Goal: Task Accomplishment & Management: Use online tool/utility

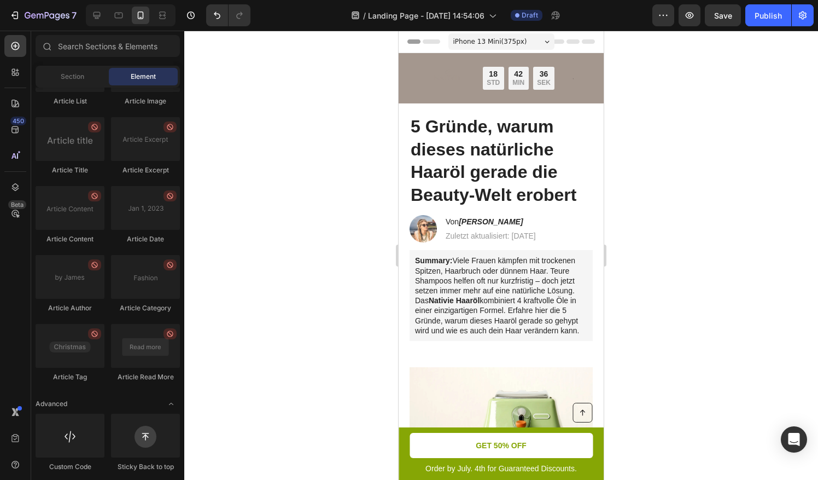
drag, startPoint x: 599, startPoint y: 93, endPoint x: 999, endPoint y: 39, distance: 403.0
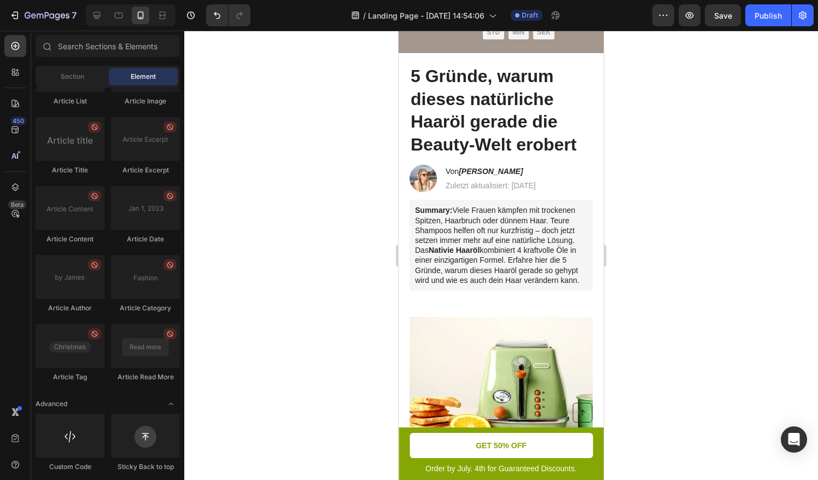
scroll to position [71, 0]
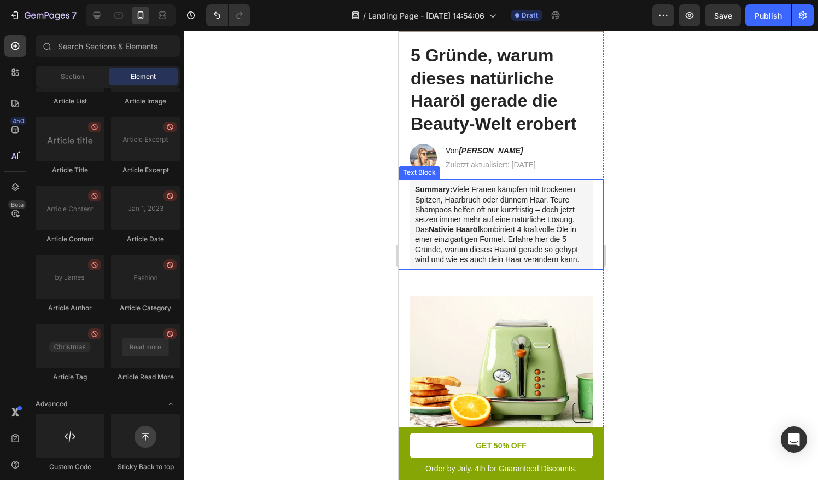
click at [540, 210] on p "Summary: Viele Frauen kämpfen mit trockenen Spitzen, Haarbruch oder dünnem Haar…" at bounding box center [501, 224] width 172 height 80
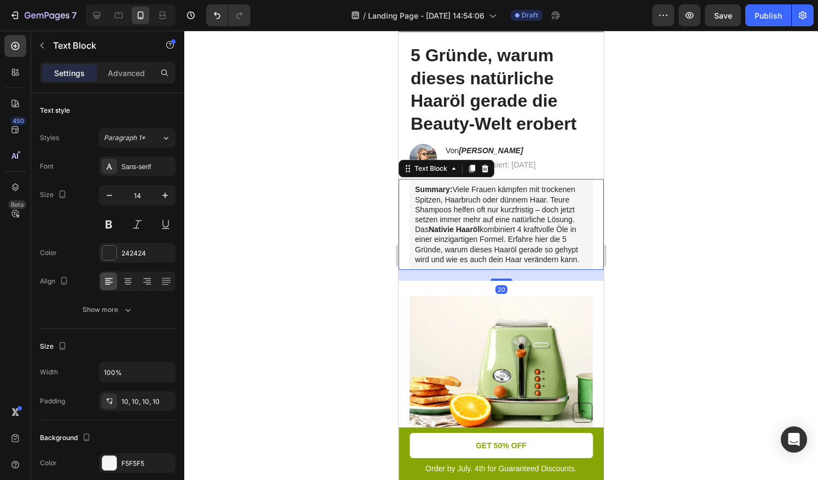
click at [540, 208] on p "Summary: Viele Frauen kämpfen mit trockenen Spitzen, Haarbruch oder dünnem Haar…" at bounding box center [501, 224] width 172 height 80
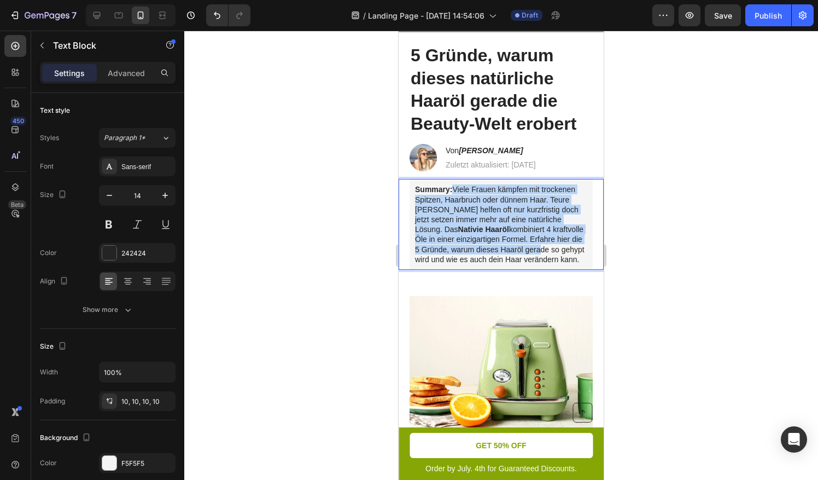
drag, startPoint x: 455, startPoint y: 188, endPoint x: 519, endPoint y: 261, distance: 97.7
click at [529, 249] on p "Summary: Viele Frauen kämpfen mit trockenen Spitzen, Haarbruch oder dünnem Haar…" at bounding box center [501, 224] width 172 height 80
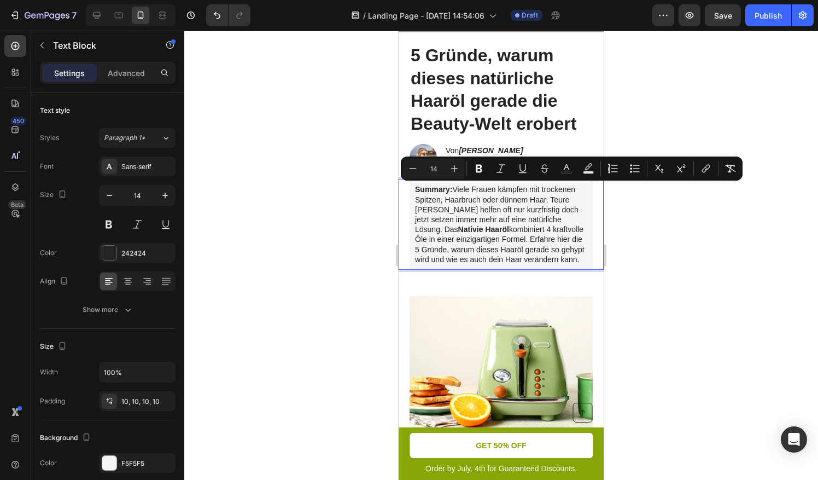
click at [511, 264] on p "Summary: Viele Frauen kämpfen mit trockenen Spitzen, Haarbruch oder dünnem Haar…" at bounding box center [501, 224] width 172 height 80
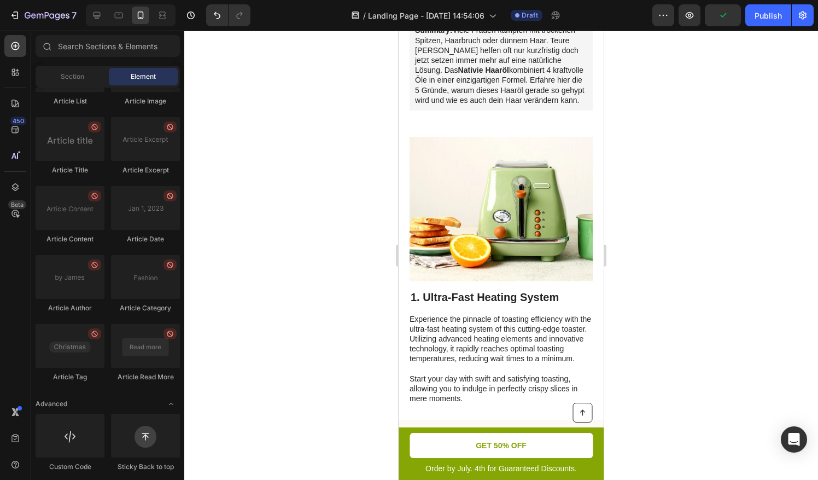
scroll to position [234, 0]
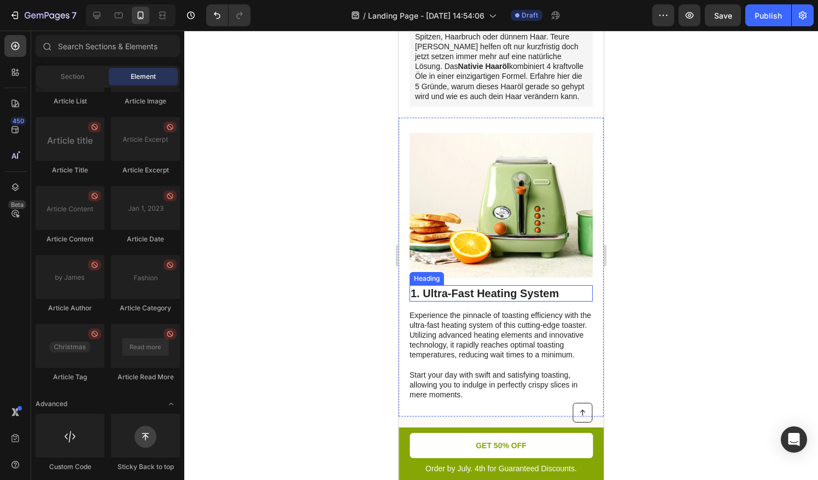
click at [476, 327] on p "Experience the pinnacle of toasting efficiency with the ultra-fast heating syst…" at bounding box center [501, 355] width 182 height 90
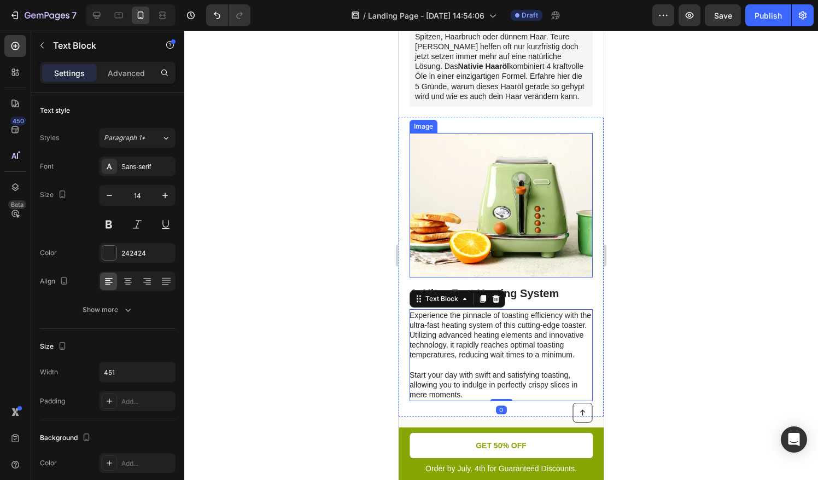
click at [484, 281] on div "Image" at bounding box center [501, 209] width 183 height 152
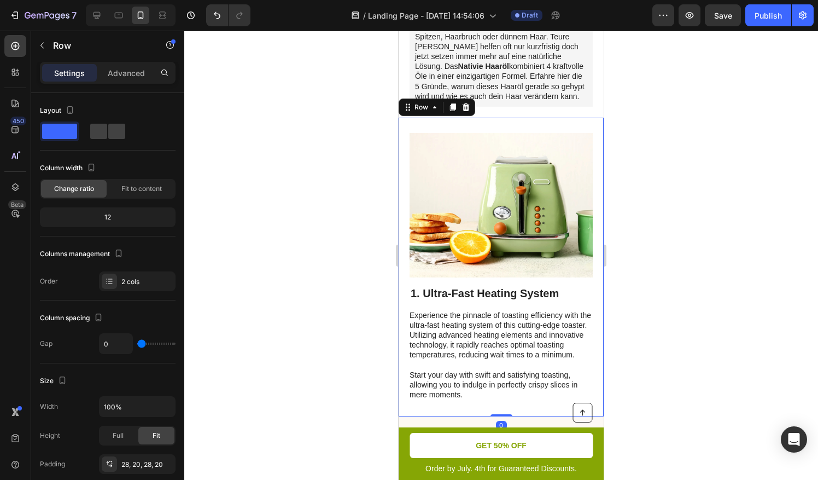
drag, startPoint x: 405, startPoint y: 153, endPoint x: 677, endPoint y: 184, distance: 273.6
click at [405, 153] on div "Image 1. Ultra-Fast Heating System Heading Experience the pinnacle of toasting …" at bounding box center [501, 267] width 205 height 299
click at [486, 354] on p "Experience the pinnacle of toasting efficiency with the ultra-fast heating syst…" at bounding box center [501, 355] width 182 height 90
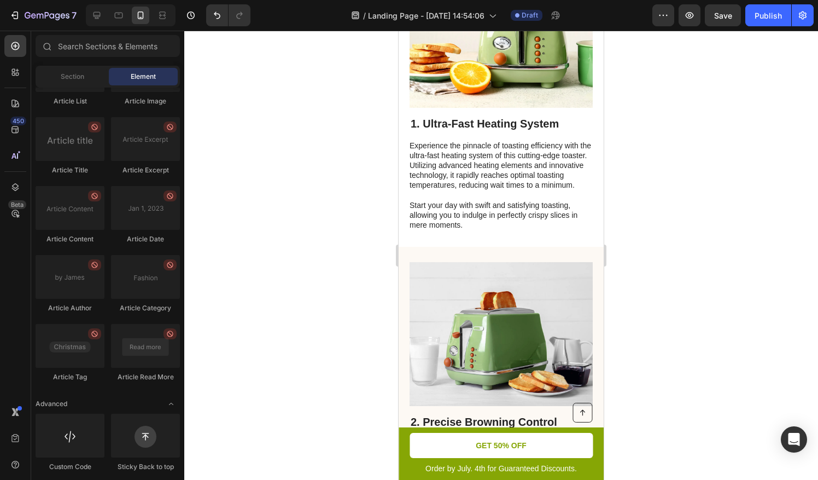
scroll to position [370, 0]
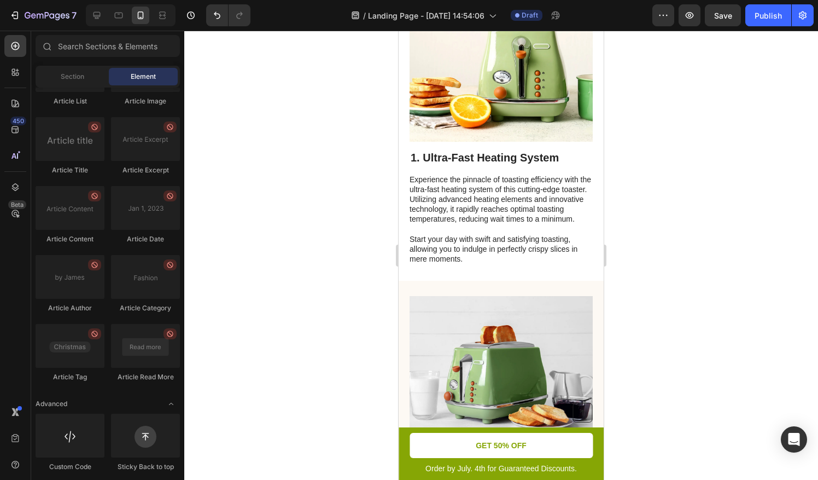
click at [351, 114] on div at bounding box center [501, 255] width 634 height 449
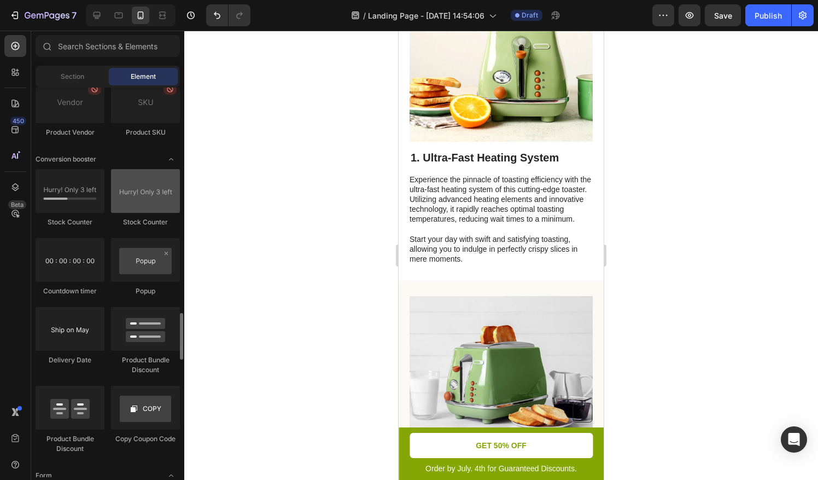
scroll to position [2115, 0]
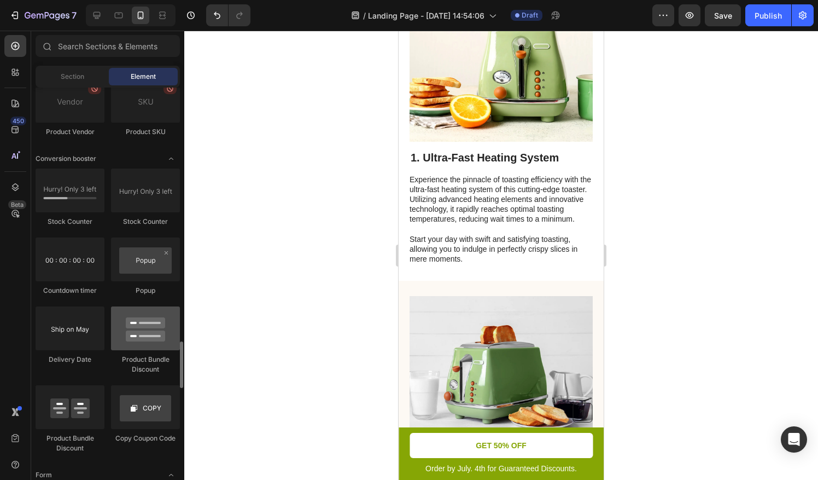
click at [136, 332] on div at bounding box center [145, 328] width 69 height 44
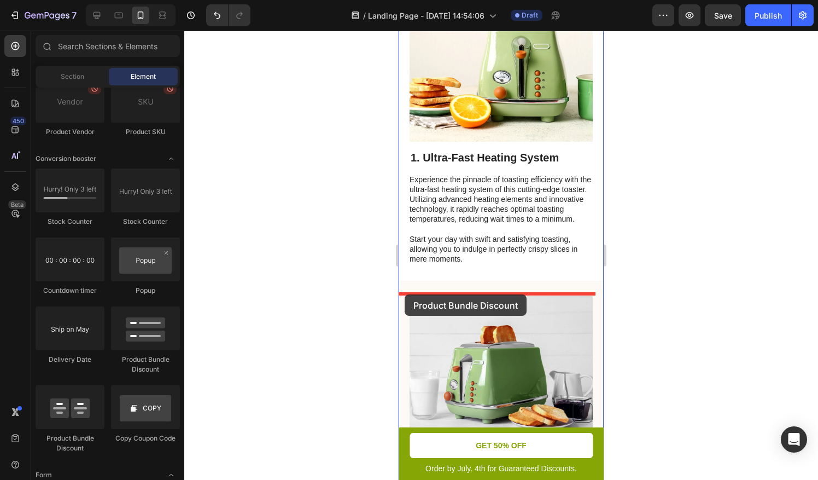
drag, startPoint x: 535, startPoint y: 363, endPoint x: 404, endPoint y: 294, distance: 147.5
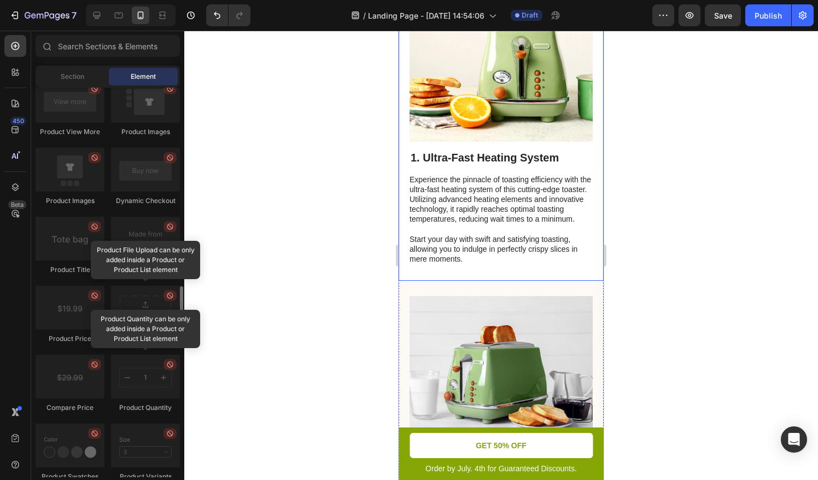
scroll to position [1632, 0]
click at [12, 301] on div "450 Beta" at bounding box center [15, 218] width 22 height 366
click at [290, 259] on div at bounding box center [501, 255] width 634 height 449
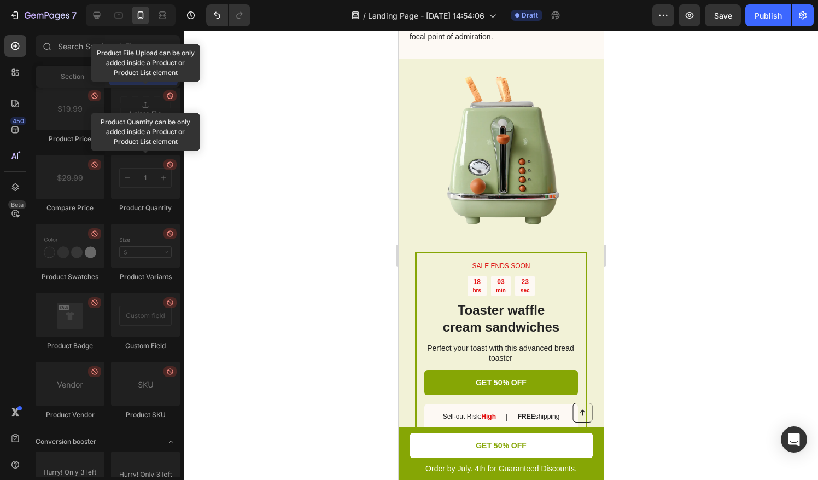
scroll to position [2960, 0]
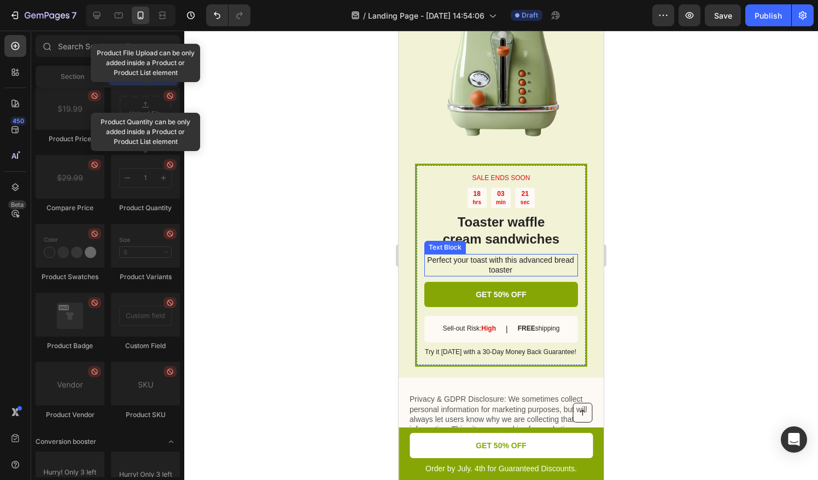
click at [519, 231] on h2 "Toaster waffle cream sandwiches" at bounding box center [501, 230] width 154 height 36
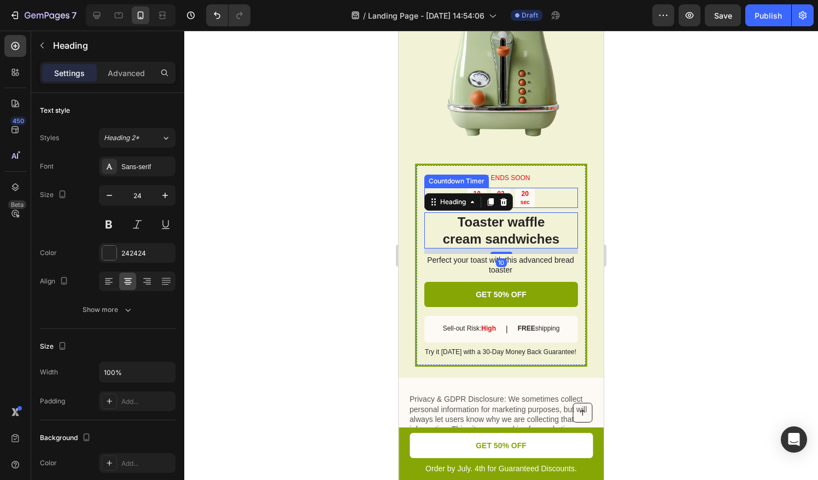
click at [529, 188] on div "20 sec" at bounding box center [525, 198] width 20 height 20
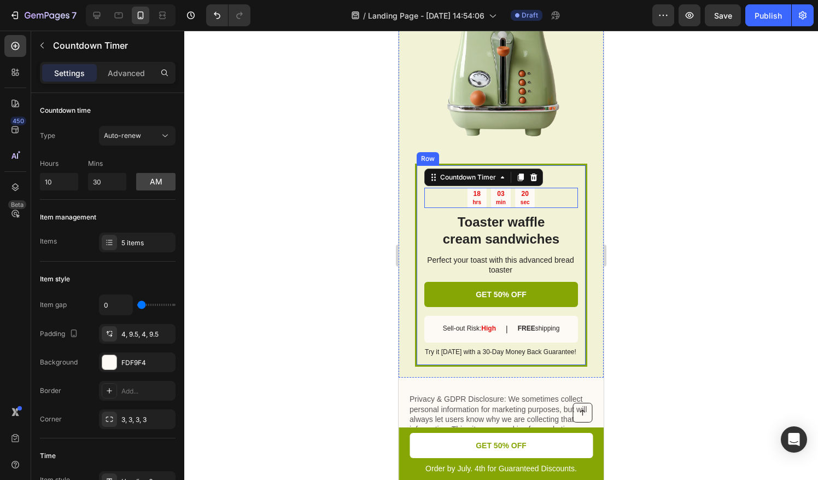
click at [639, 288] on div at bounding box center [501, 255] width 634 height 449
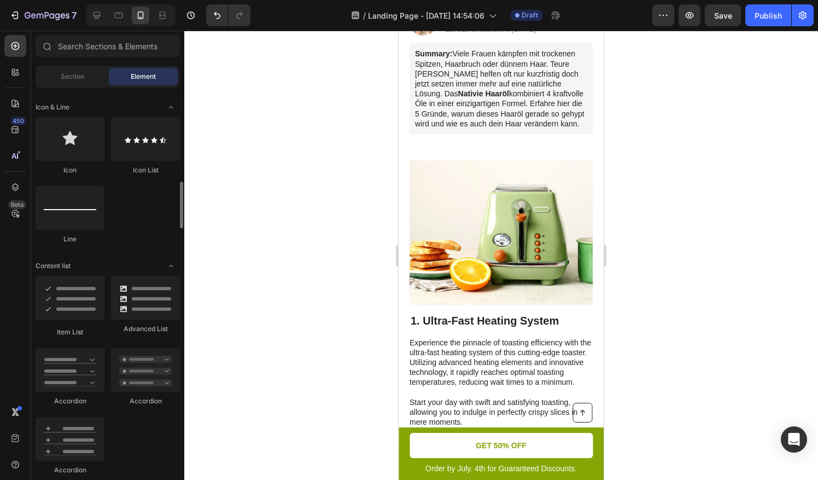
scroll to position [696, 0]
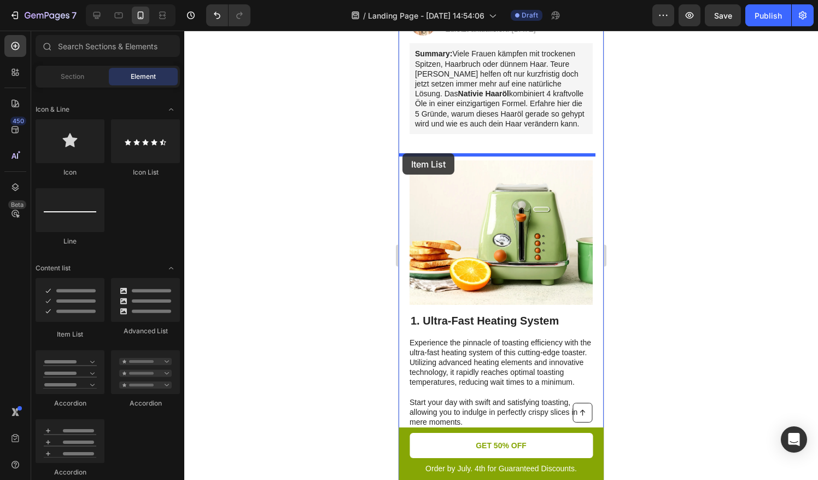
drag, startPoint x: 522, startPoint y: 319, endPoint x: 403, endPoint y: 153, distance: 204.9
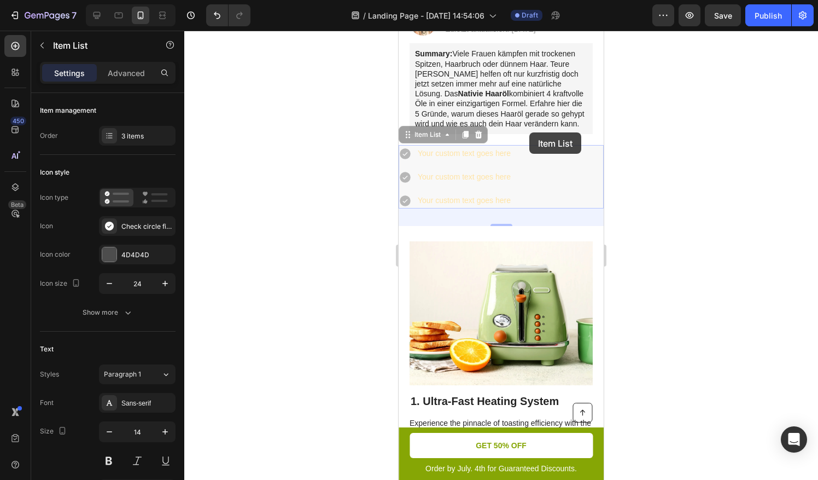
drag, startPoint x: 533, startPoint y: 175, endPoint x: 529, endPoint y: 132, distance: 42.8
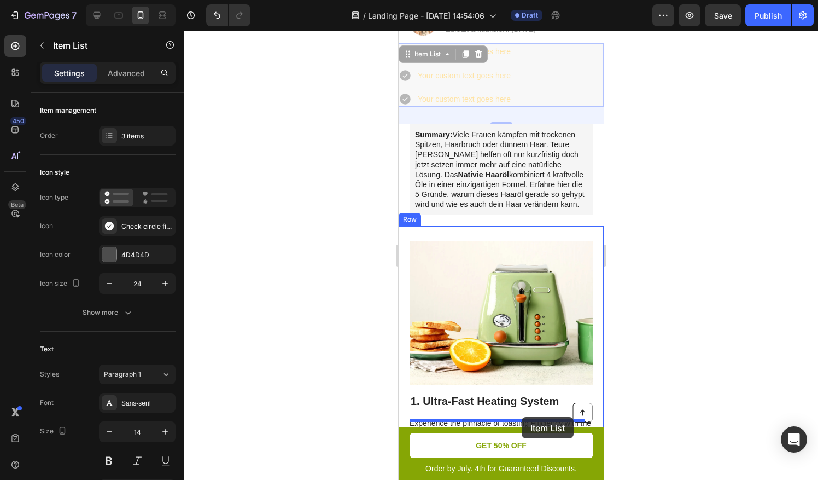
drag, startPoint x: 526, startPoint y: 81, endPoint x: 522, endPoint y: 417, distance: 335.9
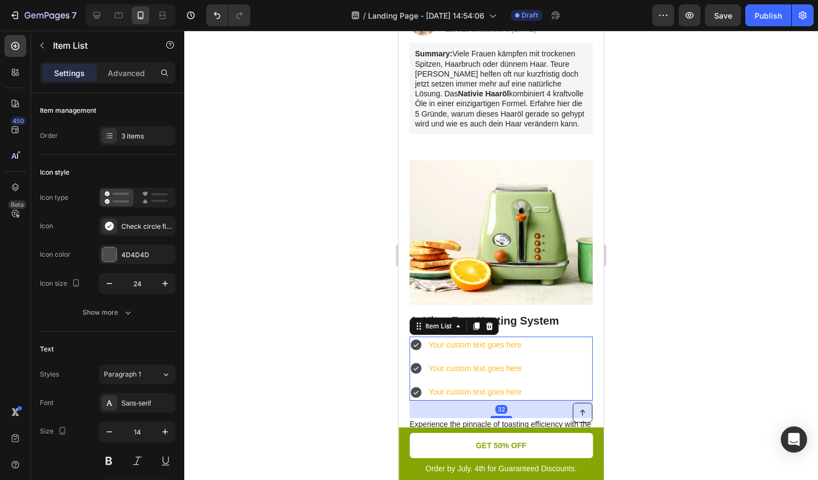
click at [628, 345] on div at bounding box center [501, 255] width 634 height 449
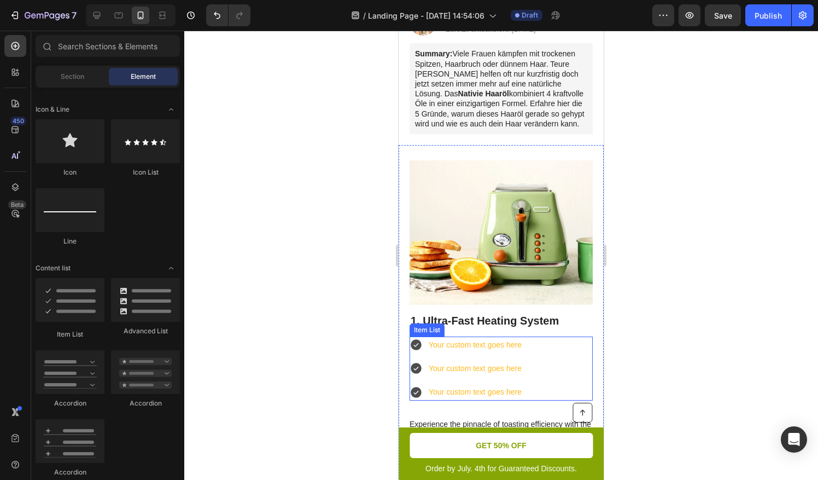
click at [536, 363] on div "Your custom text goes here Your custom text goes here Your custom text goes here" at bounding box center [501, 368] width 183 height 65
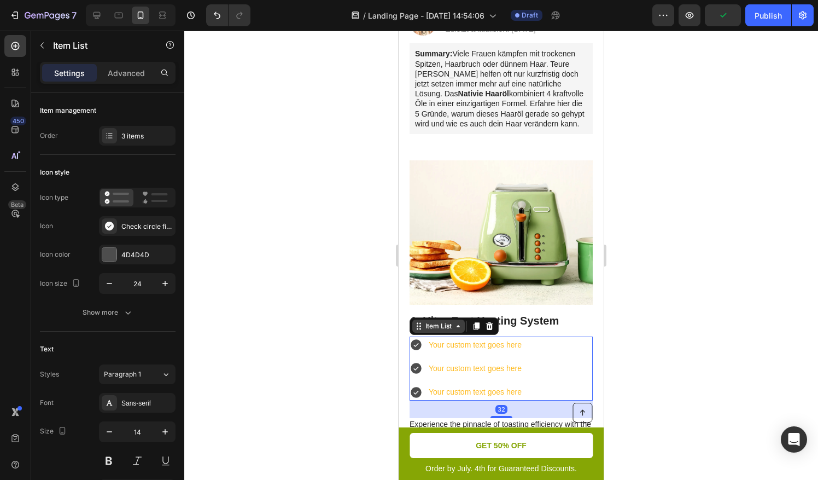
click at [451, 331] on div "Item List" at bounding box center [438, 326] width 31 height 10
click at [443, 329] on div "Item List" at bounding box center [438, 326] width 31 height 10
click at [421, 333] on div "Item List" at bounding box center [438, 325] width 53 height 13
click at [427, 333] on div "Item List" at bounding box center [438, 325] width 53 height 13
click at [479, 330] on icon at bounding box center [476, 326] width 9 height 9
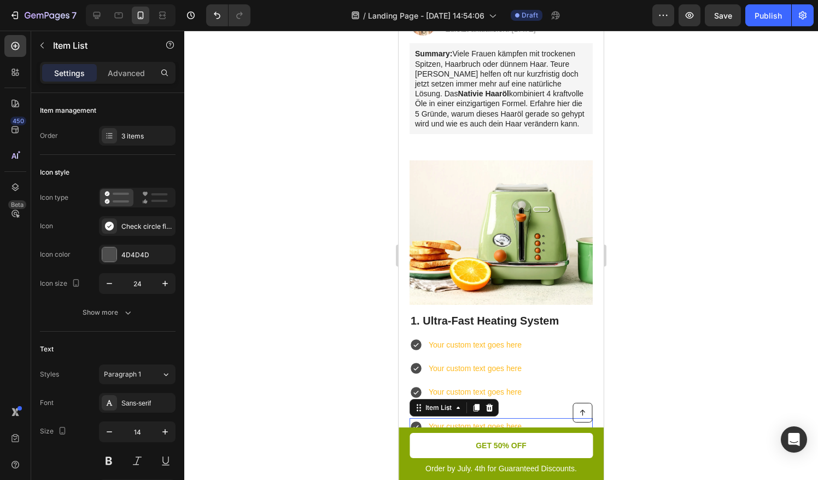
click at [654, 345] on div at bounding box center [501, 255] width 634 height 449
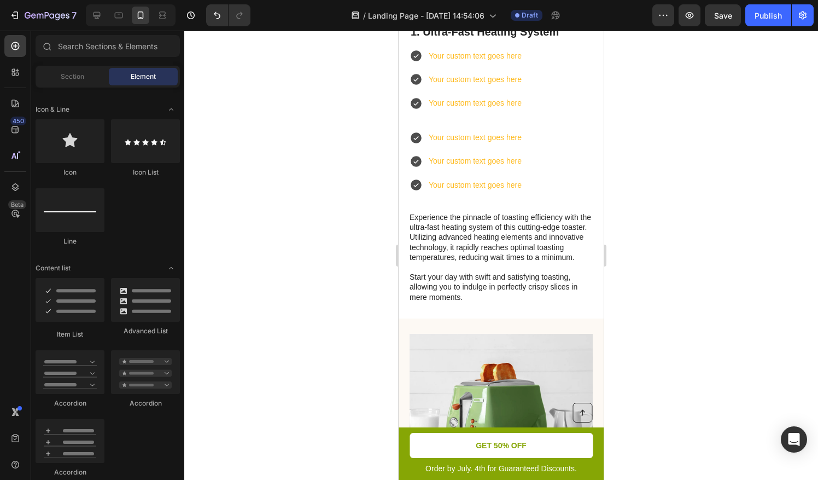
scroll to position [443, 0]
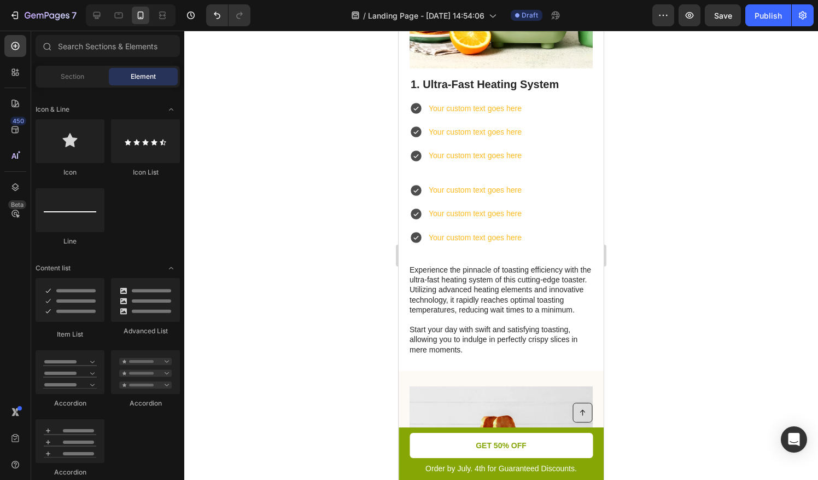
drag, startPoint x: 602, startPoint y: 104, endPoint x: 1045, endPoint y: 191, distance: 451.5
click at [648, 163] on div at bounding box center [501, 255] width 634 height 449
click at [523, 214] on div "Your custom text goes here" at bounding box center [475, 213] width 96 height 17
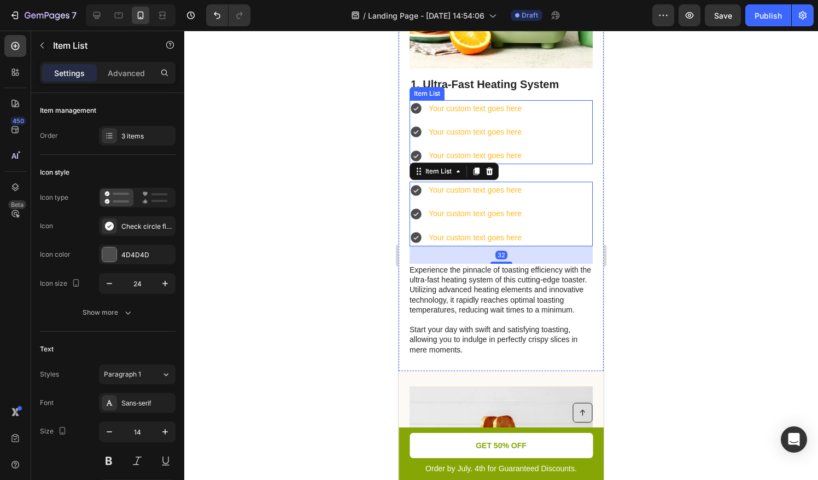
click at [465, 136] on div "Your custom text goes here" at bounding box center [475, 132] width 96 height 17
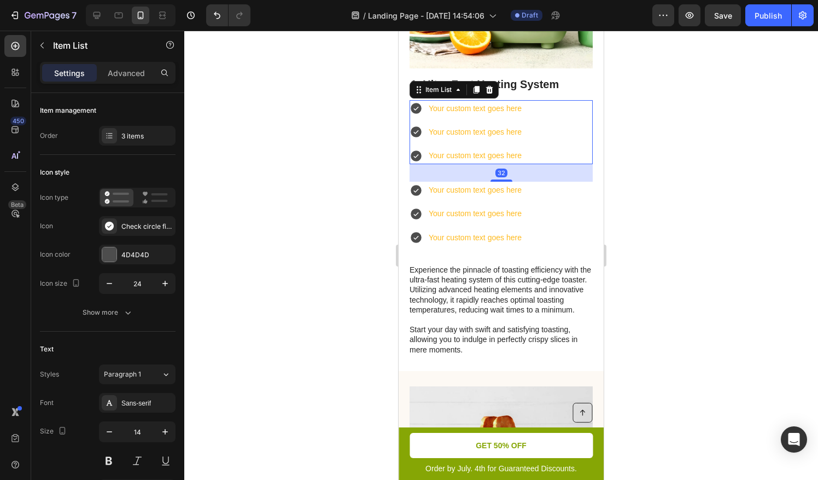
click at [445, 156] on div "Your custom text goes here" at bounding box center [475, 155] width 96 height 17
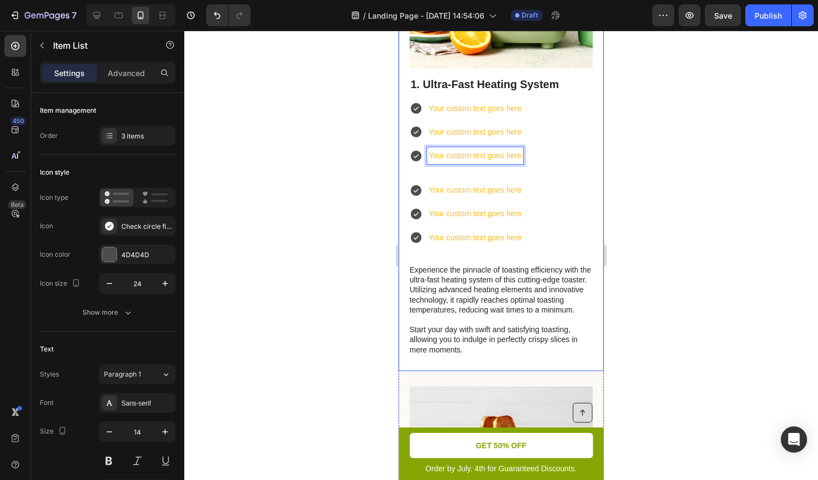
click at [427, 170] on div "1. Ultra-Fast Heating System Heading Your custom text goes here Your custom tex…" at bounding box center [501, 216] width 183 height 280
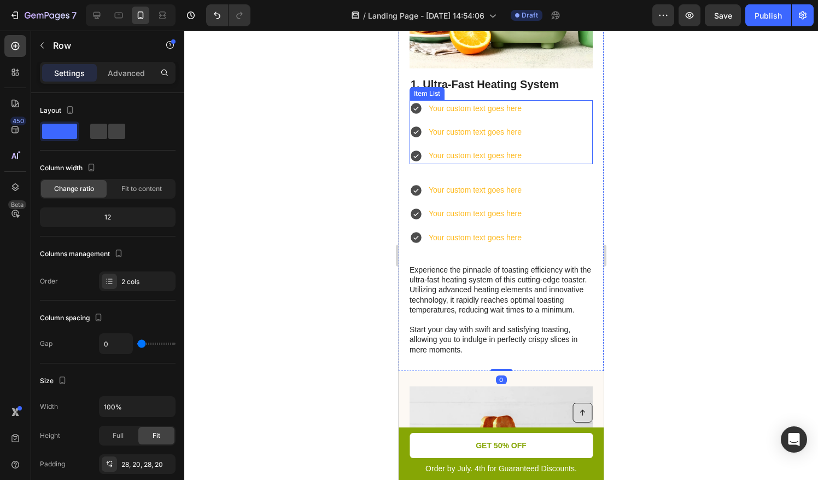
click at [426, 158] on div "Your custom text goes here" at bounding box center [467, 155] width 114 height 17
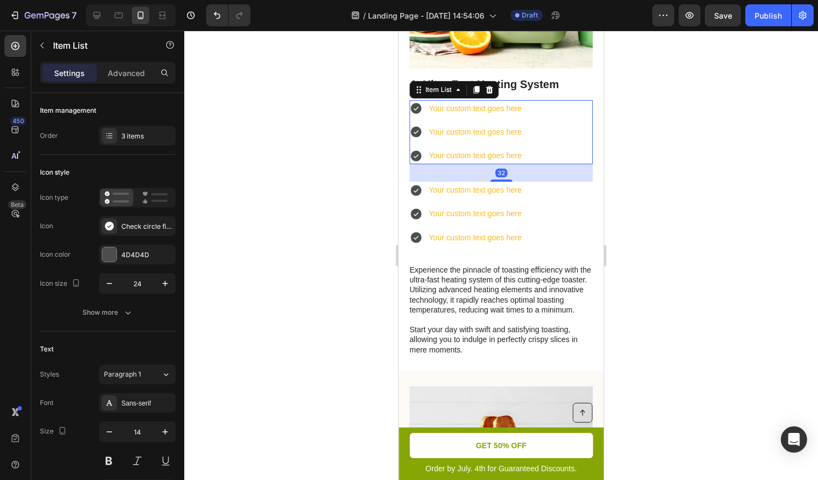
click at [276, 141] on div at bounding box center [501, 255] width 634 height 449
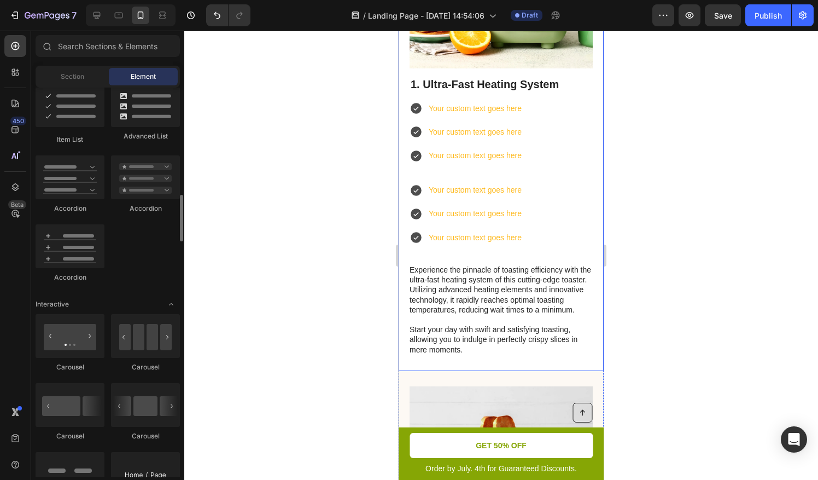
scroll to position [887, 0]
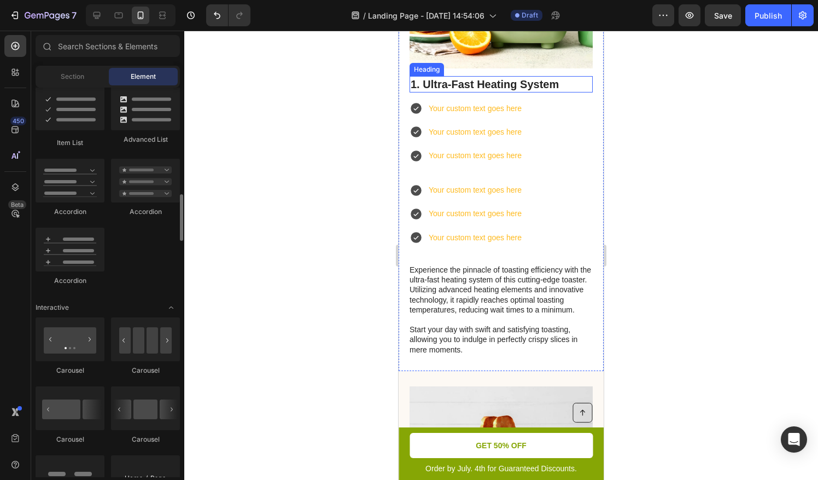
click at [496, 88] on h2 "1. Ultra-Fast Heating System" at bounding box center [501, 84] width 183 height 16
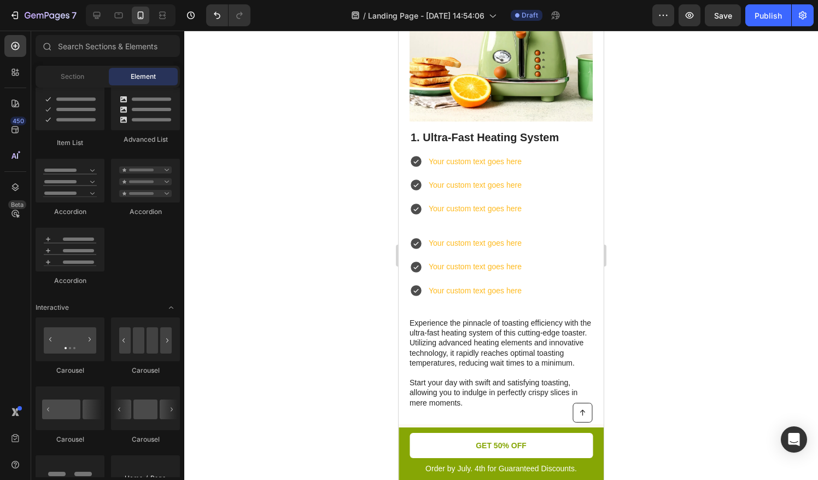
scroll to position [309, 0]
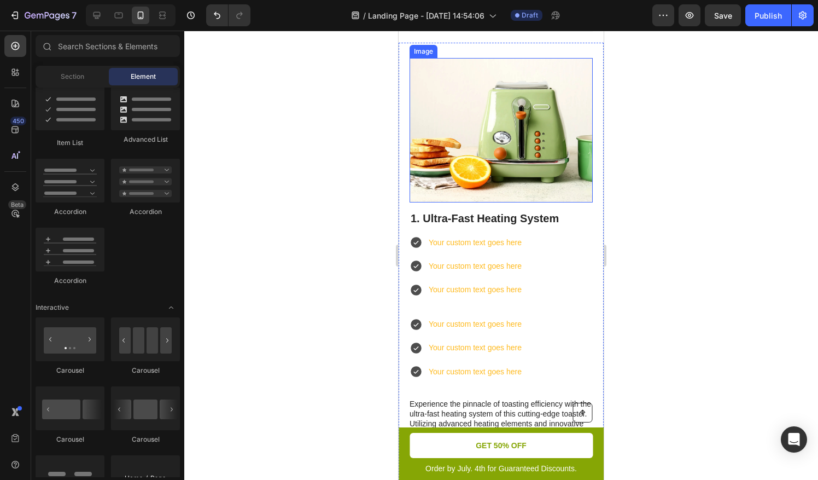
click at [509, 112] on img at bounding box center [501, 130] width 183 height 144
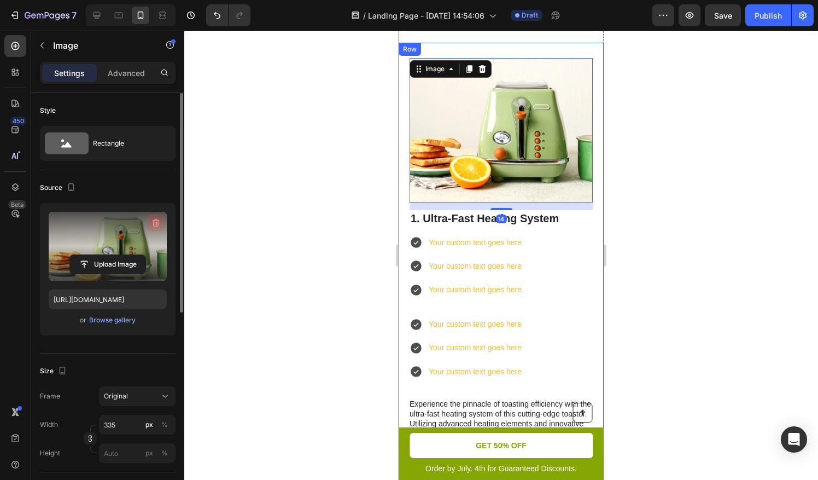
click at [159, 223] on icon "button" at bounding box center [156, 223] width 7 height 8
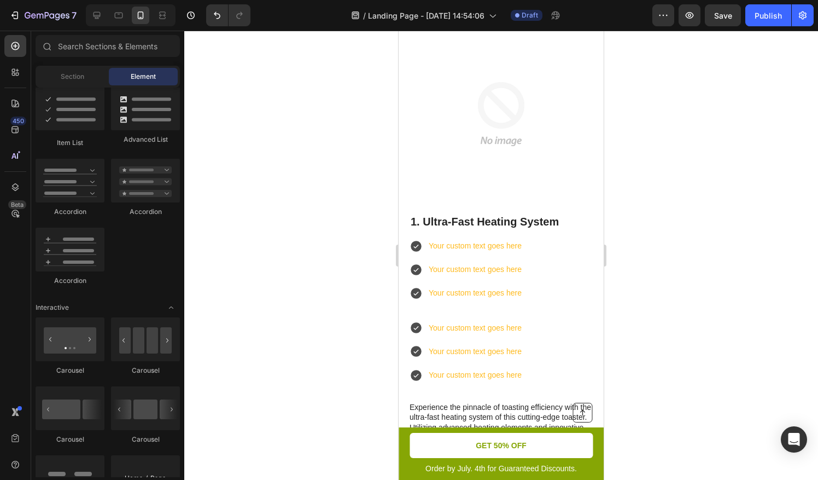
scroll to position [0, 0]
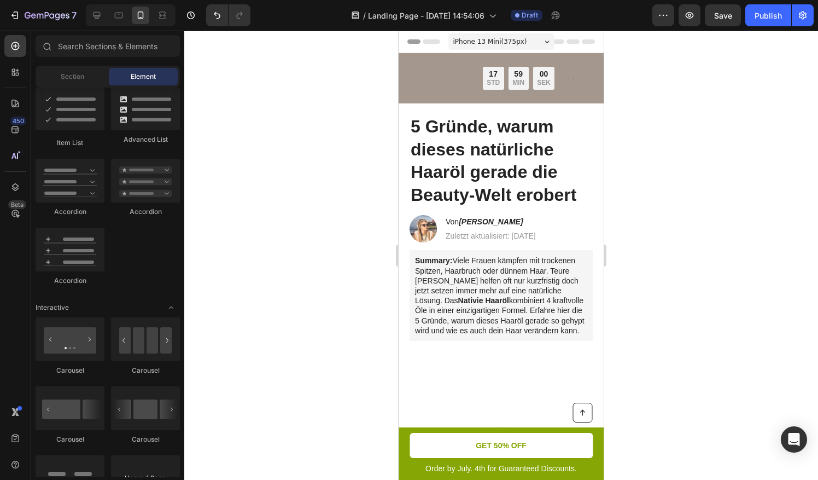
drag, startPoint x: 599, startPoint y: 103, endPoint x: 954, endPoint y: 60, distance: 357.5
click at [123, 10] on icon at bounding box center [118, 15] width 11 height 11
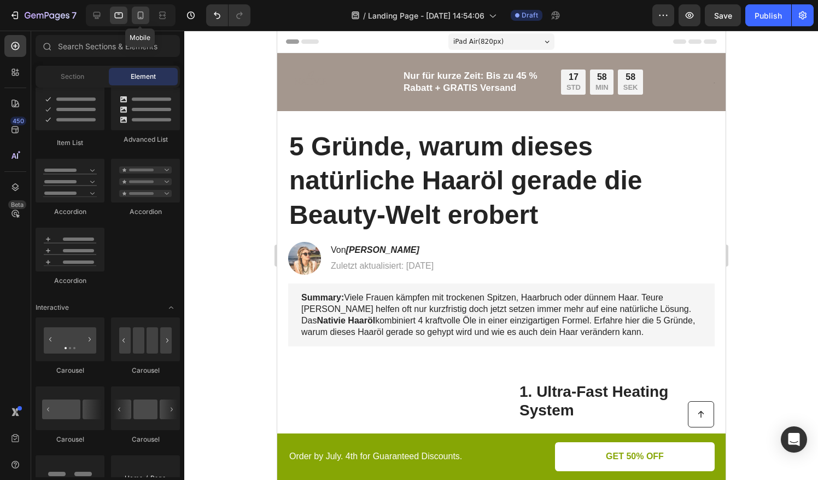
click at [144, 14] on icon at bounding box center [140, 15] width 11 height 11
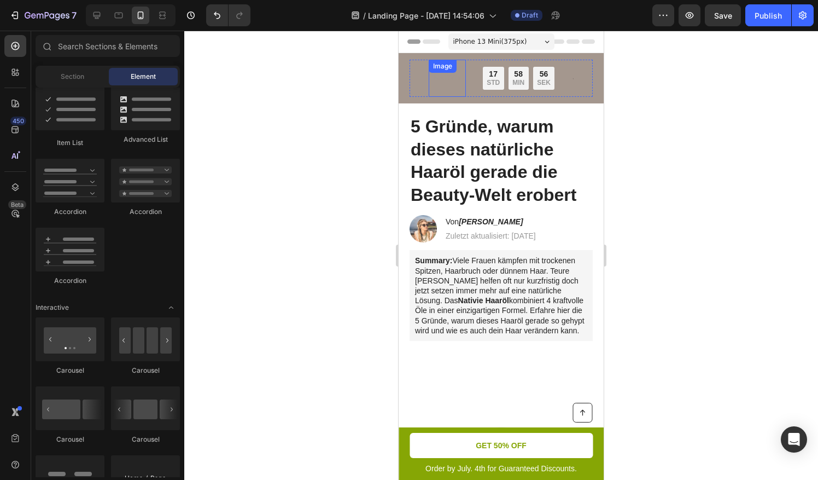
click at [432, 74] on div "Image" at bounding box center [447, 78] width 37 height 37
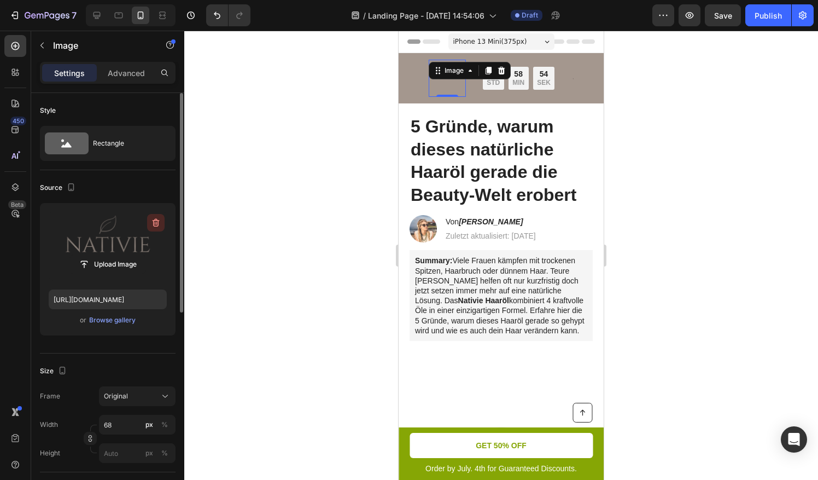
click at [158, 225] on icon "button" at bounding box center [155, 222] width 11 height 11
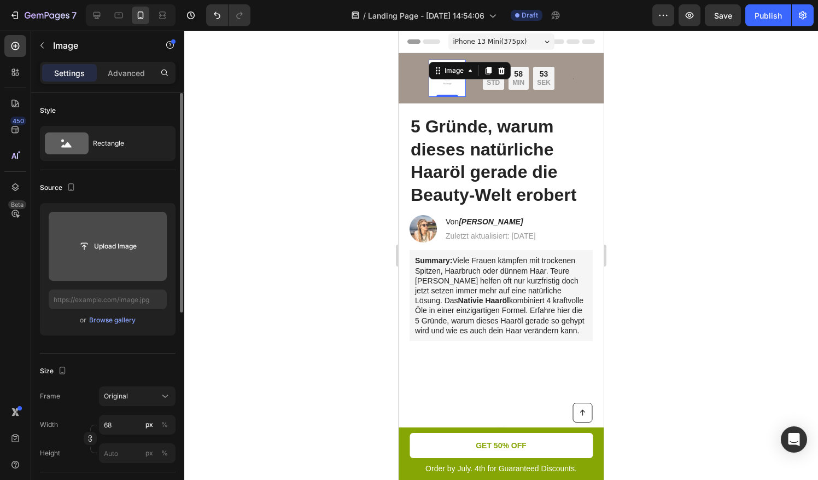
click at [132, 234] on input "file" at bounding box center [108, 246] width 118 height 69
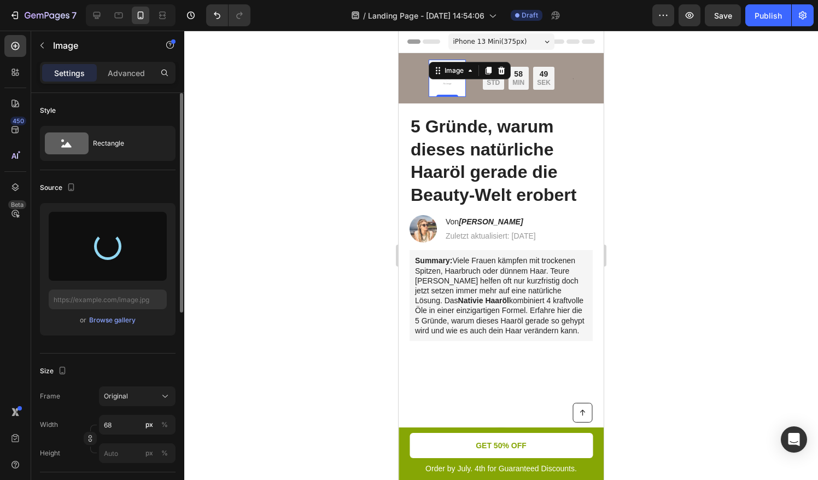
type input "[URL][DOMAIN_NAME]"
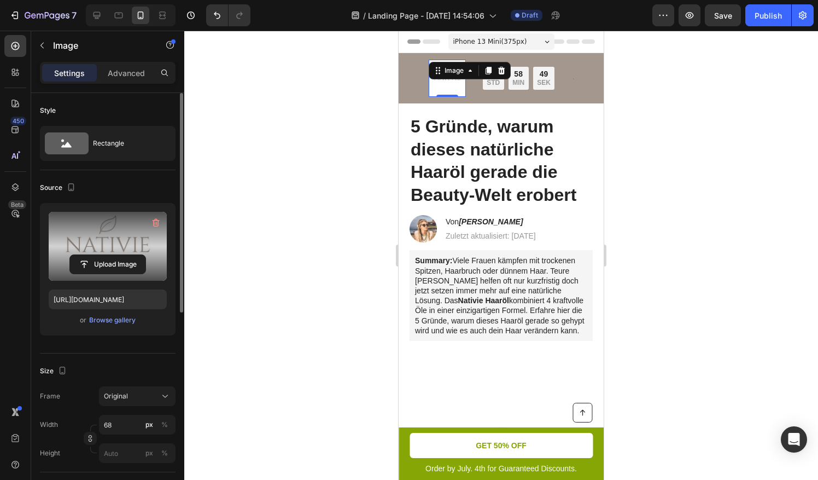
click at [329, 182] on div at bounding box center [501, 255] width 634 height 449
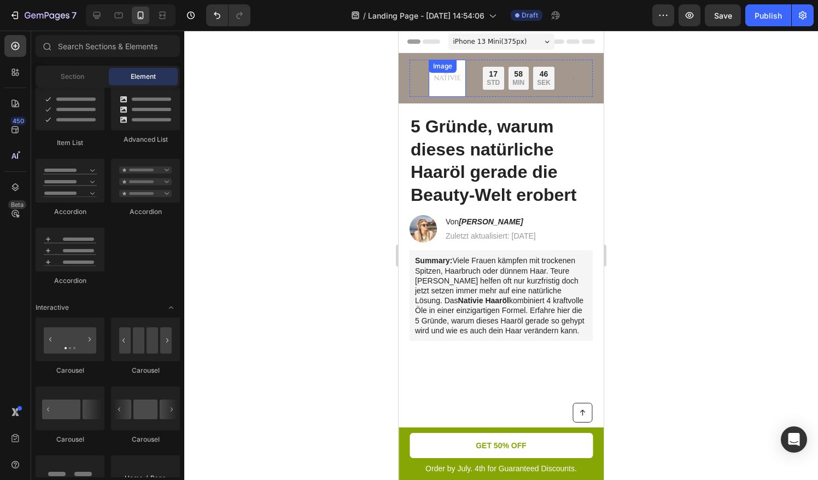
click at [453, 86] on img at bounding box center [447, 78] width 37 height 37
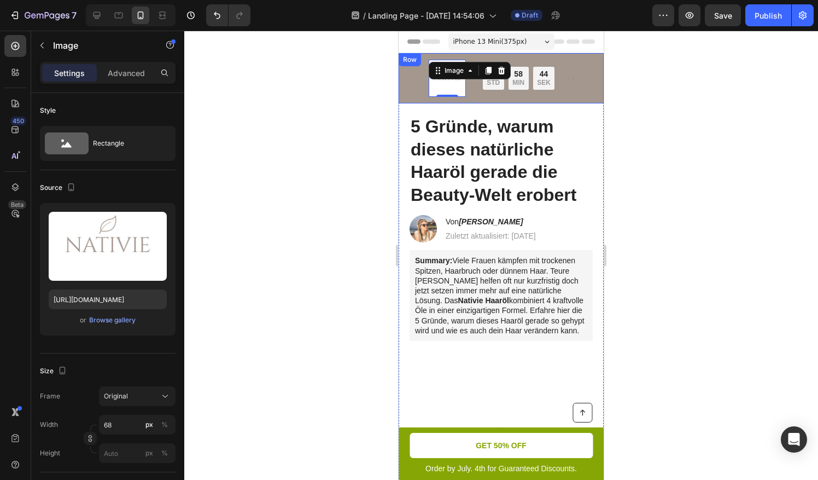
click at [421, 97] on div "Image 0 Nur für kurze Zeit: Bis zu 45 % Rabatt + GRATIS Versand Text Block 17 S…" at bounding box center [501, 78] width 205 height 50
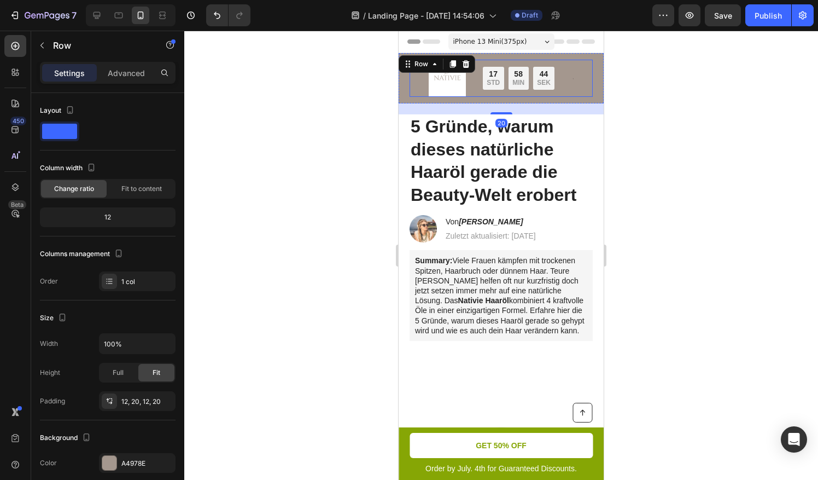
click at [418, 94] on div "Image Nur für kurze Zeit: Bis zu 45 % Rabatt + GRATIS Versand Text Block 17 STD…" at bounding box center [501, 78] width 183 height 37
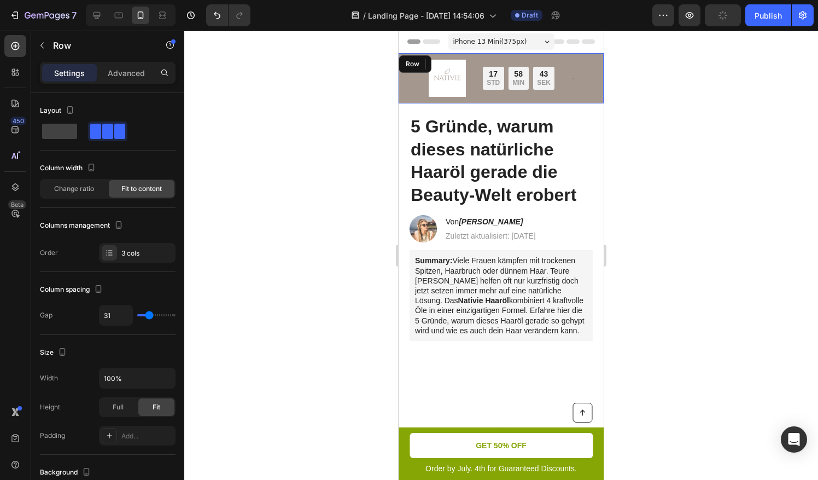
click at [403, 89] on div "Image Nur für kurze Zeit: Bis zu 45 % Rabatt + GRATIS Versand Text Block 17 STD…" at bounding box center [501, 78] width 205 height 50
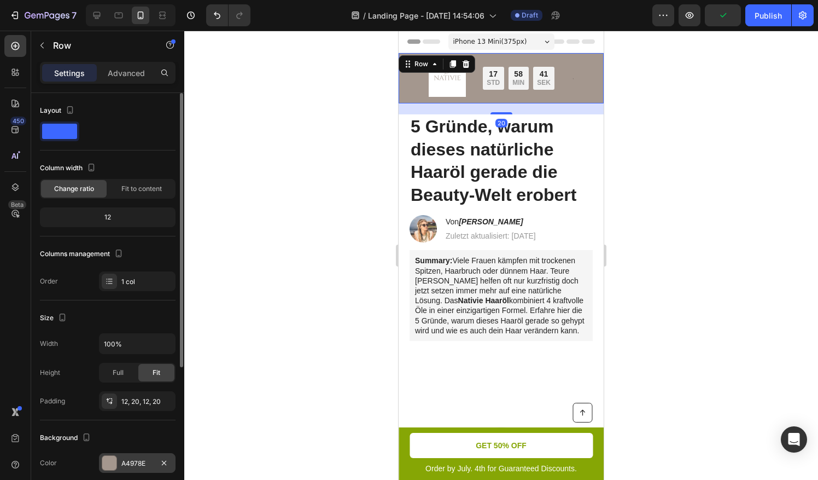
click at [108, 462] on div at bounding box center [109, 463] width 14 height 14
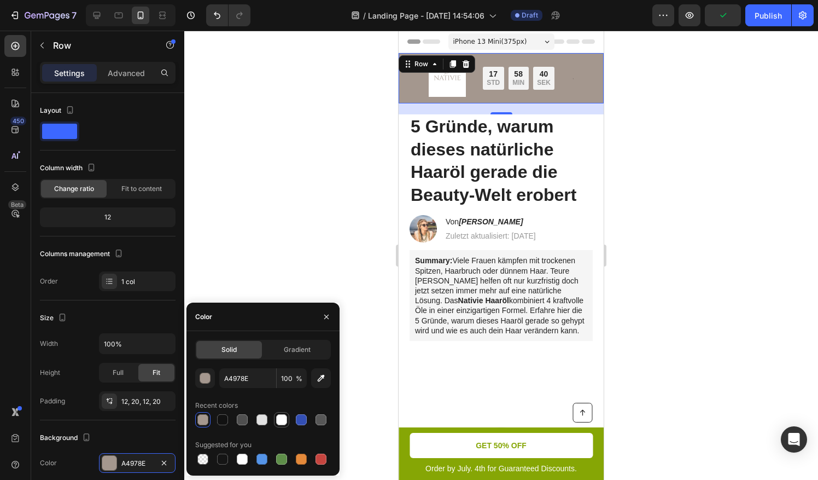
click at [276, 417] on div at bounding box center [281, 419] width 11 height 11
type input "FFFFFF"
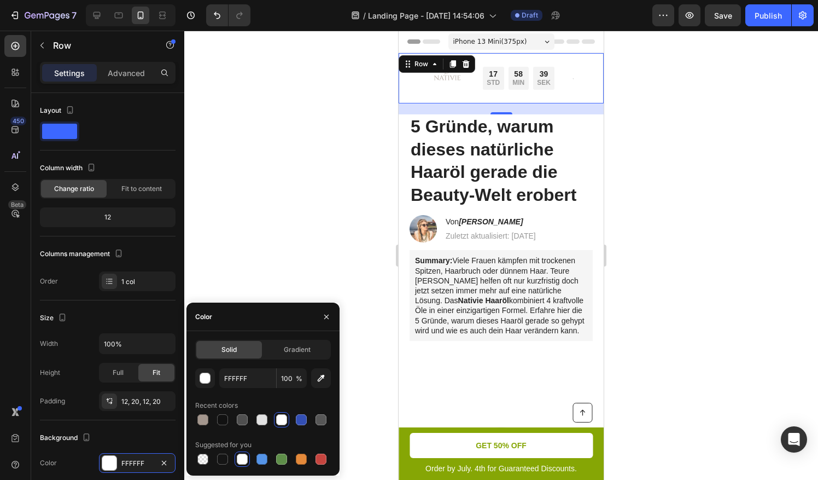
click at [312, 230] on div at bounding box center [501, 255] width 634 height 449
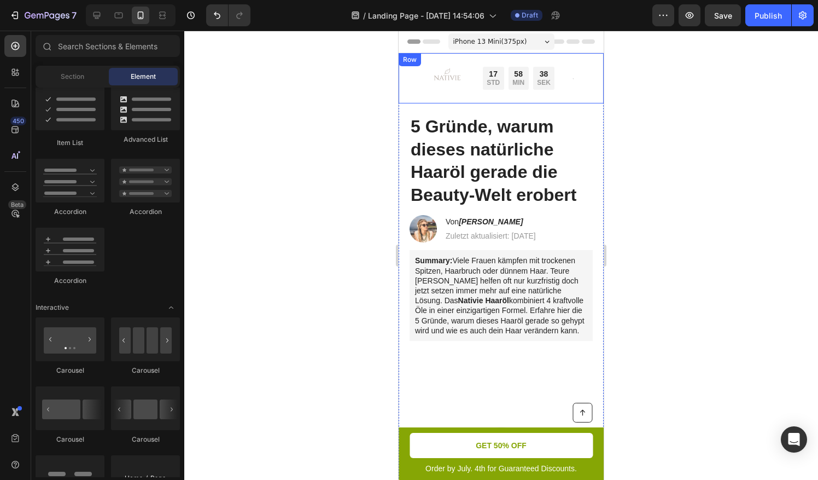
click at [412, 93] on div "Image Nur für kurze Zeit: Bis zu 45 % Rabatt + GRATIS Versand Text Block 17 STD…" at bounding box center [501, 78] width 183 height 37
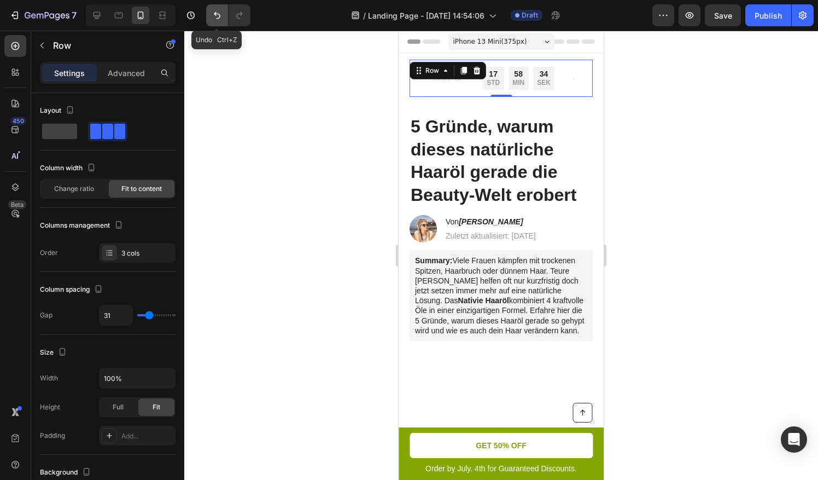
click at [219, 19] on icon "Undo/Redo" at bounding box center [217, 15] width 11 height 11
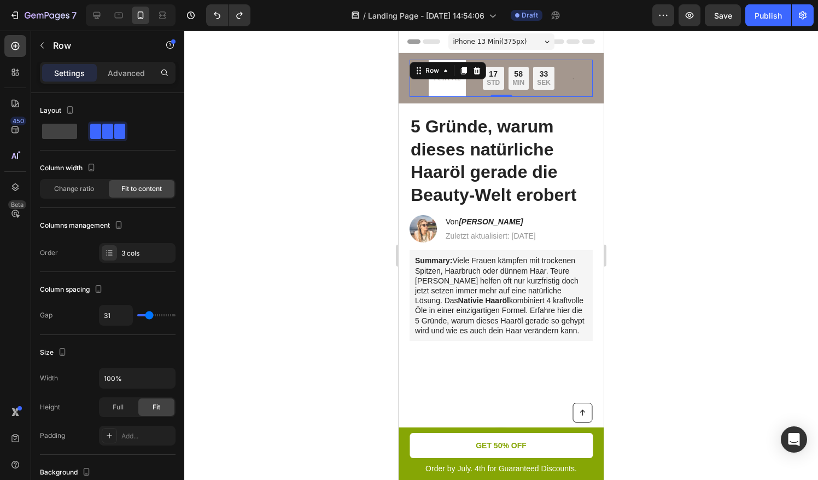
click at [250, 104] on div at bounding box center [501, 255] width 634 height 449
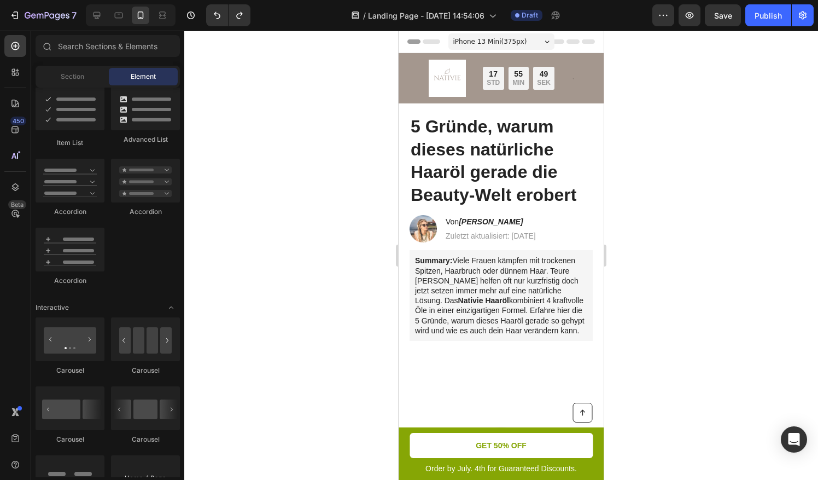
drag, startPoint x: 362, startPoint y: 291, endPoint x: 365, endPoint y: 371, distance: 79.9
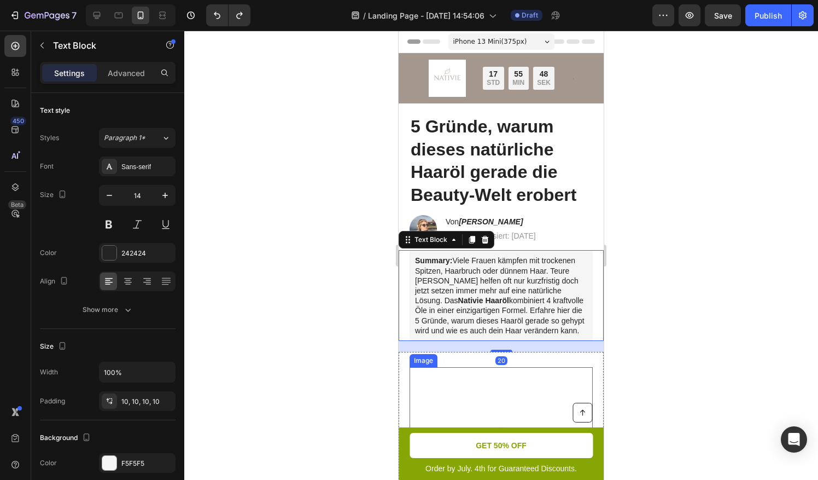
drag, startPoint x: 521, startPoint y: 421, endPoint x: 535, endPoint y: 365, distance: 57.6
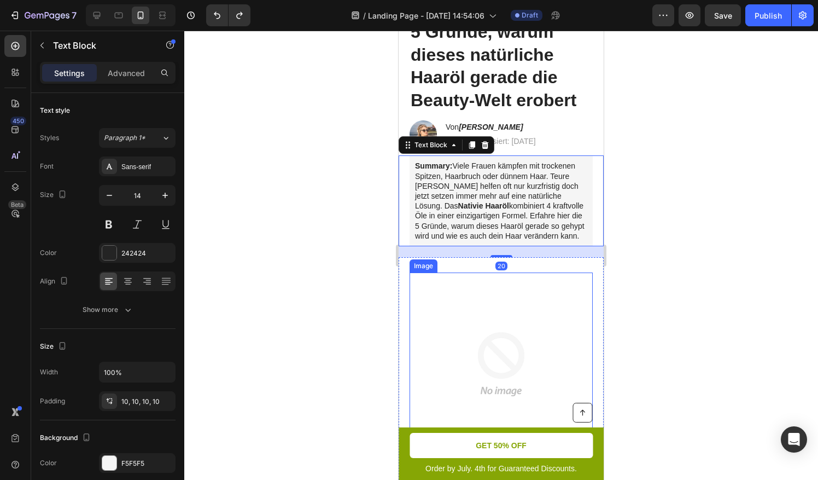
click at [508, 361] on img at bounding box center [501, 363] width 183 height 183
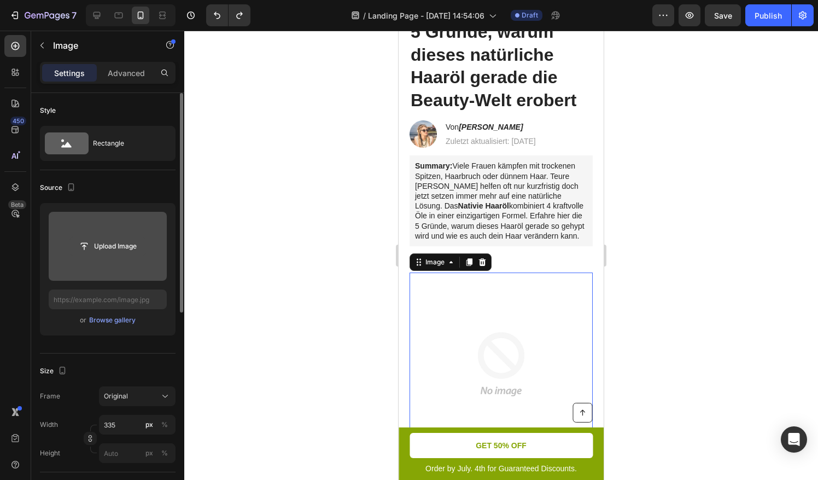
click at [109, 244] on input "file" at bounding box center [107, 246] width 75 height 19
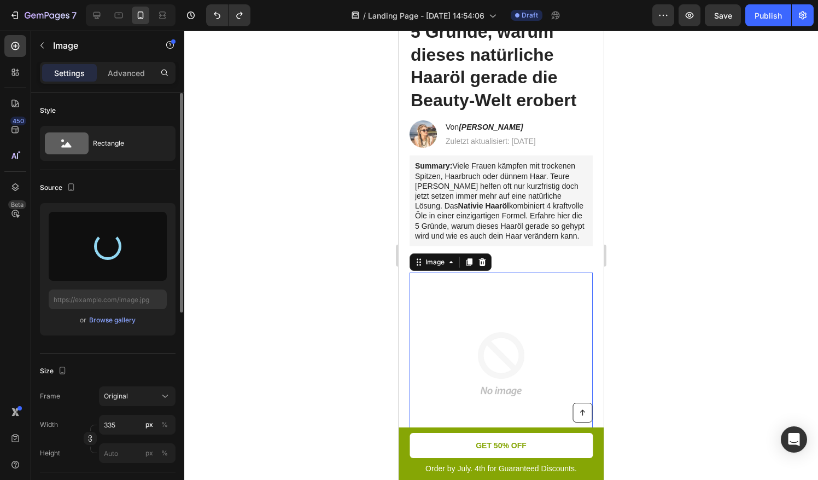
drag, startPoint x: 685, startPoint y: 303, endPoint x: 680, endPoint y: 375, distance: 71.9
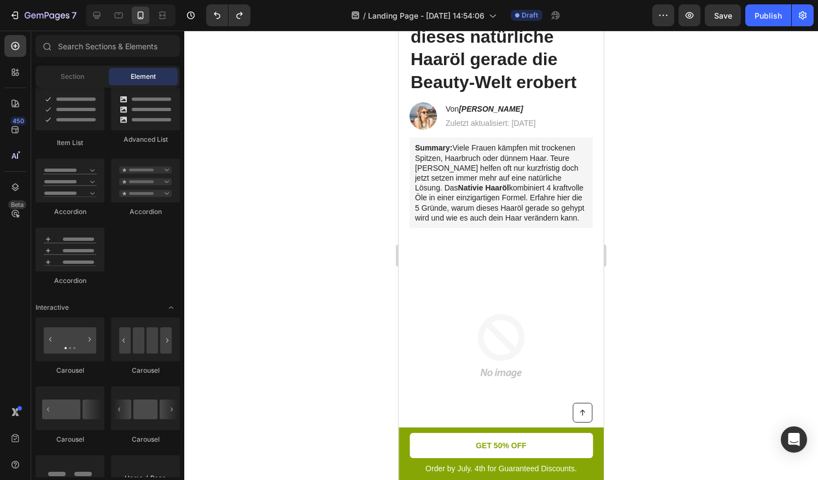
scroll to position [0, 0]
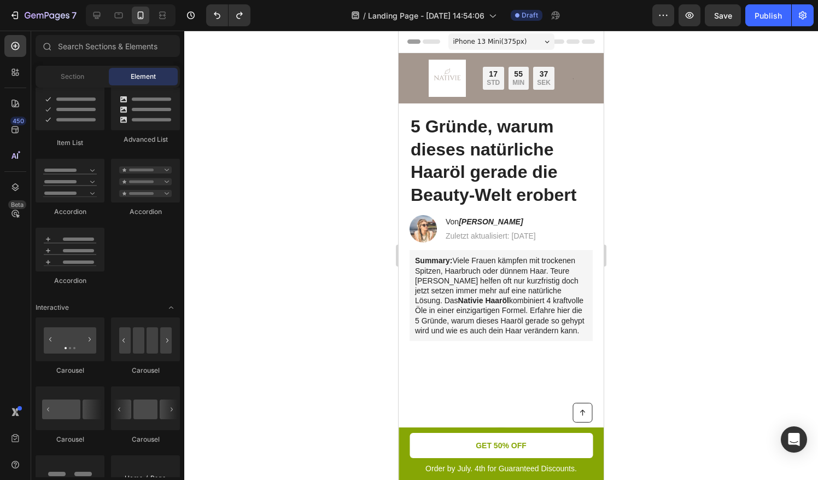
drag, startPoint x: 601, startPoint y: 80, endPoint x: 649, endPoint y: 113, distance: 58.7
click at [85, 66] on div "Section Element" at bounding box center [108, 77] width 144 height 22
click at [309, 179] on div at bounding box center [501, 255] width 634 height 449
click at [94, 78] on div "Section" at bounding box center [72, 77] width 69 height 18
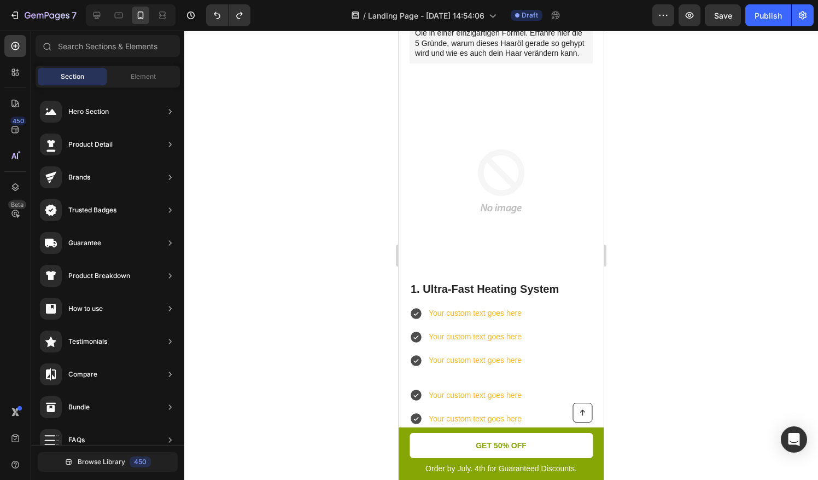
scroll to position [292, 0]
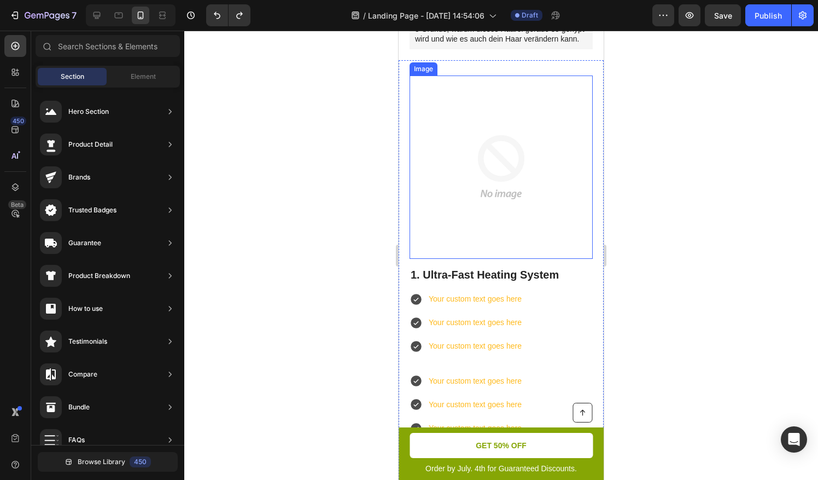
click at [411, 116] on img at bounding box center [501, 166] width 183 height 183
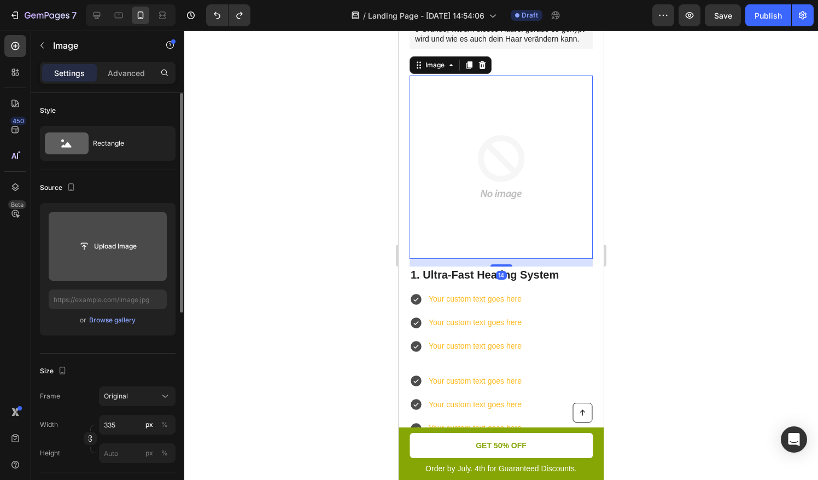
click at [120, 230] on input "file" at bounding box center [108, 246] width 118 height 69
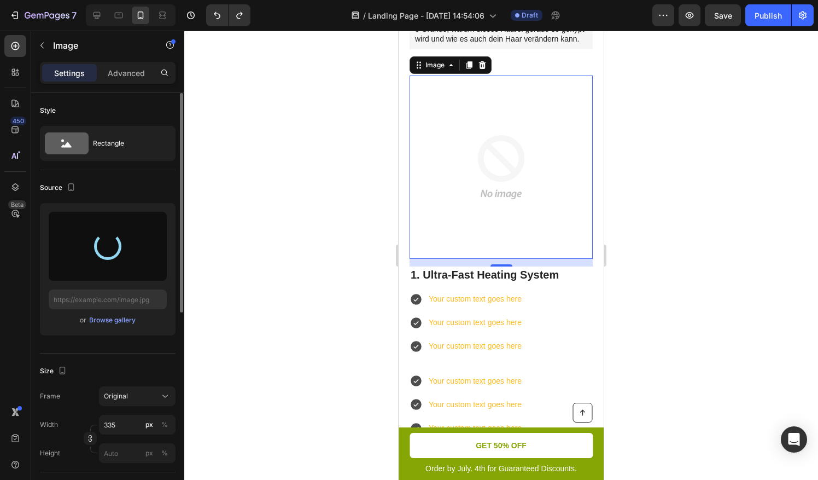
type input "[URL][DOMAIN_NAME]"
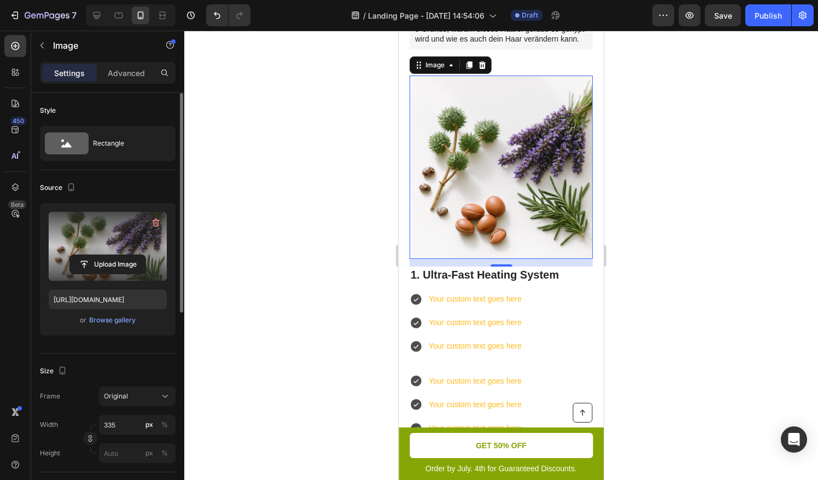
click at [662, 203] on div at bounding box center [501, 255] width 634 height 449
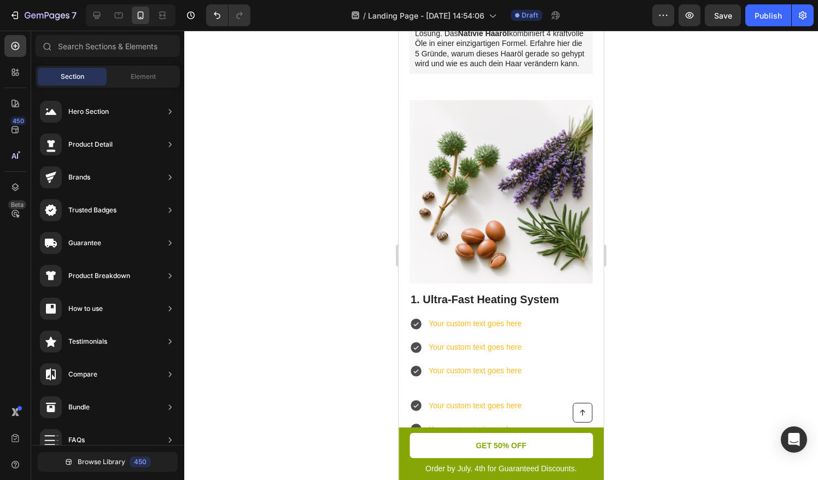
scroll to position [281, 0]
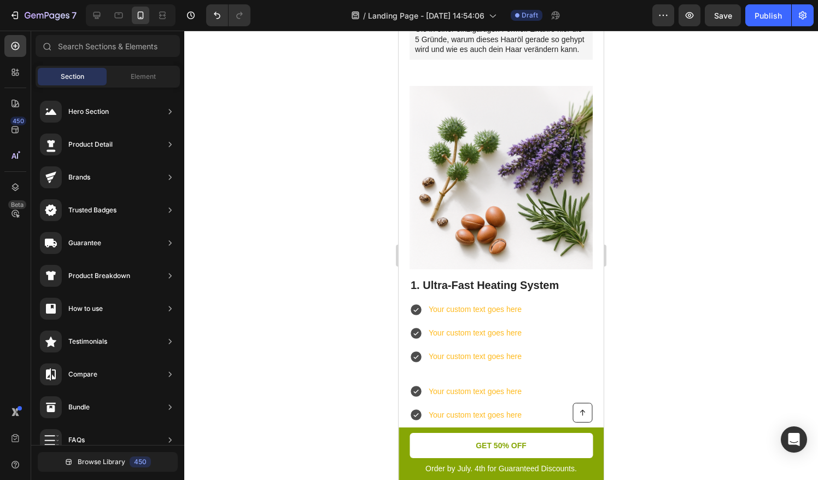
drag, startPoint x: 599, startPoint y: 106, endPoint x: 1012, endPoint y: 135, distance: 414.0
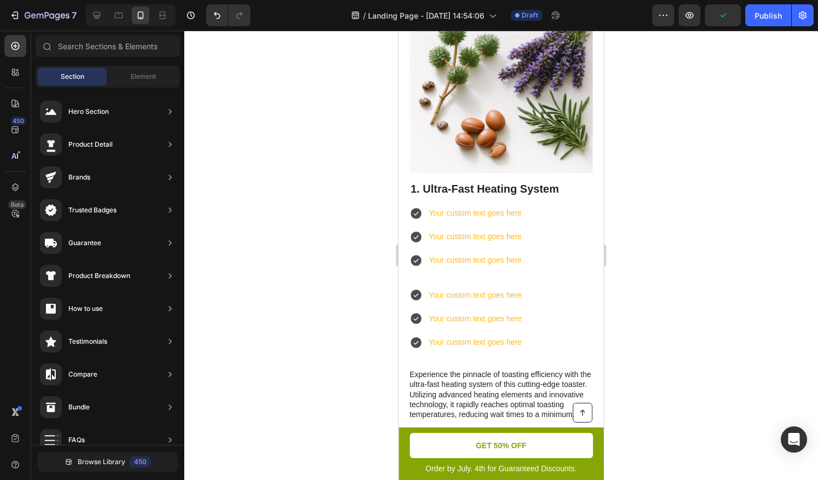
scroll to position [430, 0]
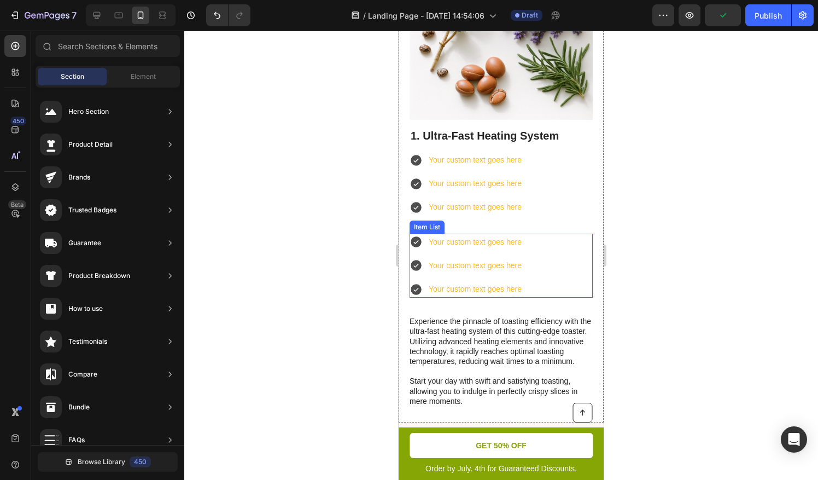
click at [488, 249] on div "Your custom text goes here" at bounding box center [475, 242] width 96 height 17
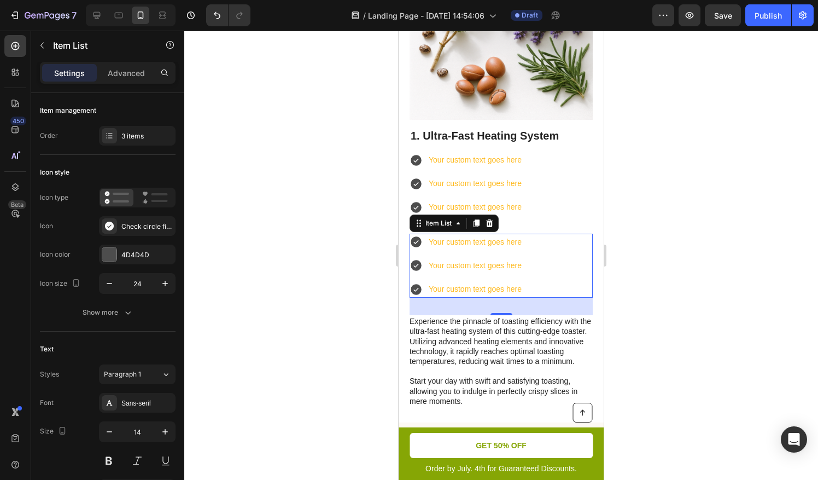
click at [331, 245] on div at bounding box center [501, 255] width 634 height 449
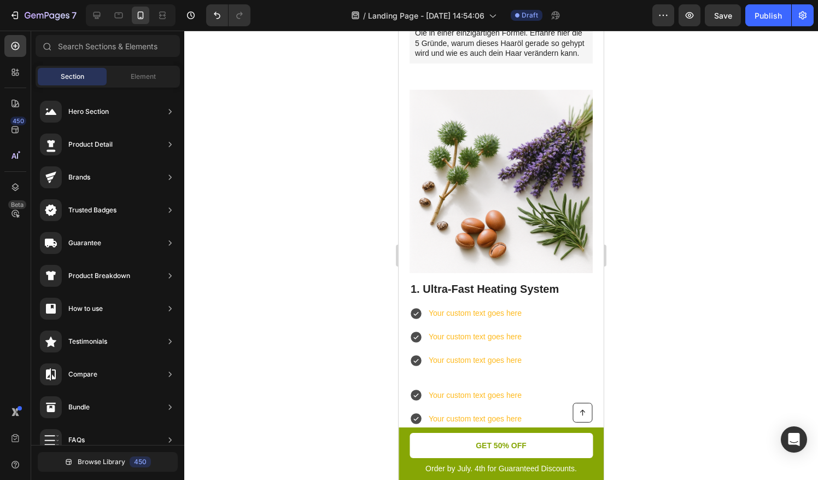
scroll to position [284, 0]
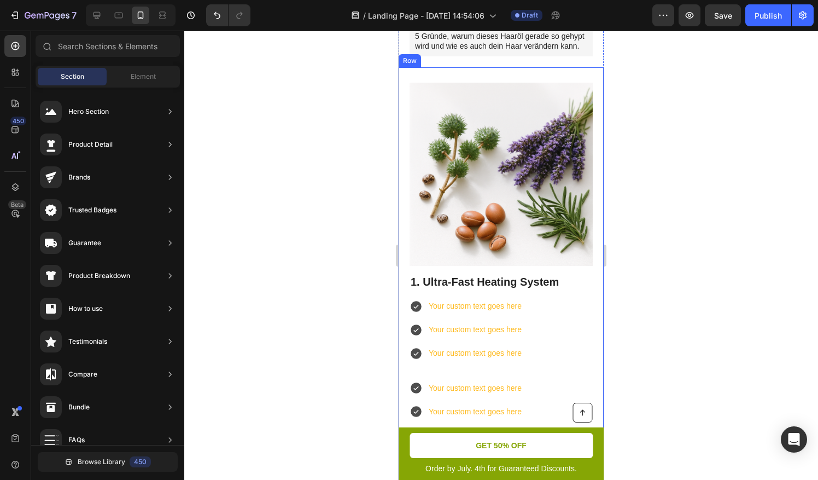
click at [389, 372] on div at bounding box center [501, 255] width 634 height 449
click at [403, 321] on div "Image 1. Ultra-Fast Heating System Heading Your custom text goes here Your cust…" at bounding box center [501, 317] width 205 height 501
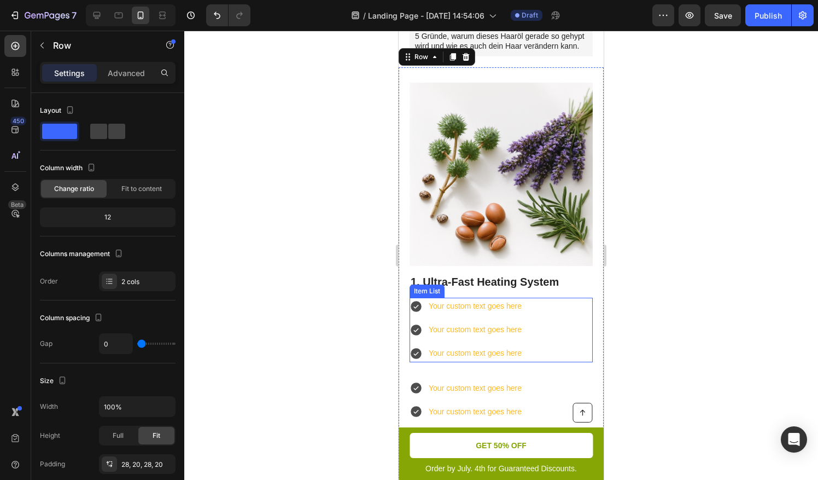
click at [424, 322] on div "Your custom text goes here" at bounding box center [467, 329] width 114 height 17
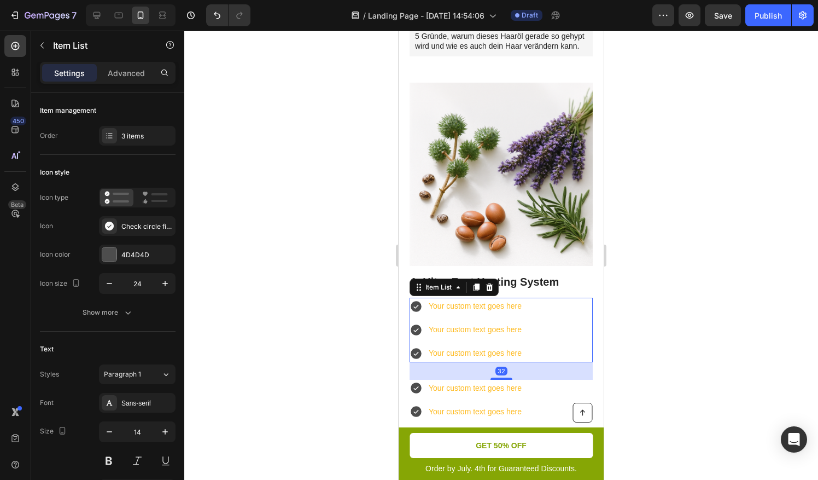
click at [574, 333] on div "Your custom text goes here Your custom text goes here Your custom text goes here" at bounding box center [501, 330] width 183 height 65
click at [491, 291] on icon at bounding box center [489, 287] width 7 height 8
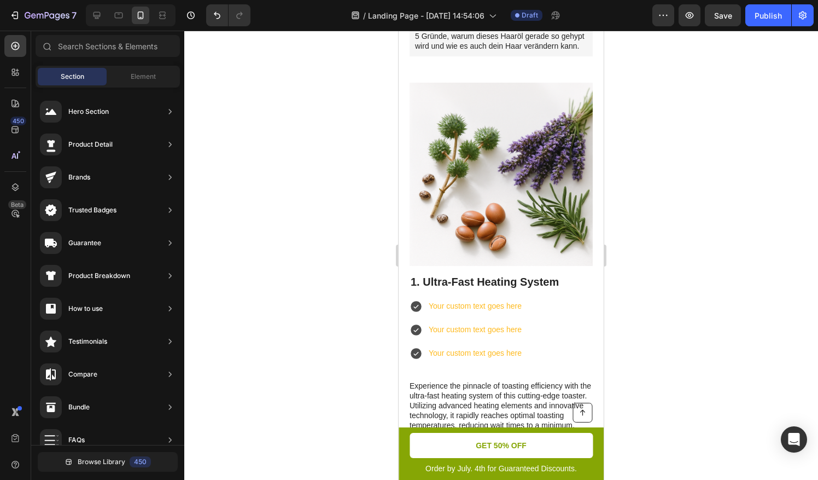
drag, startPoint x: 627, startPoint y: 387, endPoint x: 618, endPoint y: 389, distance: 9.7
click at [311, 327] on div at bounding box center [501, 255] width 634 height 449
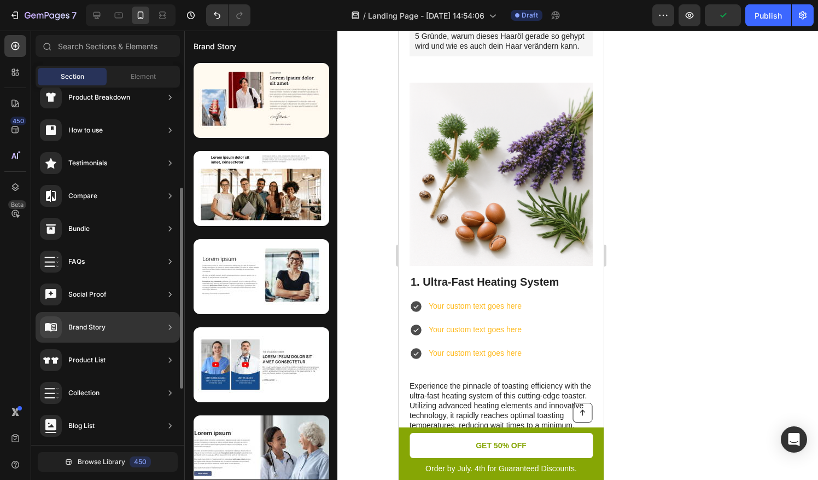
scroll to position [277, 0]
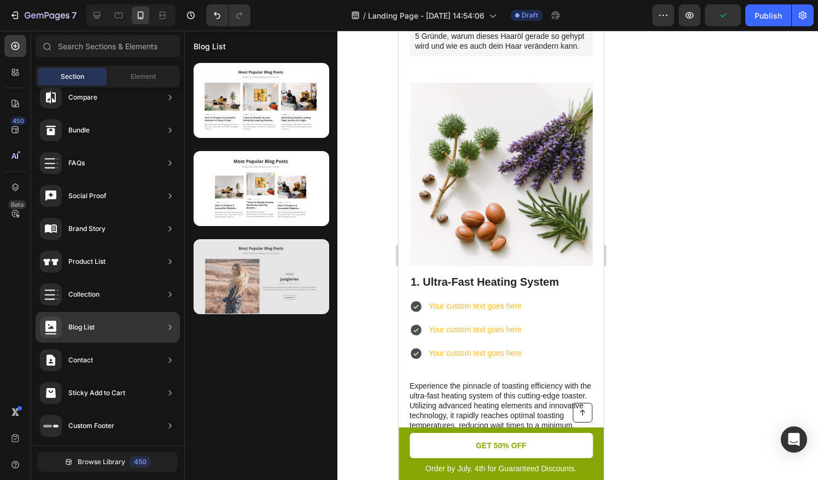
click at [261, 296] on div at bounding box center [262, 276] width 136 height 75
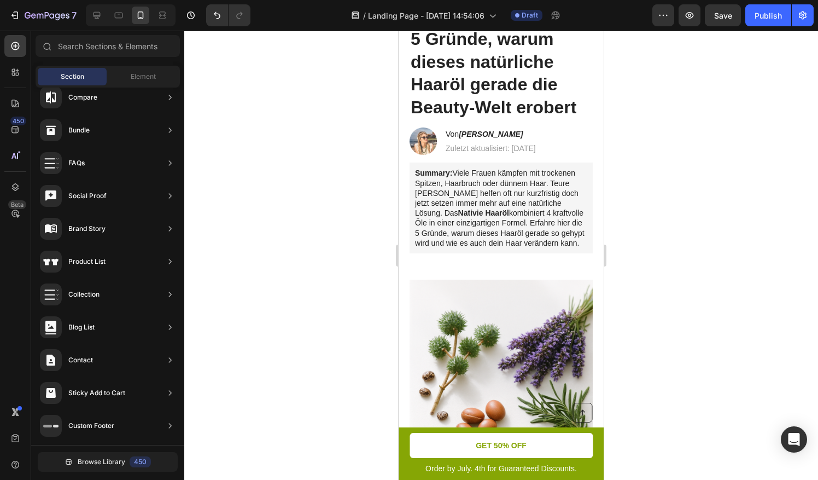
scroll to position [0, 0]
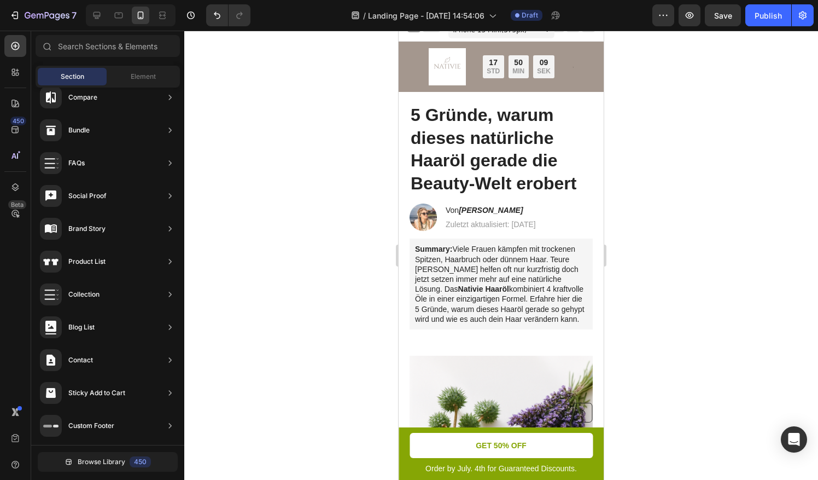
drag, startPoint x: 597, startPoint y: 105, endPoint x: 1018, endPoint y: 120, distance: 421.5
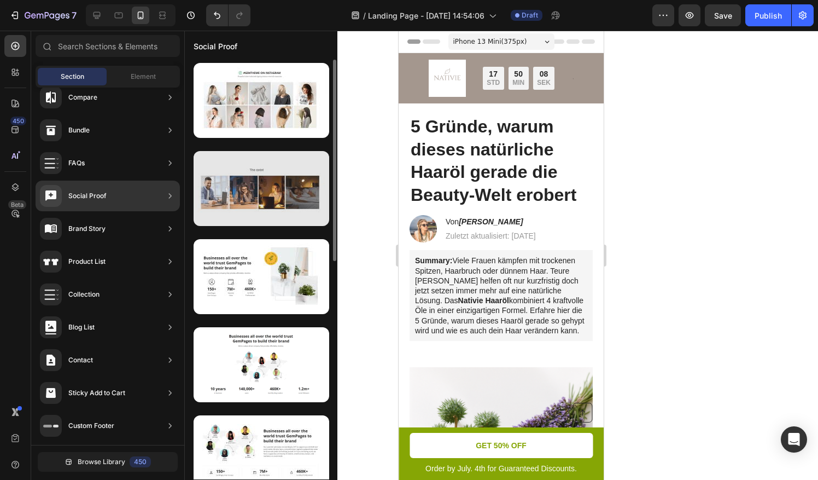
click at [244, 186] on div at bounding box center [262, 188] width 136 height 75
click at [304, 189] on div at bounding box center [262, 188] width 136 height 75
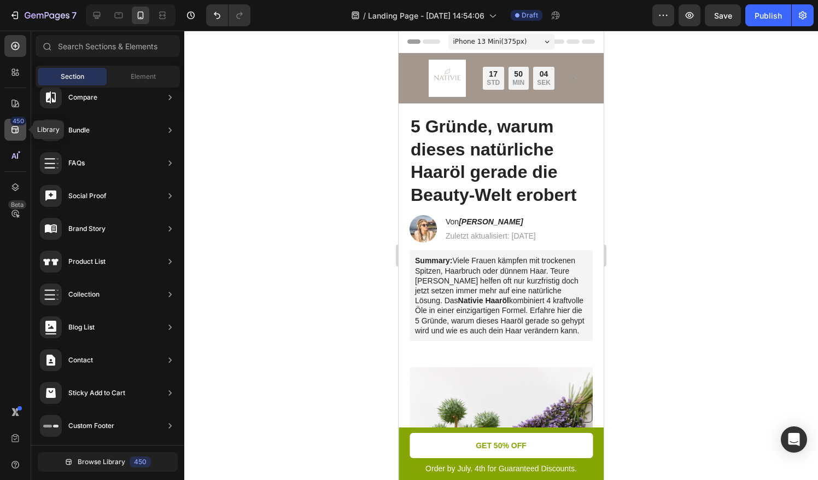
click at [16, 121] on div "450" at bounding box center [18, 121] width 16 height 9
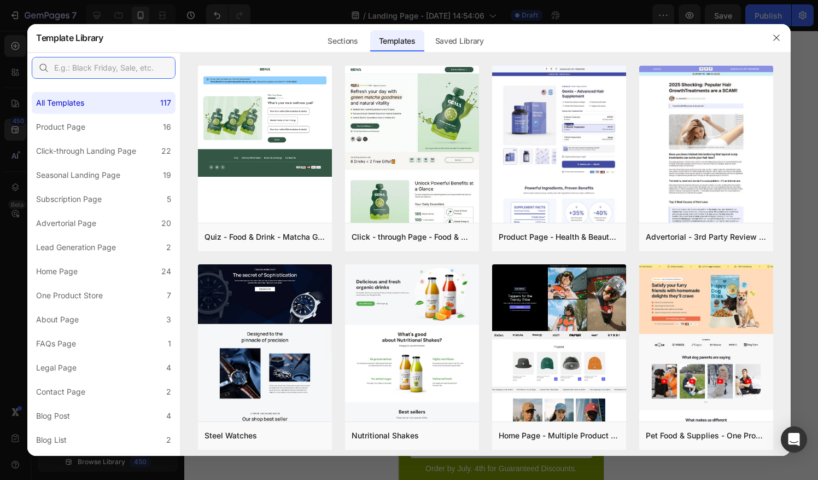
click at [112, 66] on input "text" at bounding box center [104, 68] width 144 height 22
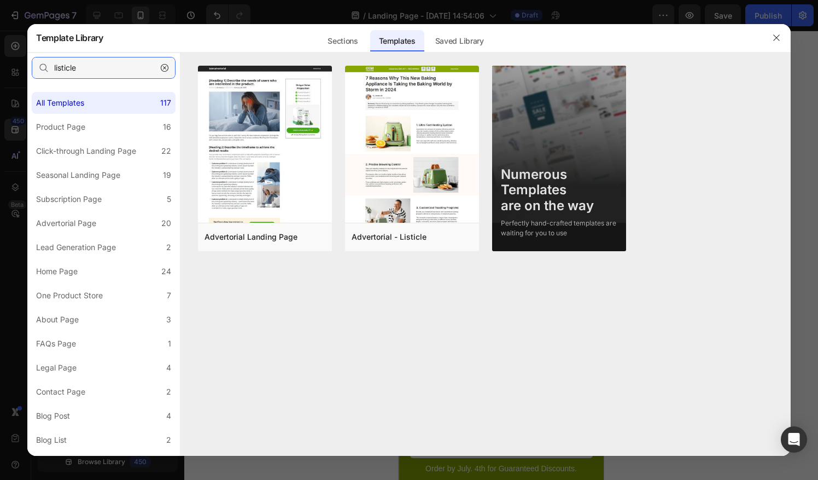
type input "listicle"
click at [317, 285] on div "Advertorial Landing Page Add to page Preview Advertorial - Listicle Add to page…" at bounding box center [486, 261] width 610 height 390
click at [783, 35] on button "button" at bounding box center [777, 38] width 18 height 18
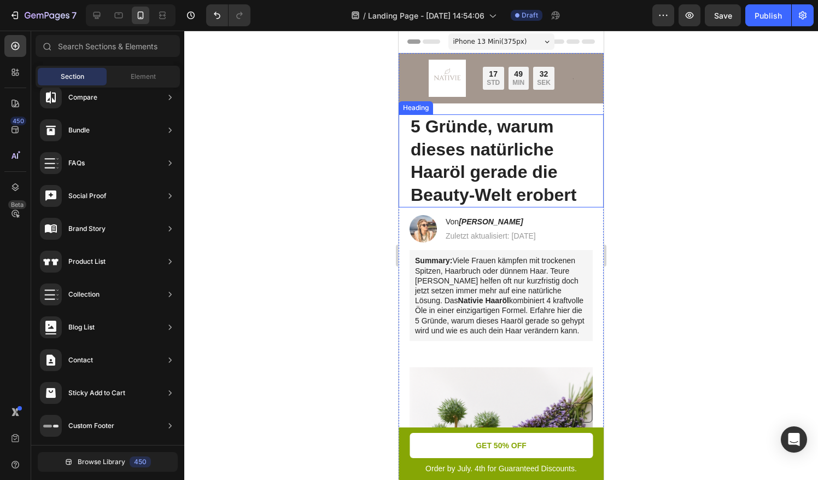
click at [409, 134] on div "5 Gründe, warum dieses natürliche Haaröl gerade die Beauty-Welt erobert Heading" at bounding box center [501, 160] width 205 height 93
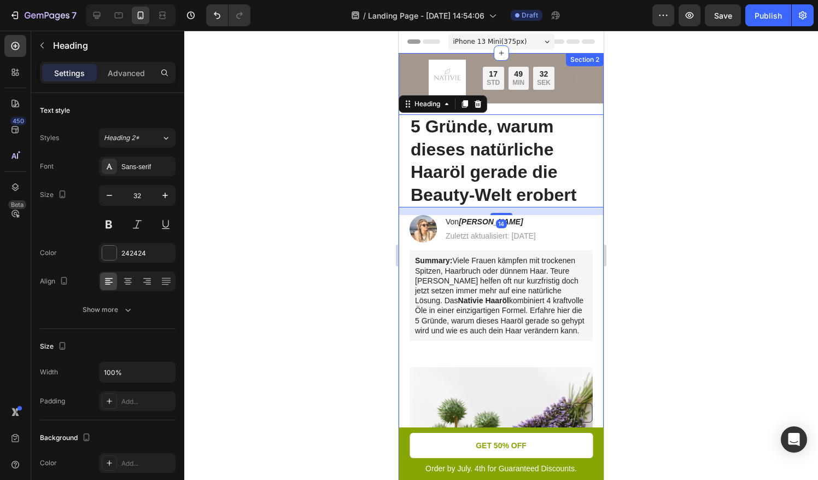
click at [350, 288] on div at bounding box center [501, 255] width 634 height 449
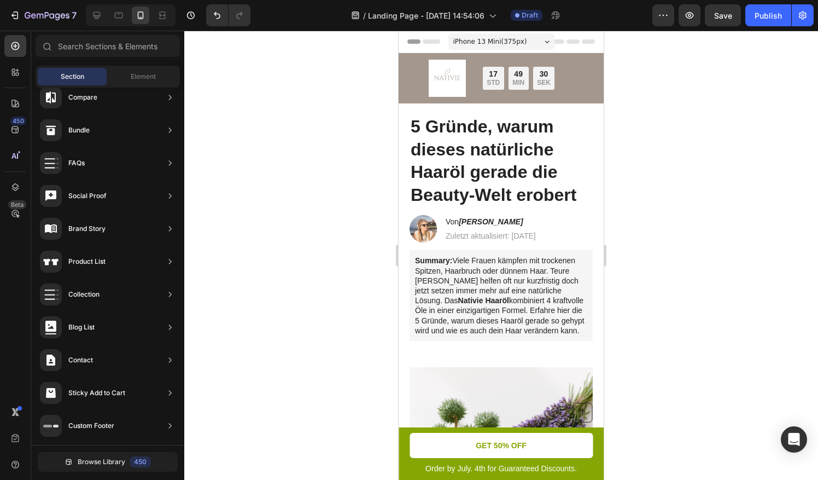
click at [127, 66] on div "Section Element" at bounding box center [108, 77] width 144 height 22
click at [131, 73] on span "Element" at bounding box center [143, 77] width 25 height 10
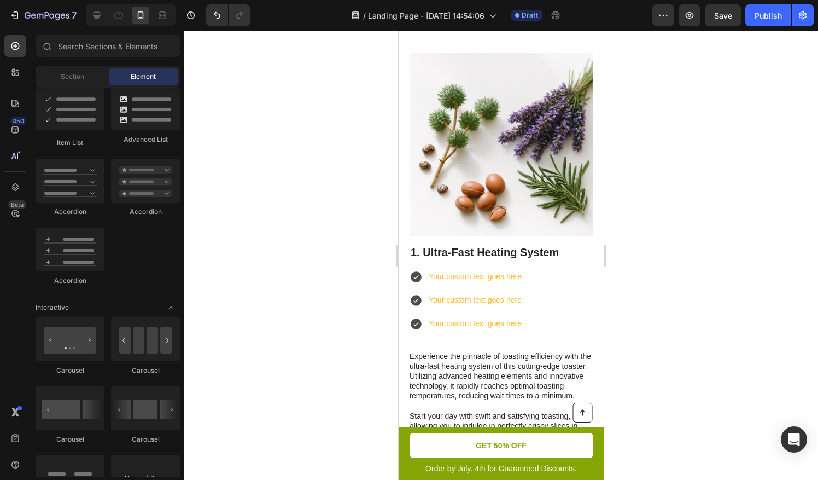
scroll to position [331, 0]
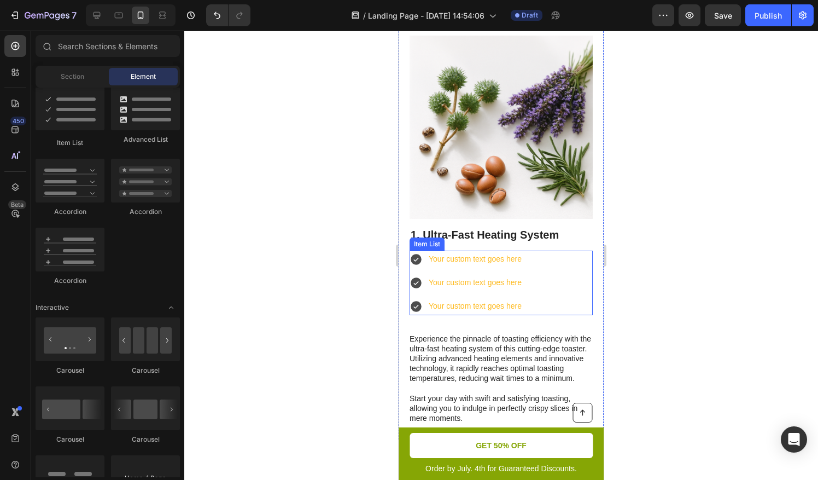
click at [500, 265] on div "Your custom text goes here" at bounding box center [475, 259] width 96 height 17
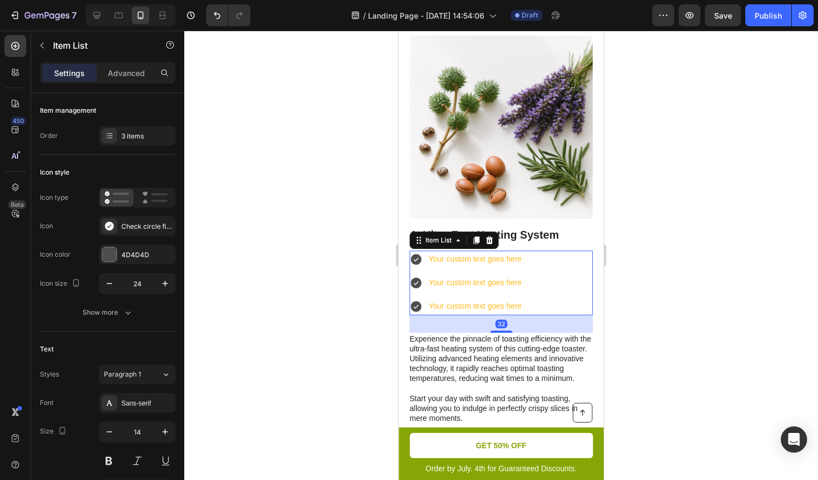
click at [500, 258] on div "Your custom text goes here" at bounding box center [475, 259] width 96 height 17
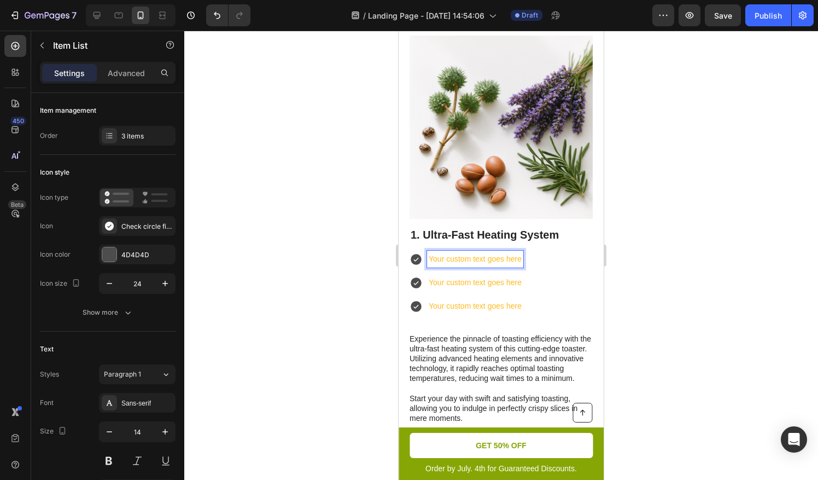
click at [521, 264] on p "Your custom text goes here" at bounding box center [475, 259] width 93 height 14
click at [121, 131] on div "3 items" at bounding box center [146, 136] width 51 height 10
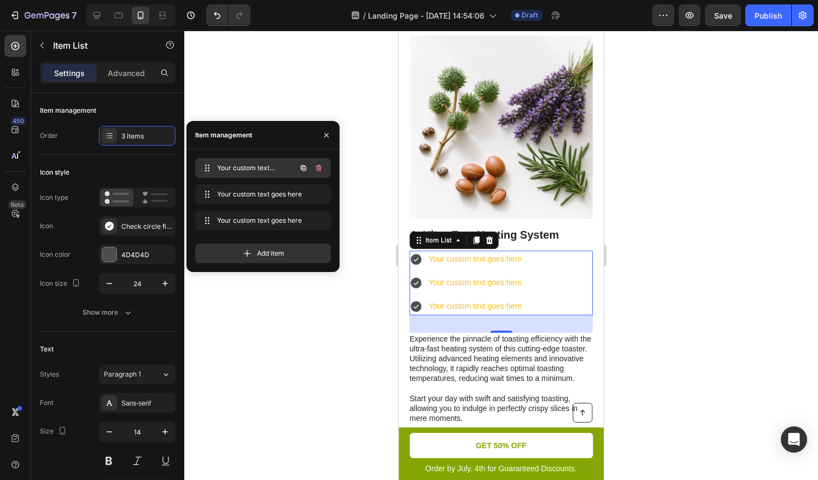
click at [217, 176] on div "Your custom text goes here Your custom text goes here" at bounding box center [263, 168] width 136 height 20
click at [237, 251] on div "Add item" at bounding box center [263, 253] width 136 height 20
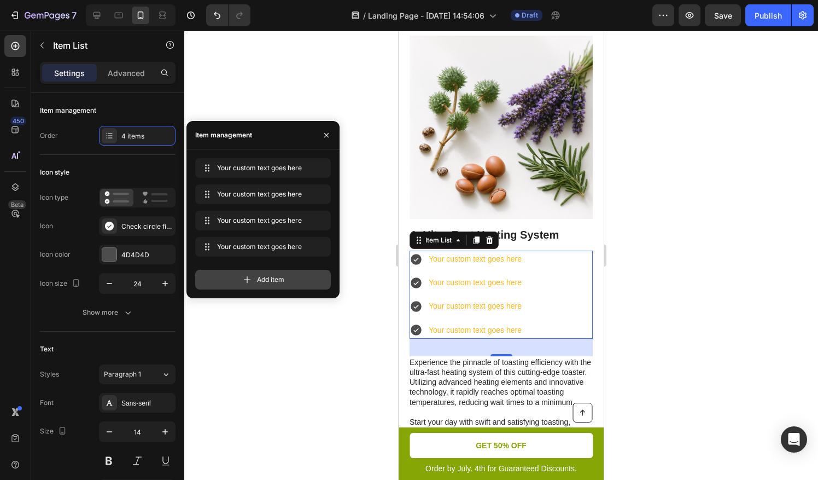
click at [273, 283] on span "Add item" at bounding box center [270, 280] width 27 height 10
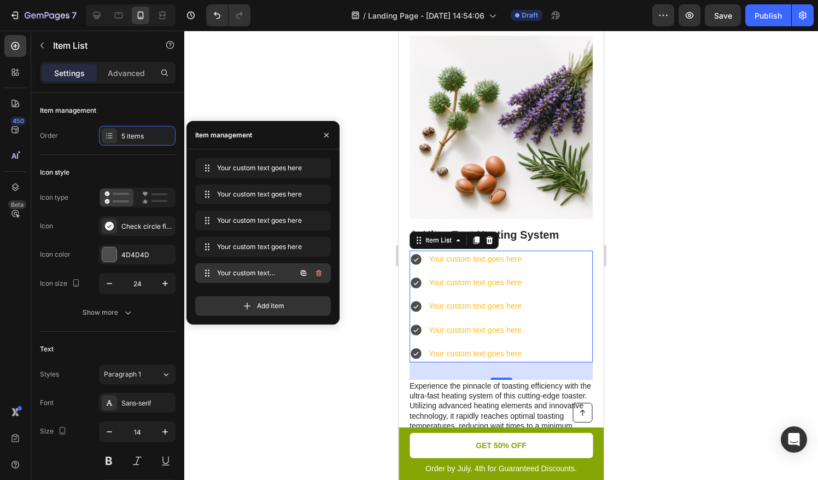
click at [318, 273] on icon "button" at bounding box center [318, 273] width 1 height 3
click at [302, 271] on div "Delete" at bounding box center [311, 273] width 20 height 10
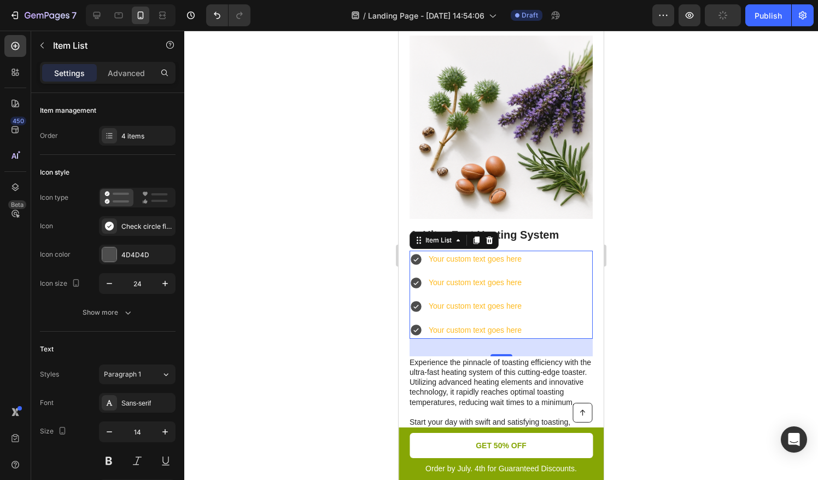
click at [713, 339] on div at bounding box center [501, 255] width 634 height 449
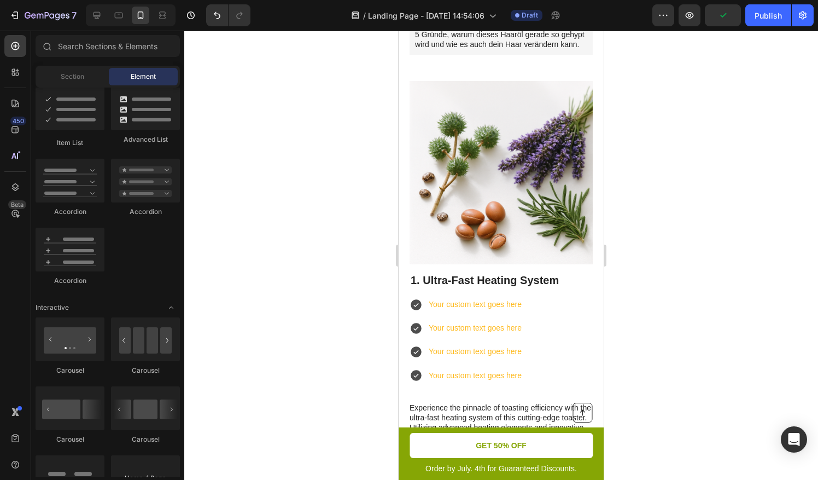
scroll to position [349, 0]
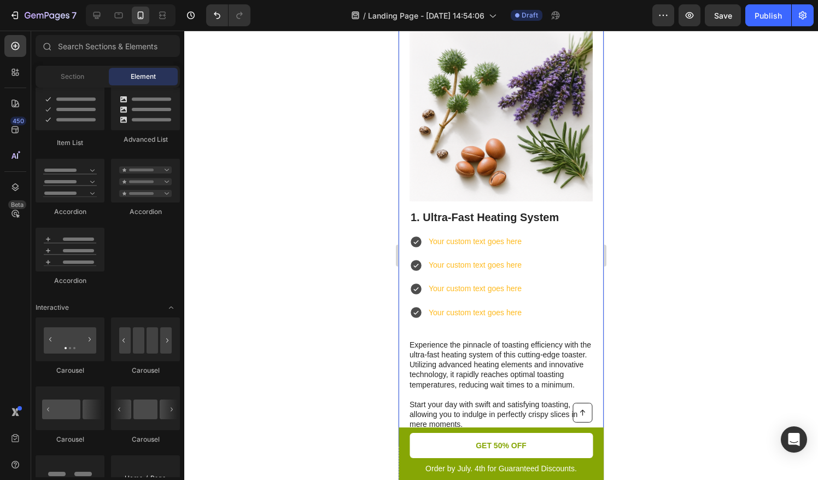
drag, startPoint x: 334, startPoint y: 238, endPoint x: 388, endPoint y: 319, distance: 97.7
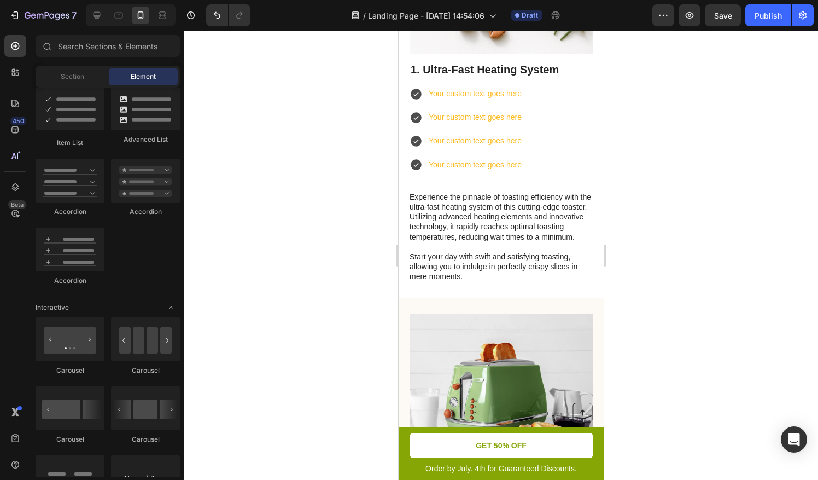
scroll to position [366, 0]
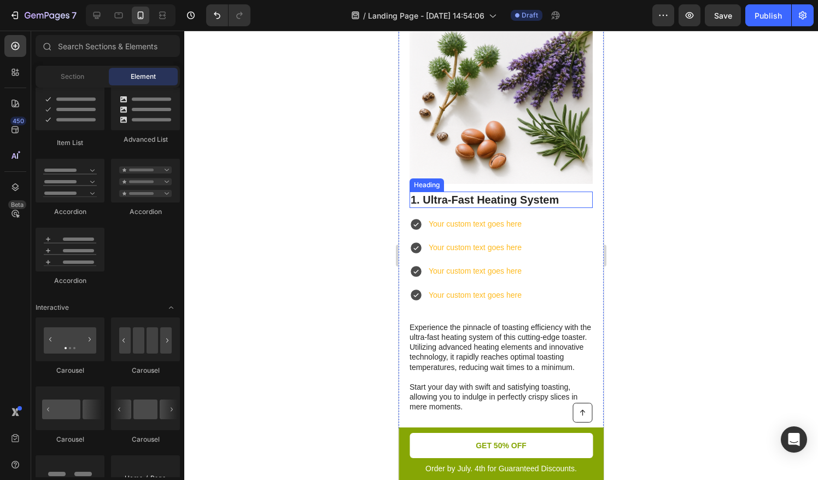
click at [445, 197] on h2 "1. Ultra-Fast Heating System" at bounding box center [501, 199] width 183 height 16
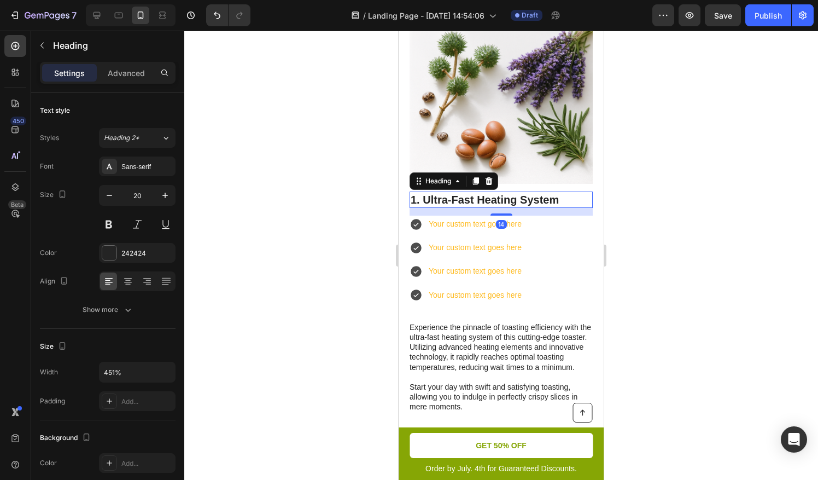
click at [445, 197] on h2 "1. Ultra-Fast Heating System" at bounding box center [501, 199] width 183 height 16
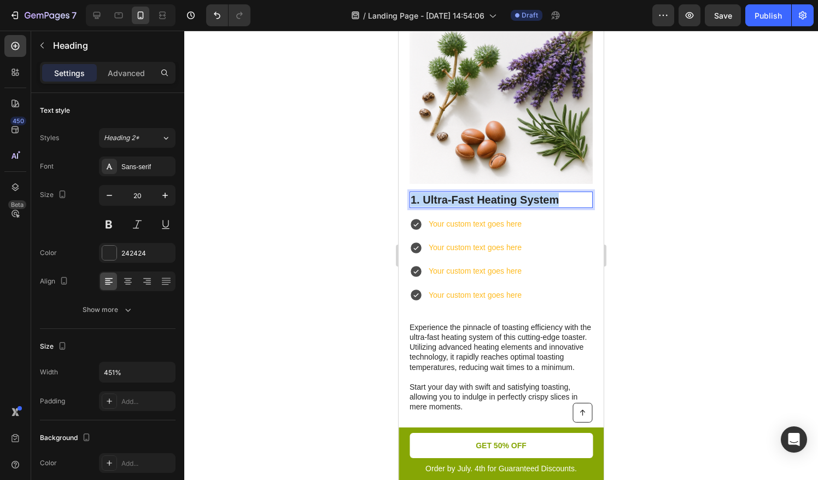
click at [445, 197] on p "1. Ultra-Fast Heating System" at bounding box center [501, 200] width 181 height 14
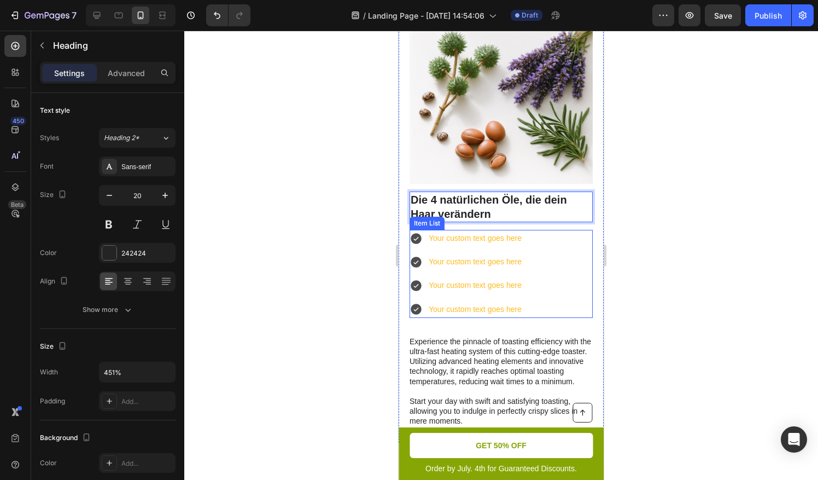
click at [795, 241] on div at bounding box center [501, 255] width 634 height 449
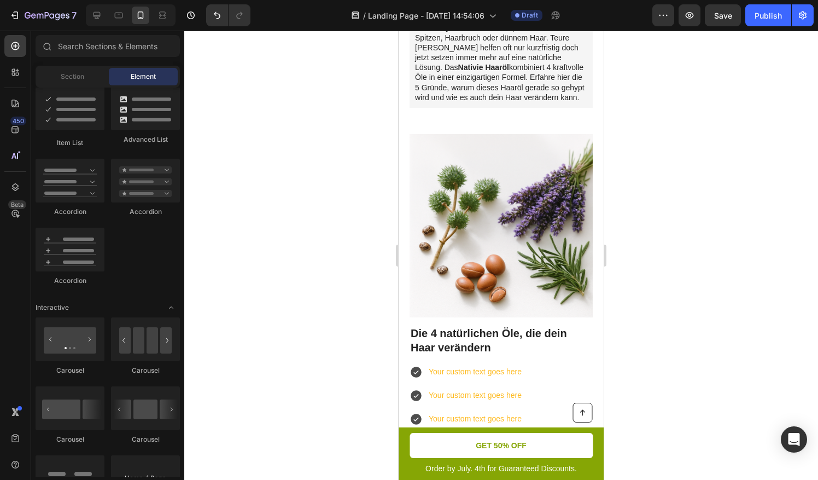
scroll to position [286, 0]
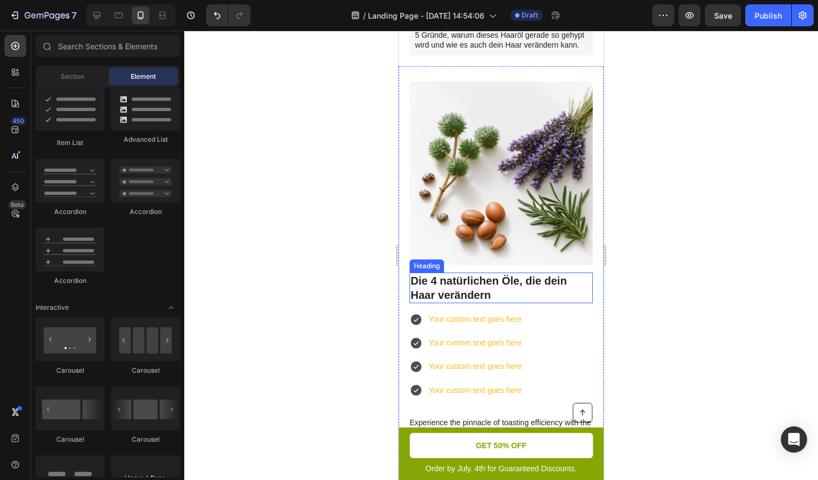
click at [418, 279] on p "Die 4 natürlichen Öle, die dein Haar verändern" at bounding box center [501, 287] width 181 height 28
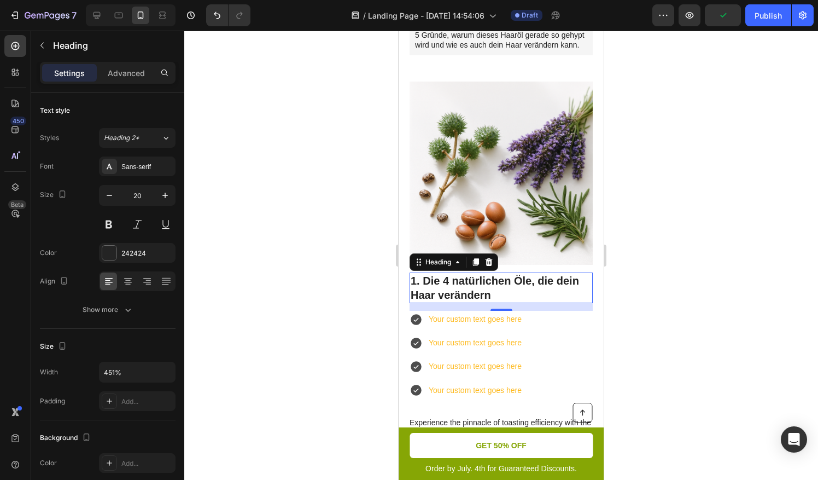
drag, startPoint x: 325, startPoint y: 362, endPoint x: 381, endPoint y: 337, distance: 61.2
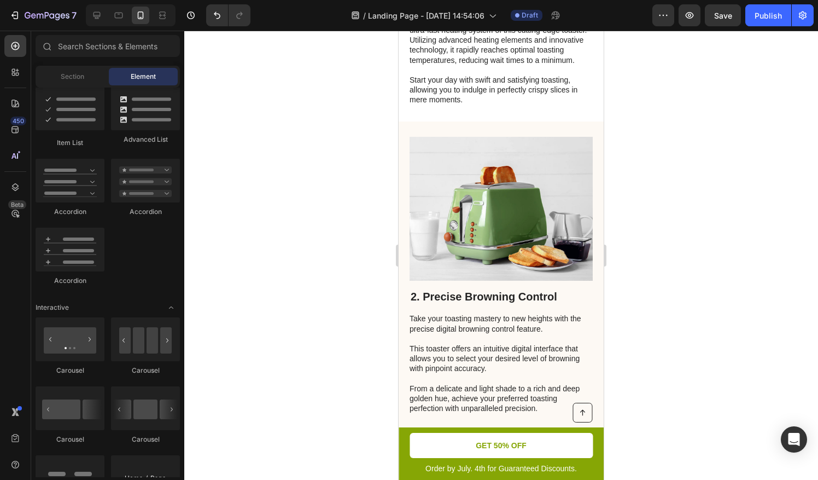
scroll to position [339, 0]
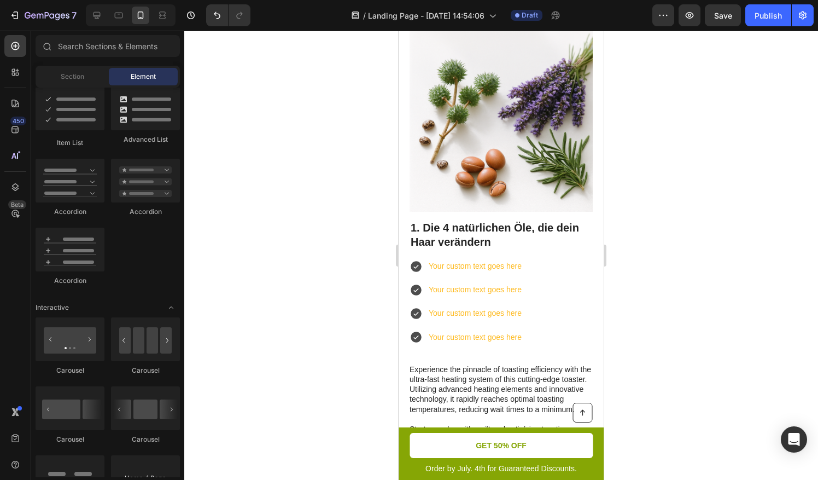
drag, startPoint x: 601, startPoint y: 96, endPoint x: 1008, endPoint y: 133, distance: 408.1
click at [480, 264] on p "Your custom text goes here" at bounding box center [475, 266] width 93 height 14
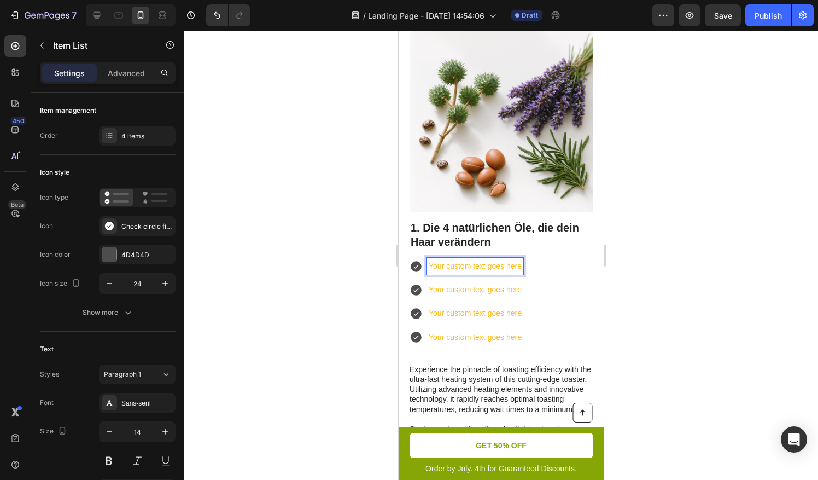
click at [434, 264] on p "Your custom text goes here" at bounding box center [475, 266] width 93 height 14
click at [742, 319] on div at bounding box center [501, 255] width 634 height 449
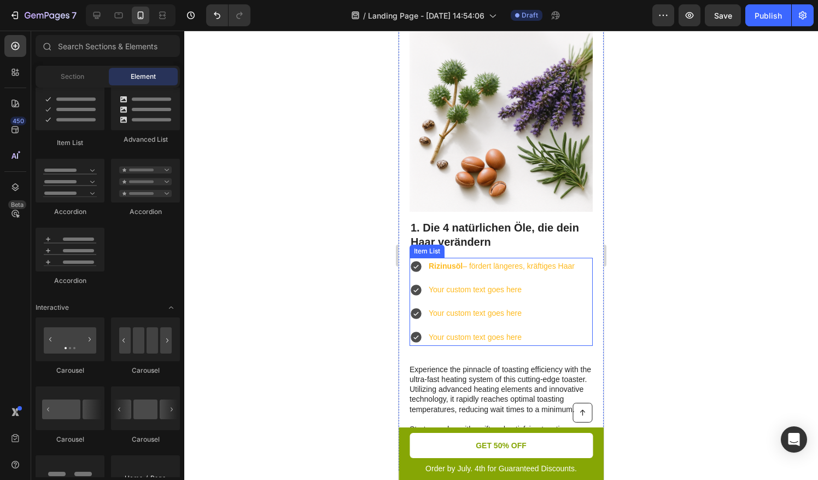
click at [534, 294] on p "Your custom text goes here" at bounding box center [502, 290] width 146 height 14
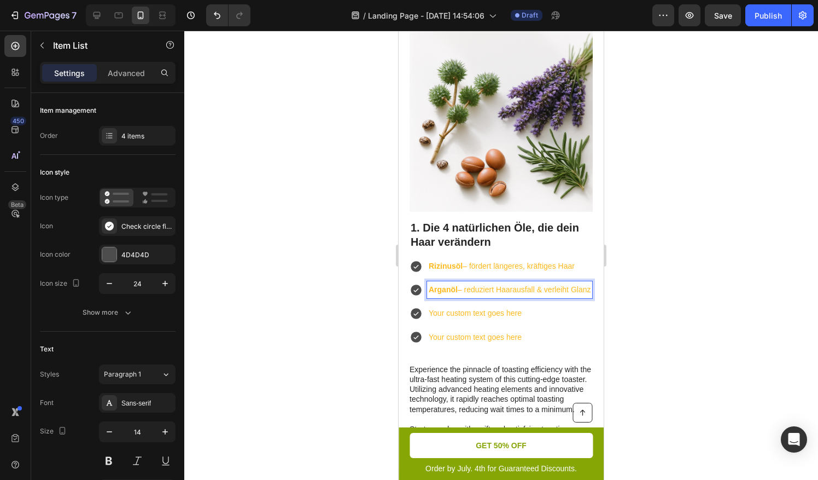
click at [473, 320] on p "Your custom text goes here" at bounding box center [510, 313] width 162 height 14
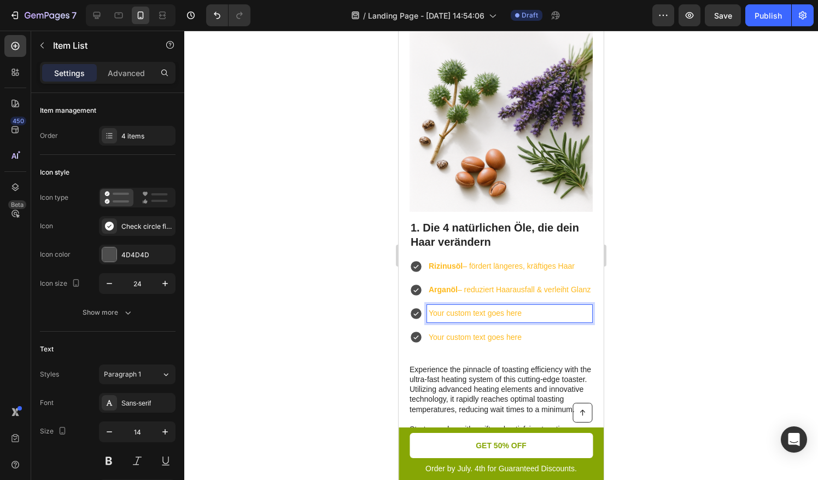
click at [461, 320] on p "Your custom text goes here" at bounding box center [510, 313] width 162 height 14
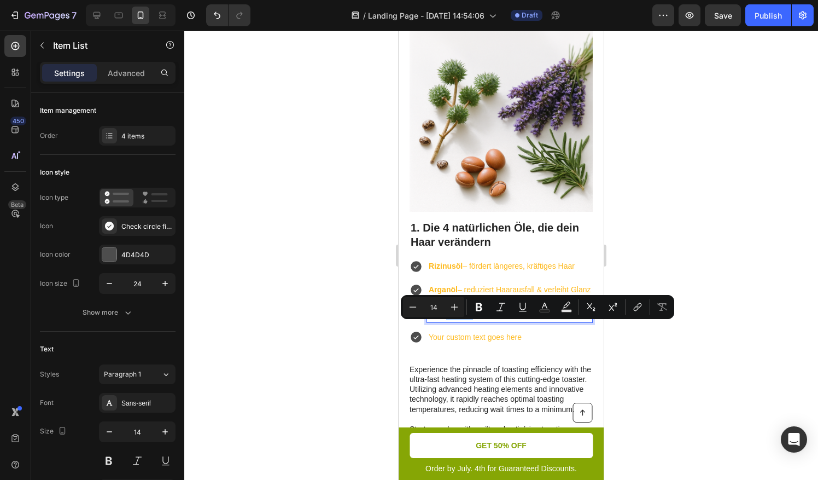
click at [461, 320] on p "Your custom text goes here" at bounding box center [510, 313] width 162 height 14
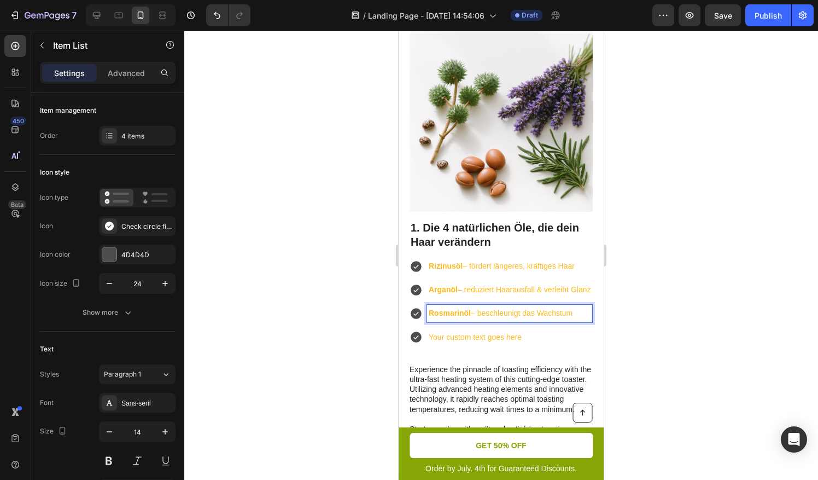
click at [443, 341] on div "Rizinusöl – fördert längeres, kräftiges Haar Arganöl – reduziert Haarausfall & …" at bounding box center [501, 302] width 183 height 88
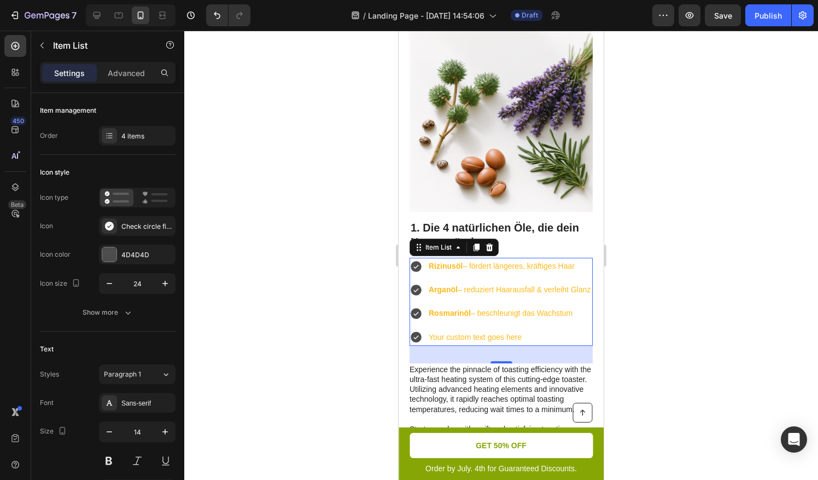
click at [442, 344] on p "Your custom text goes here" at bounding box center [510, 337] width 162 height 14
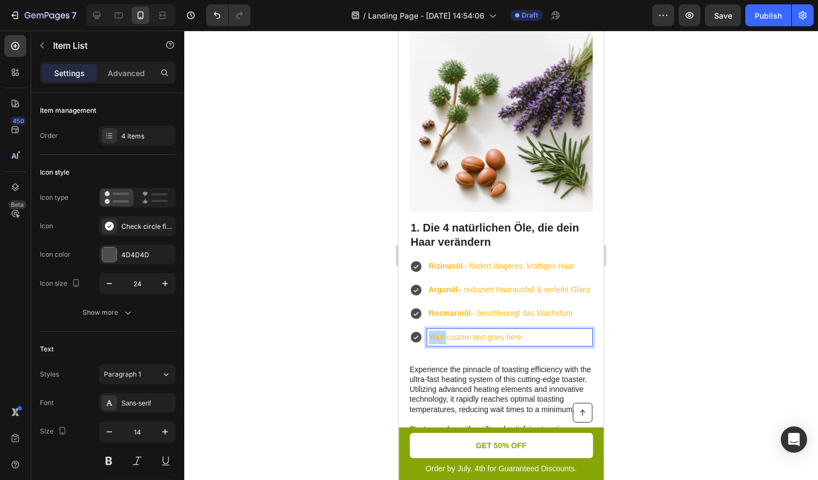
click at [442, 344] on p "Your custom text goes here" at bounding box center [510, 337] width 162 height 14
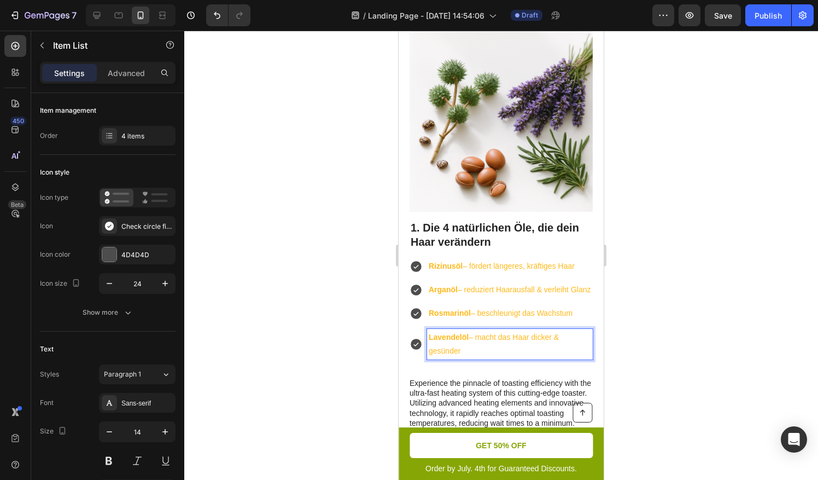
click at [688, 345] on div at bounding box center [501, 255] width 634 height 449
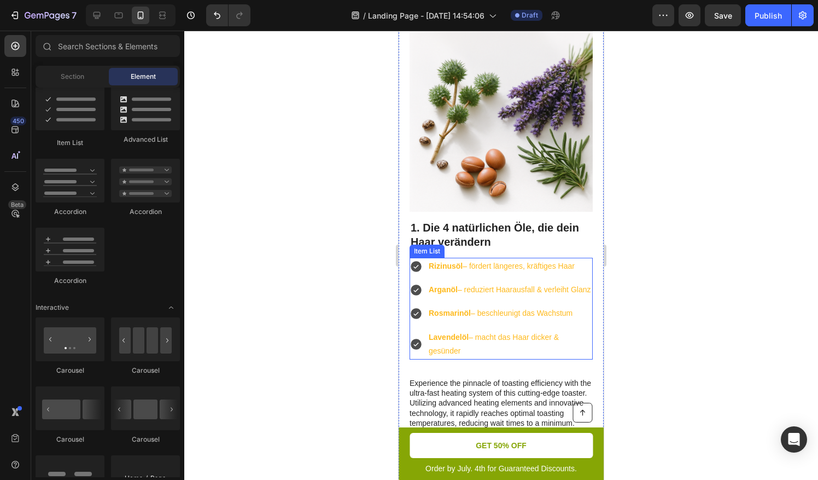
click at [557, 296] on p "Arganöl – reduziert Haarausfall & verleiht Glanz" at bounding box center [510, 290] width 162 height 14
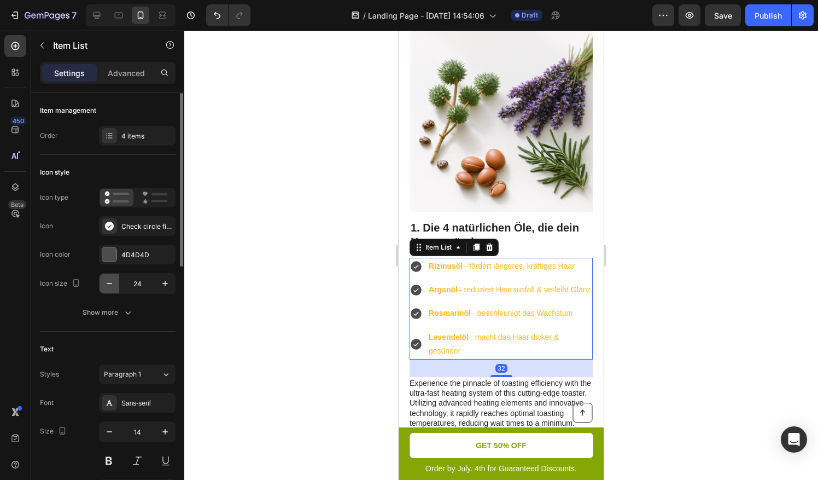
click at [118, 286] on button "button" at bounding box center [110, 283] width 20 height 20
click at [113, 282] on icon "button" at bounding box center [109, 283] width 11 height 11
click at [161, 283] on icon "button" at bounding box center [165, 283] width 11 height 11
click at [469, 314] on div "Rizinusöl – fördert längeres, kräftiges Haar Arganöl – reduziert Haarausfall & …" at bounding box center [501, 309] width 183 height 102
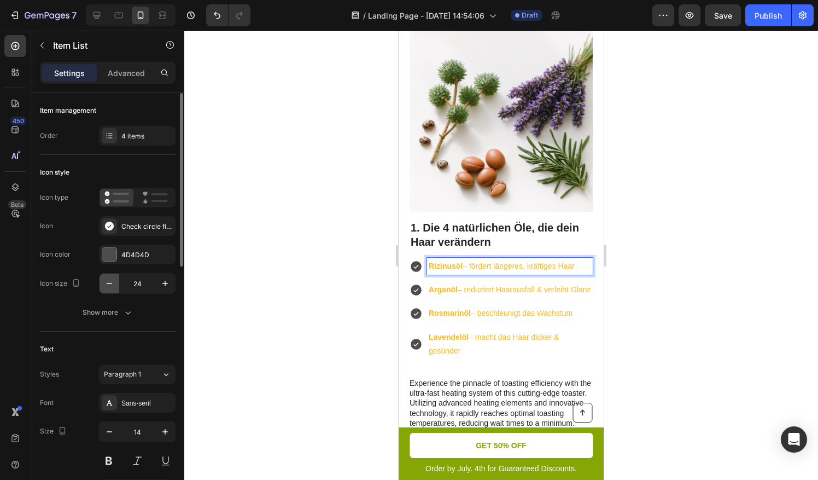
click at [107, 283] on icon "button" at bounding box center [109, 283] width 5 height 1
click at [165, 283] on icon "button" at bounding box center [164, 283] width 5 height 5
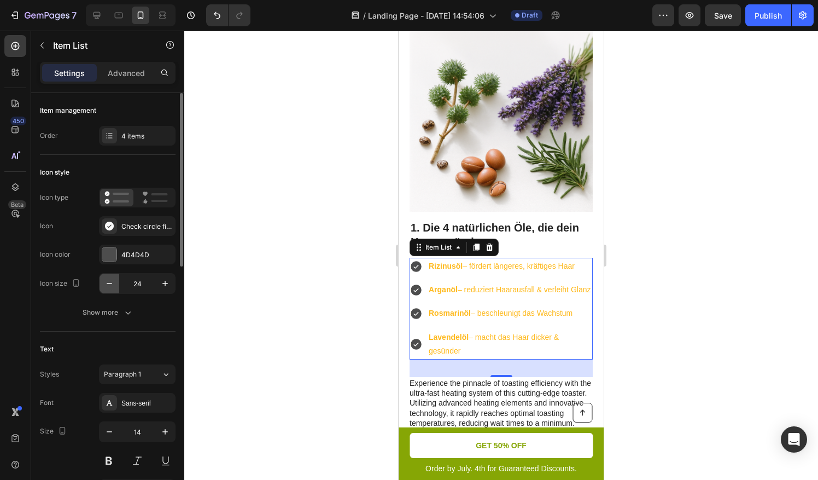
click at [107, 281] on icon "button" at bounding box center [109, 283] width 11 height 11
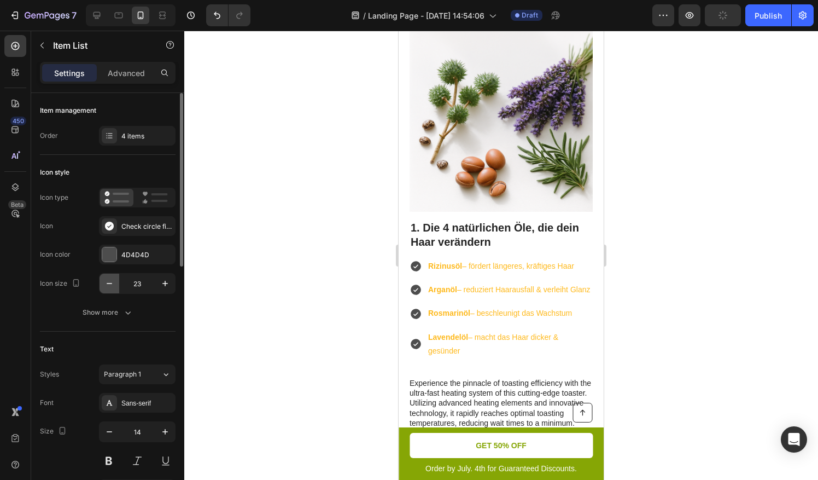
click at [102, 282] on button "button" at bounding box center [110, 283] width 20 height 20
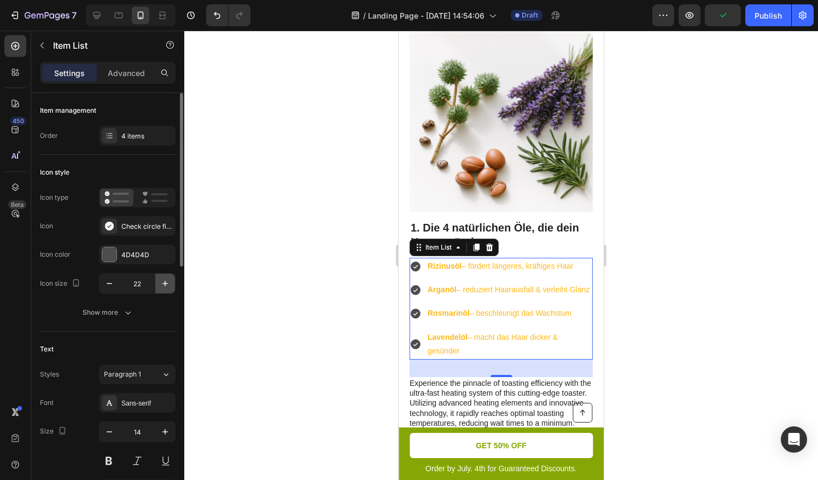
click at [158, 283] on button "button" at bounding box center [165, 283] width 20 height 20
type input "23"
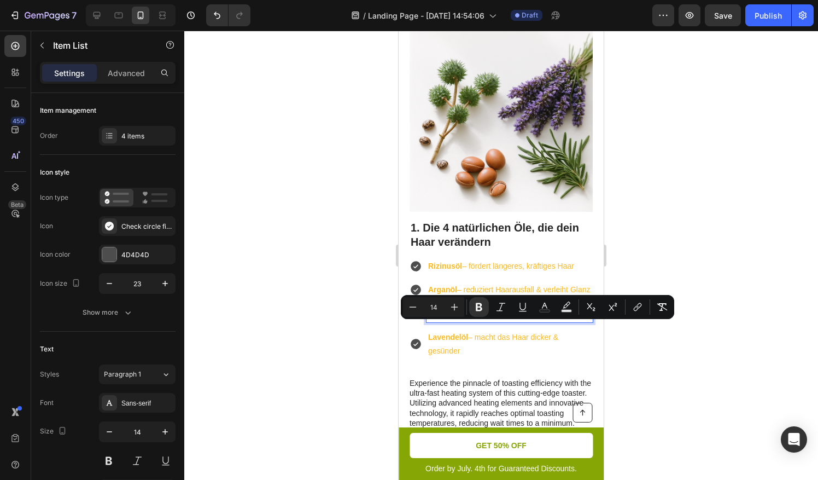
click at [252, 325] on div at bounding box center [501, 255] width 634 height 449
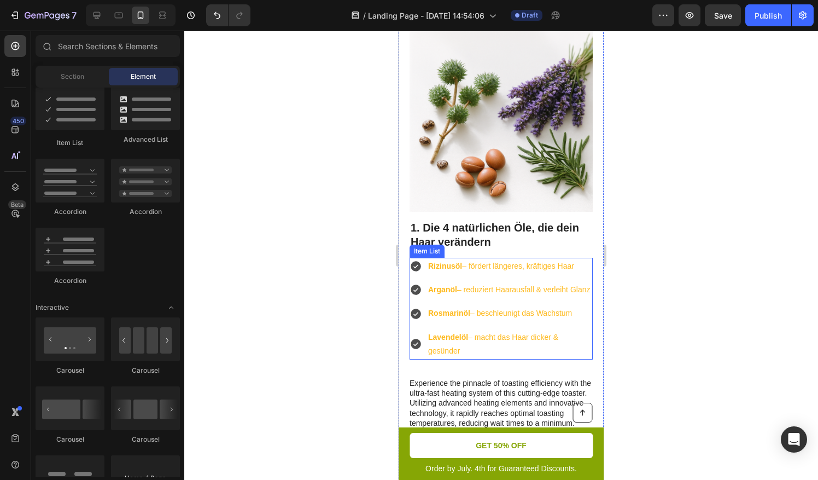
click at [468, 281] on div "Rizinusöl – fördert längeres, kräftiges Haar Arganöl – reduziert Haarausfall & …" at bounding box center [501, 309] width 183 height 102
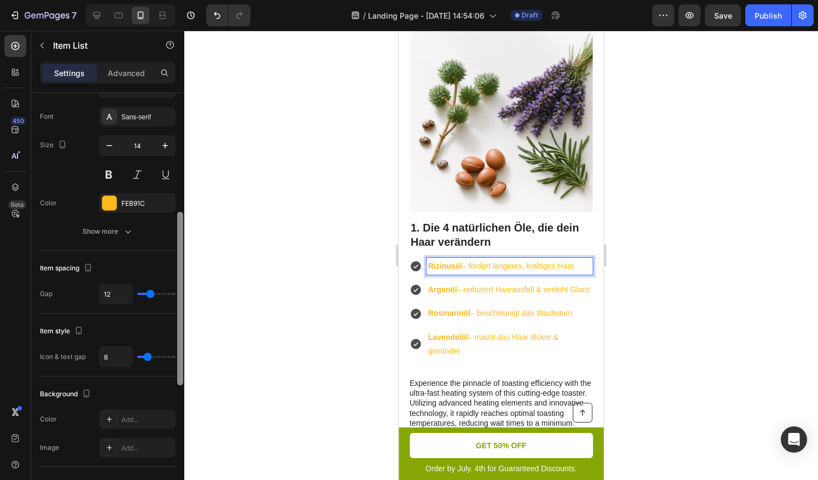
scroll to position [265, 0]
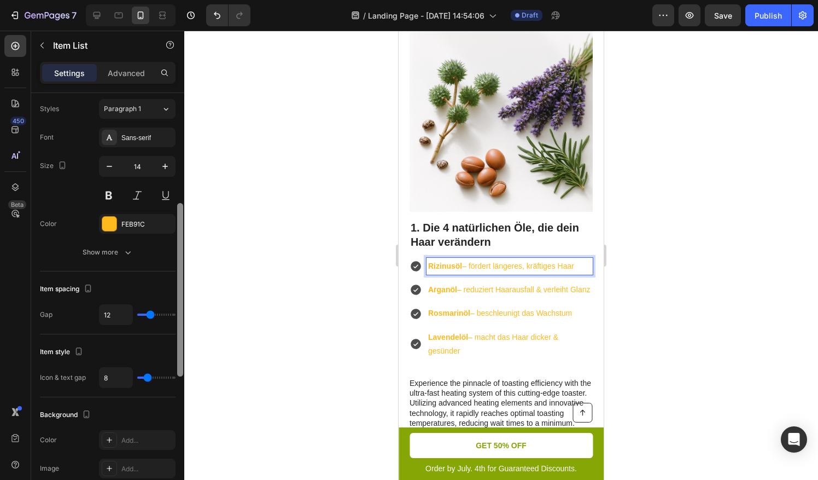
drag, startPoint x: 182, startPoint y: 128, endPoint x: 195, endPoint y: 238, distance: 111.3
click at [195, 0] on div "7 / Landing Page - [DATE] 14:54:06 Draft Preview Save Publish 450 Beta Sections…" at bounding box center [409, 0] width 818 height 0
click at [132, 224] on div "FEB91C" at bounding box center [137, 224] width 32 height 10
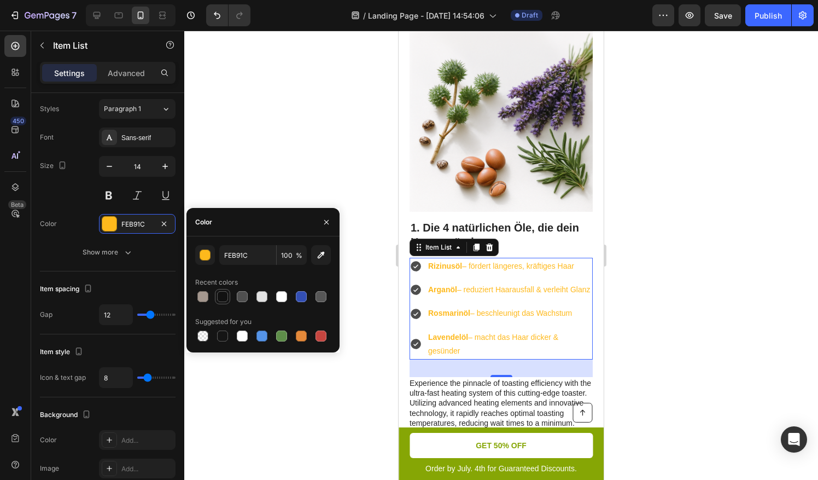
click at [221, 296] on div at bounding box center [222, 296] width 11 height 11
type input "121212"
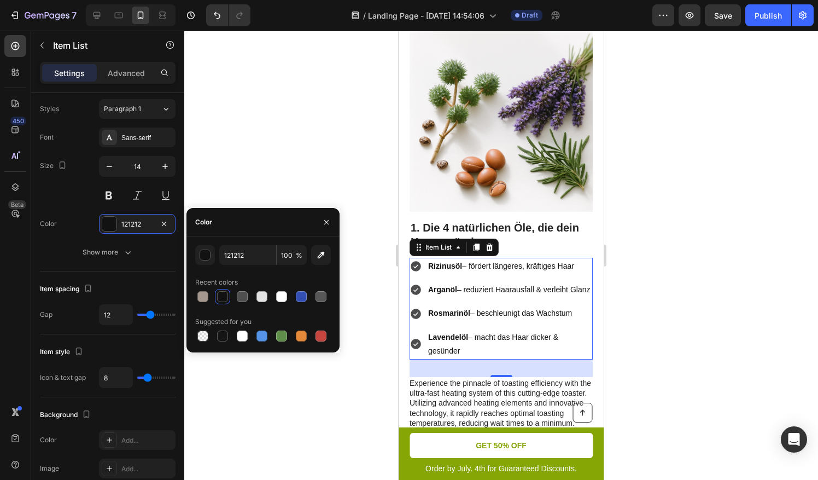
click at [218, 174] on div at bounding box center [501, 255] width 634 height 449
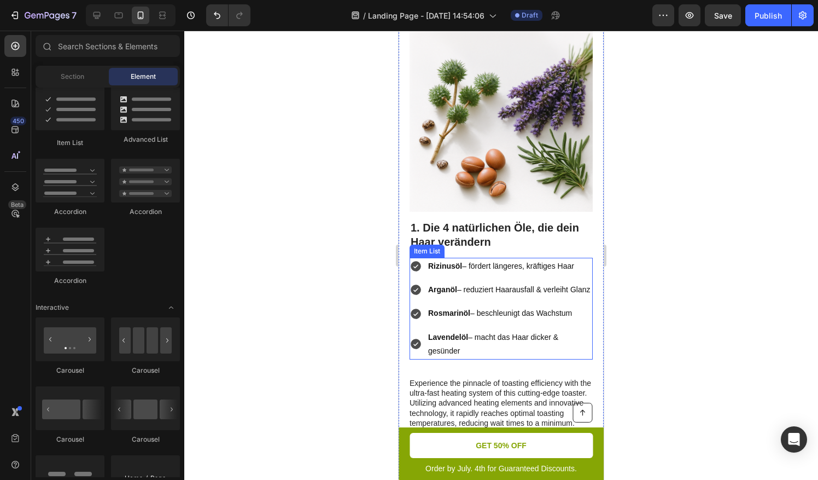
click at [418, 270] on icon at bounding box center [416, 266] width 10 height 10
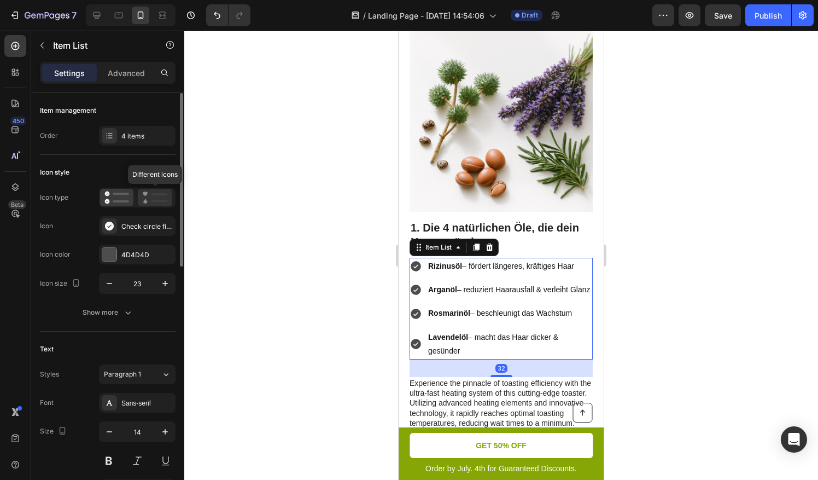
click at [147, 203] on div at bounding box center [155, 198] width 34 height 18
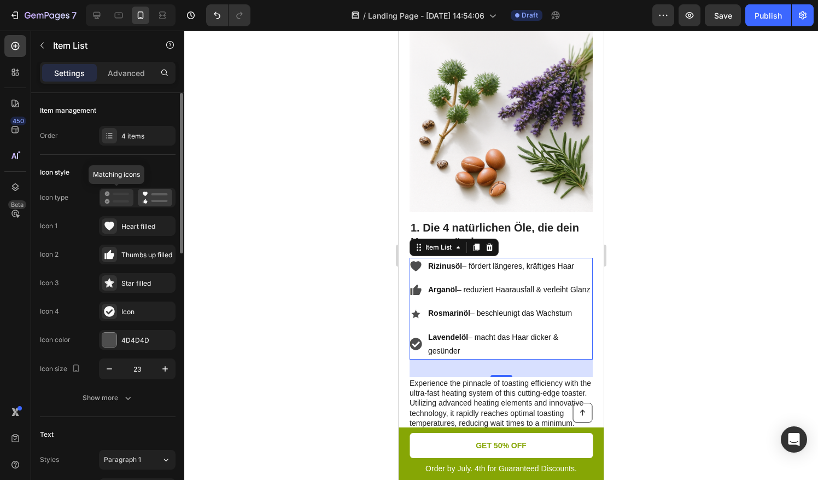
click at [118, 196] on icon at bounding box center [116, 197] width 25 height 13
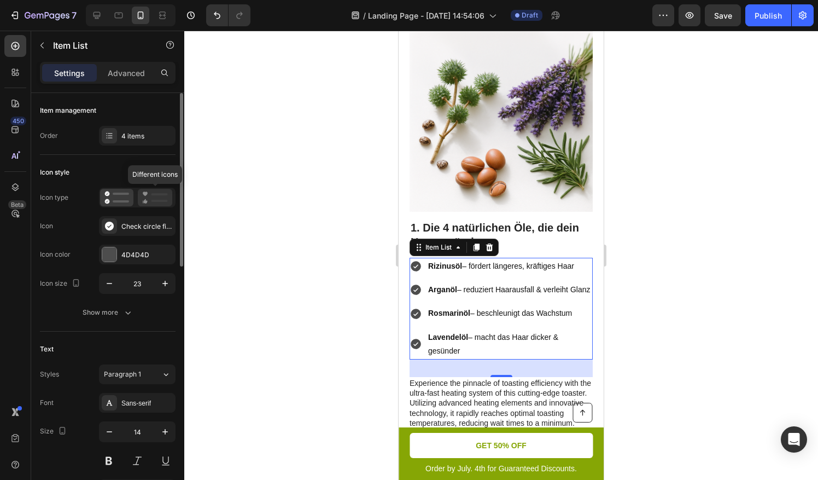
click at [151, 197] on icon at bounding box center [155, 197] width 26 height 13
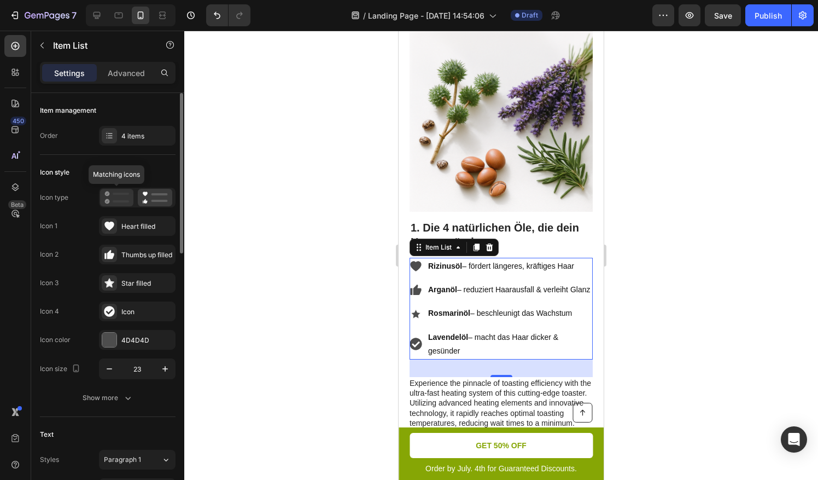
click at [120, 195] on icon at bounding box center [116, 197] width 25 height 13
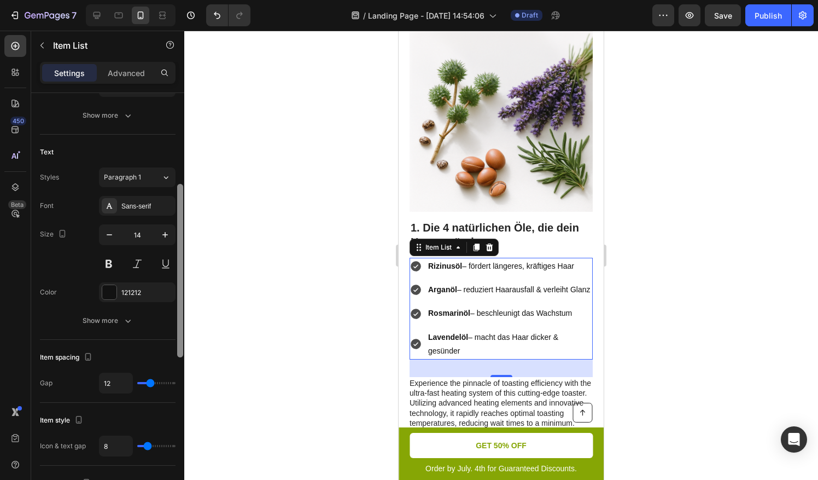
scroll to position [203, 0]
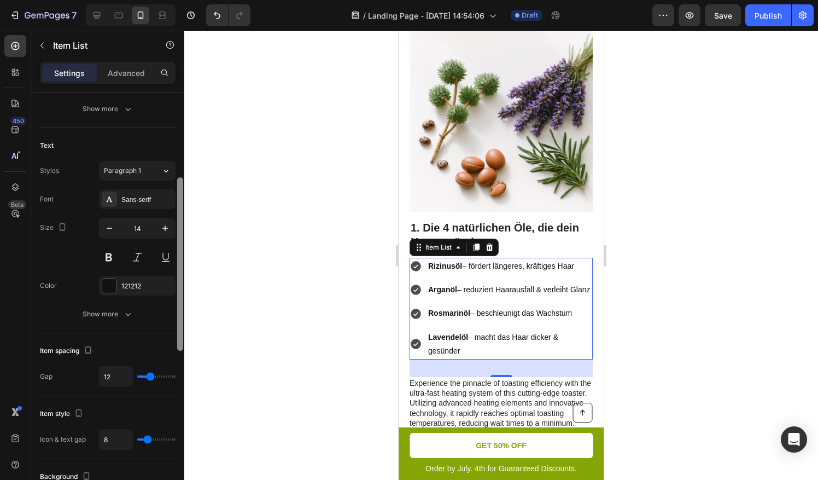
drag, startPoint x: 182, startPoint y: 218, endPoint x: 174, endPoint y: 301, distance: 83.5
click at [174, 301] on div "Item management Order 4 items Icon style Icon type Icon Check circle filled Ico…" at bounding box center [107, 302] width 153 height 418
click at [135, 287] on div "121212" at bounding box center [137, 286] width 32 height 10
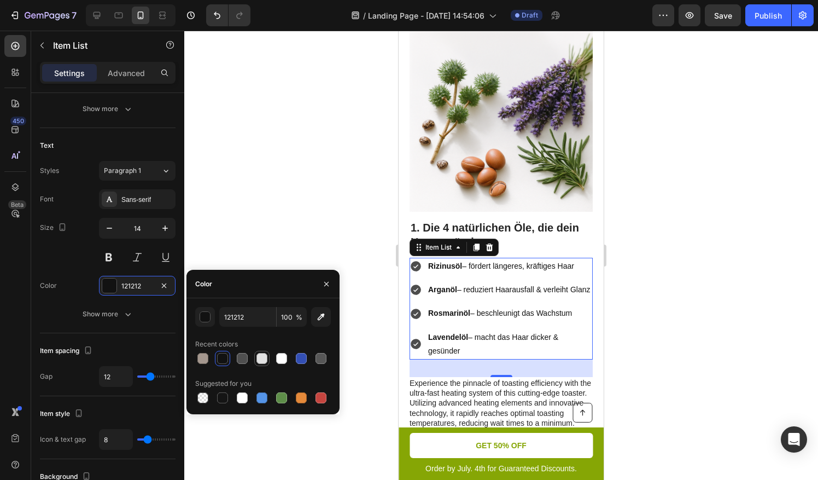
click at [259, 359] on div at bounding box center [262, 358] width 11 height 11
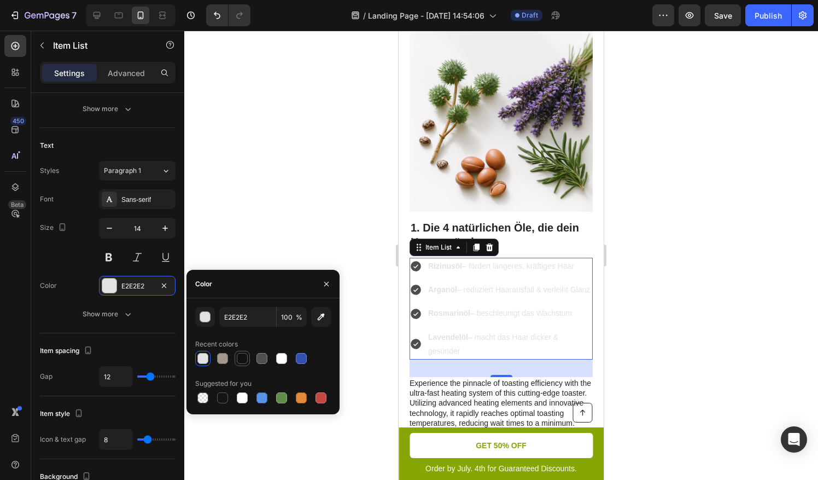
click at [241, 360] on div at bounding box center [242, 358] width 11 height 11
type input "121212"
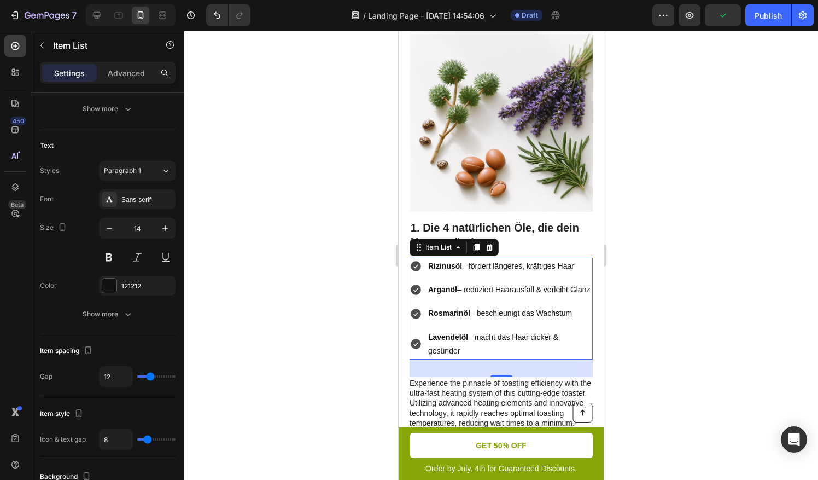
click at [205, 229] on div at bounding box center [501, 255] width 634 height 449
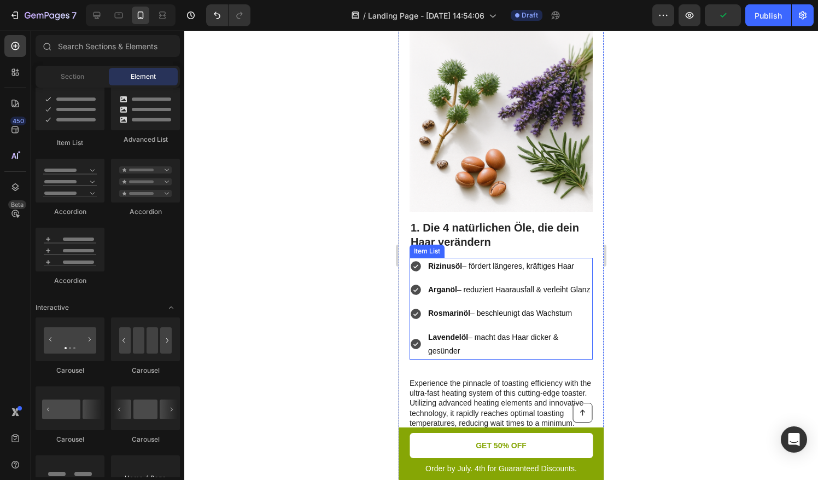
click at [512, 320] on p "Rosmarinöl – beschleunigt das Wachstum" at bounding box center [509, 313] width 163 height 14
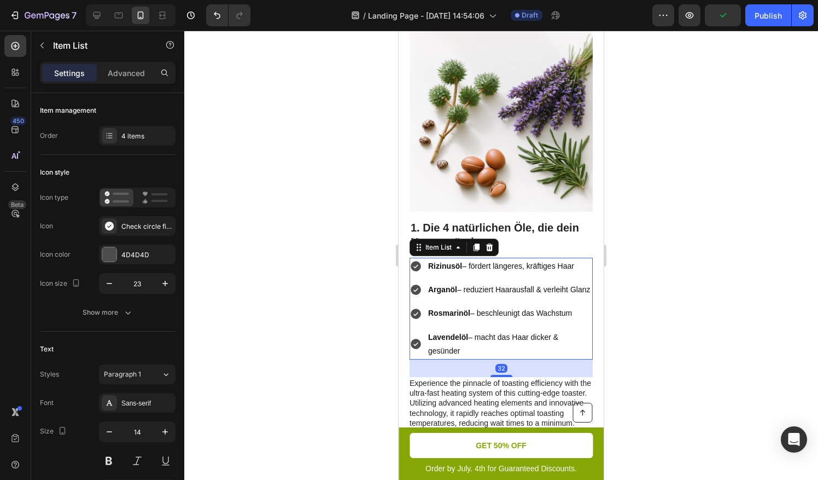
click at [370, 292] on div at bounding box center [501, 255] width 634 height 449
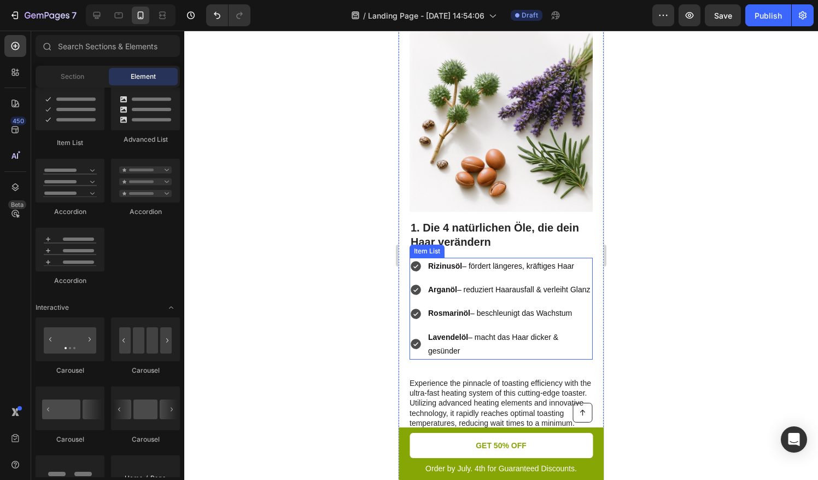
click at [465, 296] on p "Arganöl – reduziert Haarausfall & verleiht Glanz" at bounding box center [509, 290] width 163 height 14
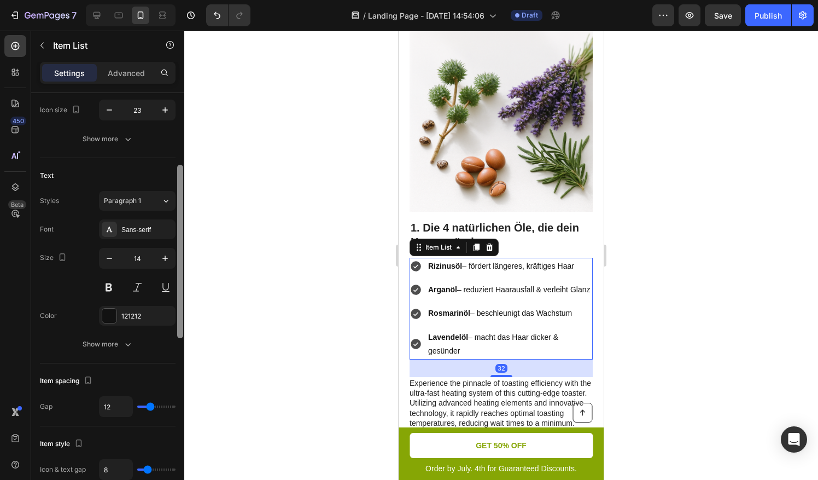
scroll to position [176, 0]
drag, startPoint x: 181, startPoint y: 258, endPoint x: 182, endPoint y: 331, distance: 73.3
click at [182, 331] on div at bounding box center [180, 248] width 6 height 173
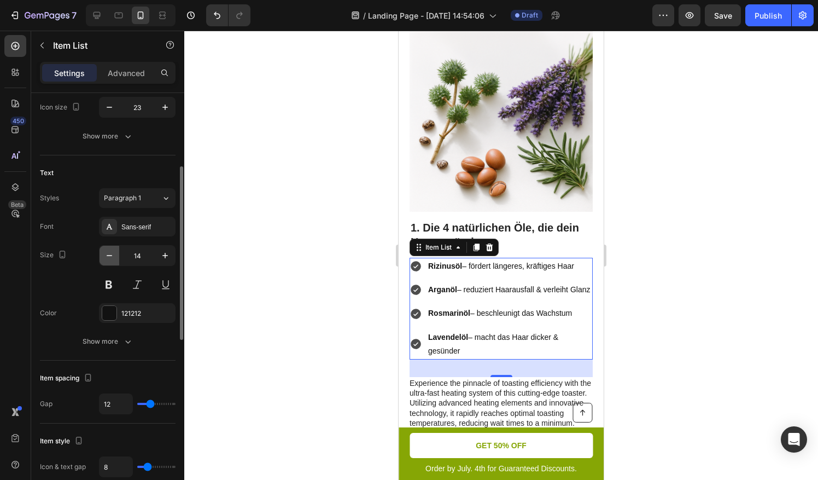
click at [115, 260] on button "button" at bounding box center [110, 256] width 20 height 20
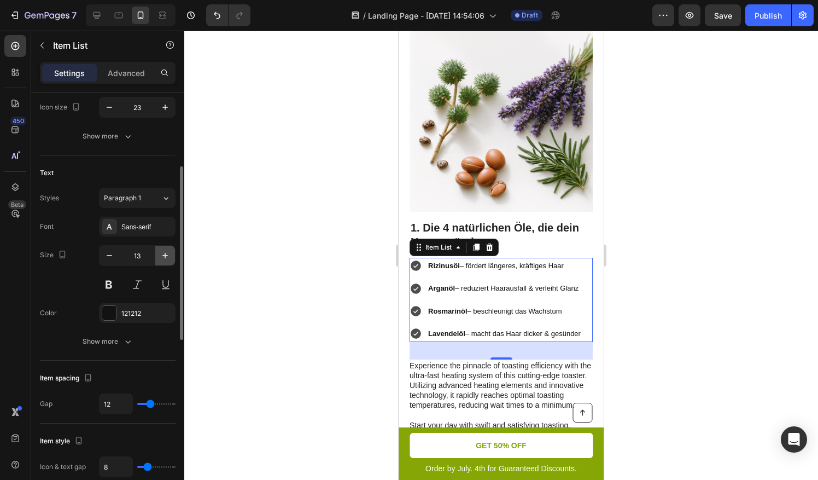
click at [163, 263] on button "button" at bounding box center [165, 256] width 20 height 20
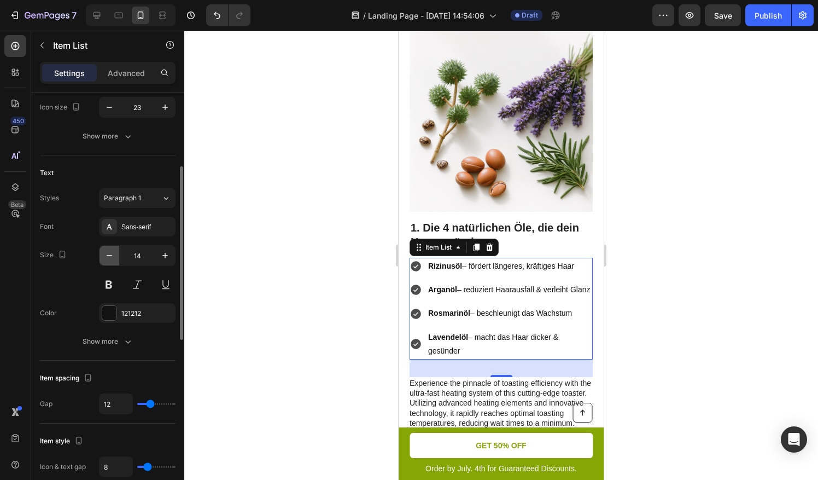
click at [112, 256] on icon "button" at bounding box center [109, 255] width 11 height 11
type input "13"
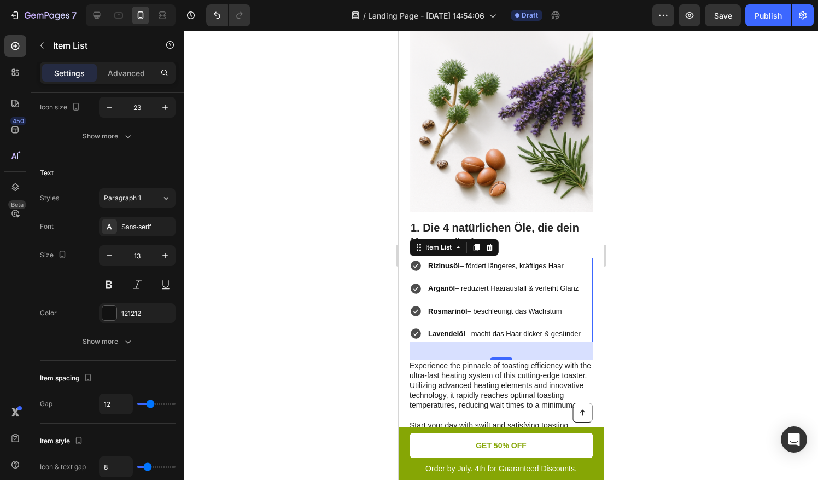
click at [677, 215] on div at bounding box center [501, 255] width 634 height 449
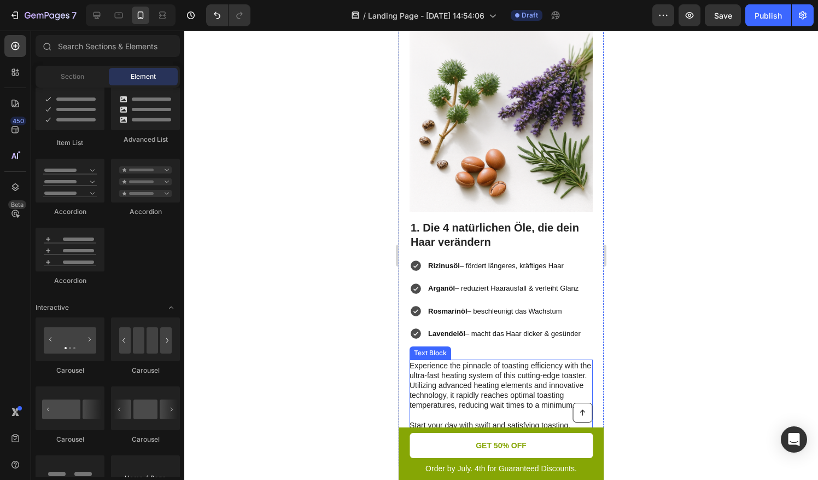
click at [461, 377] on p "Experience the pinnacle of toasting efficiency with the ultra-fast heating syst…" at bounding box center [501, 405] width 182 height 90
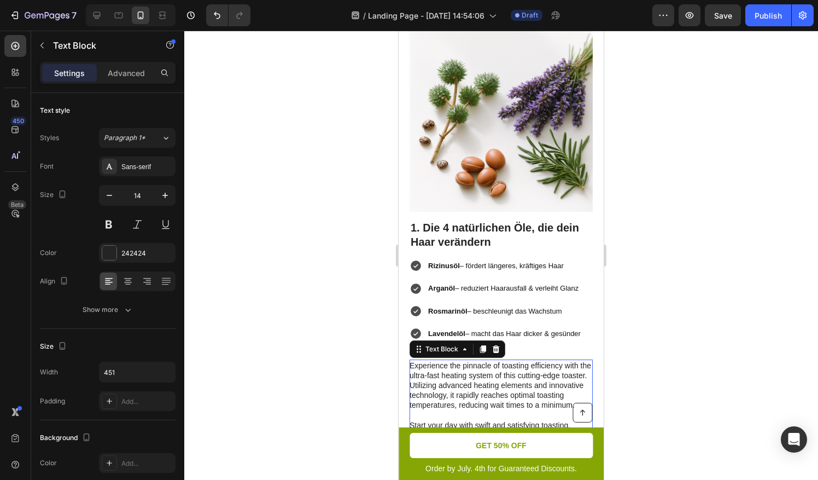
drag, startPoint x: 312, startPoint y: 286, endPoint x: 351, endPoint y: 341, distance: 68.3
drag, startPoint x: 642, startPoint y: 312, endPoint x: 639, endPoint y: 324, distance: 12.5
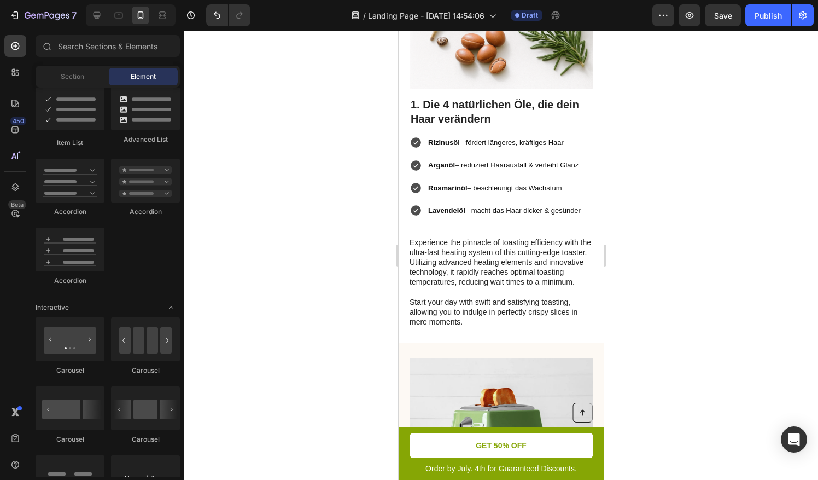
scroll to position [479, 0]
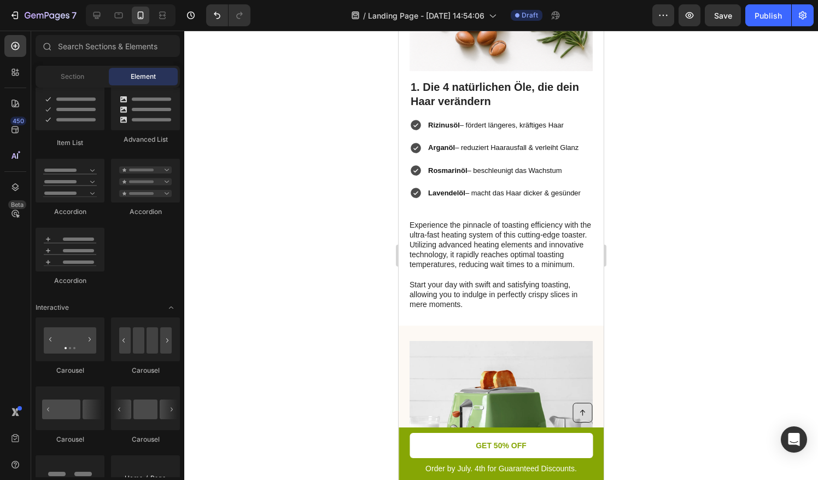
drag, startPoint x: 602, startPoint y: 99, endPoint x: 1003, endPoint y: 144, distance: 403.5
click at [527, 222] on p "Experience the pinnacle of toasting efficiency with the ultra-fast heating syst…" at bounding box center [501, 265] width 182 height 90
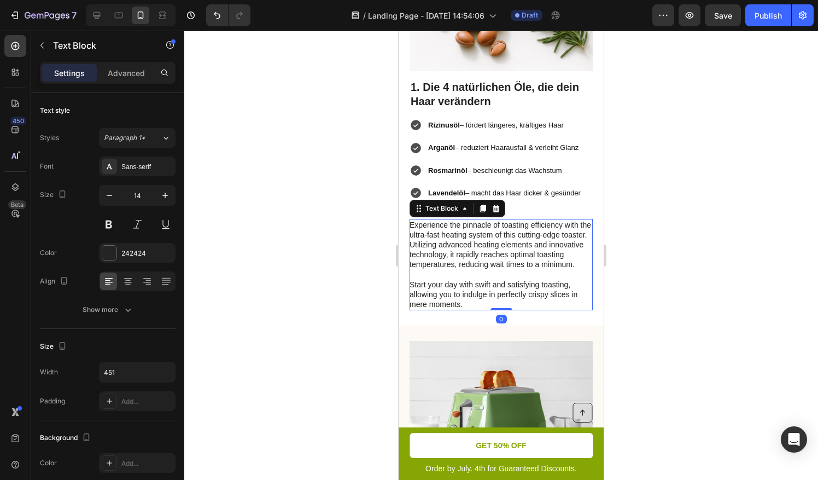
click at [514, 258] on p "Experience the pinnacle of toasting efficiency with the ultra-fast heating syst…" at bounding box center [501, 265] width 182 height 90
click at [444, 251] on p "Experience the pinnacle of toasting efficiency with the ultra-fast heating syst…" at bounding box center [501, 265] width 182 height 90
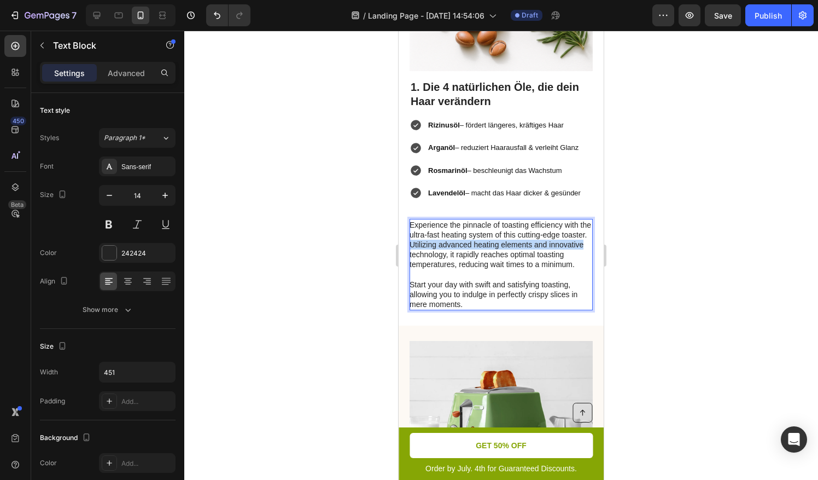
click at [444, 252] on p "Experience the pinnacle of toasting efficiency with the ultra-fast heating syst…" at bounding box center [501, 265] width 182 height 90
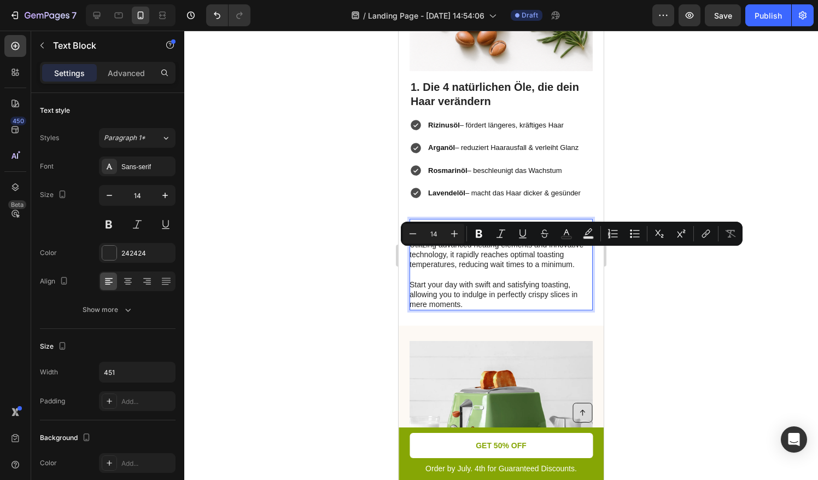
click at [472, 310] on p "Experience the pinnacle of toasting efficiency with the ultra-fast heating syst…" at bounding box center [501, 265] width 182 height 90
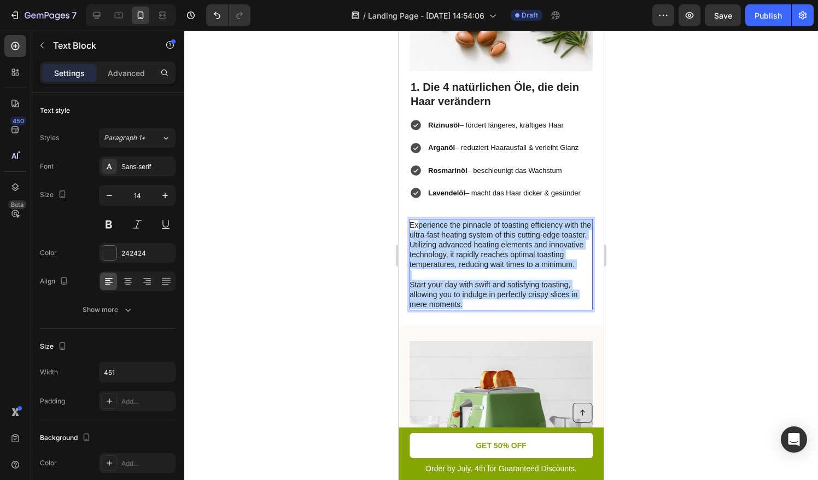
drag, startPoint x: 464, startPoint y: 315, endPoint x: 419, endPoint y: 229, distance: 97.6
click at [419, 229] on p "Experience the pinnacle of toasting efficiency with the ultra-fast heating syst…" at bounding box center [501, 265] width 182 height 90
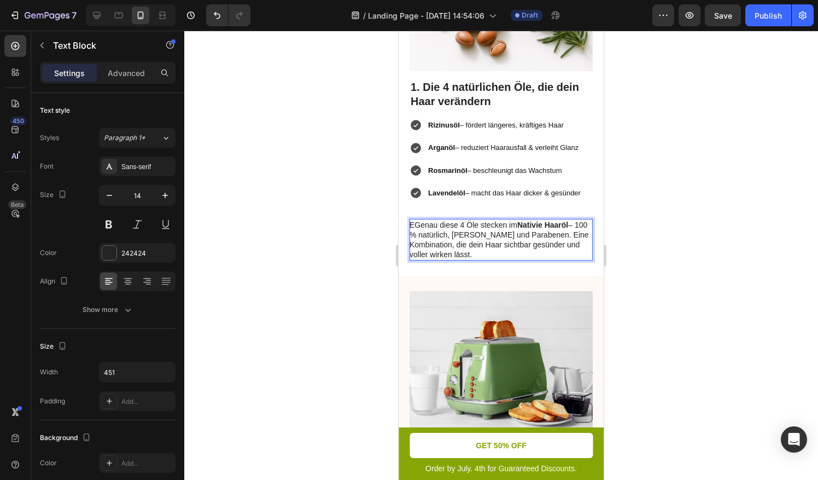
click at [415, 209] on div "1. Die 4 natürlichen Öle, die dein Haar verändern Heading Rizinusöl – fördert l…" at bounding box center [501, 170] width 183 height 182
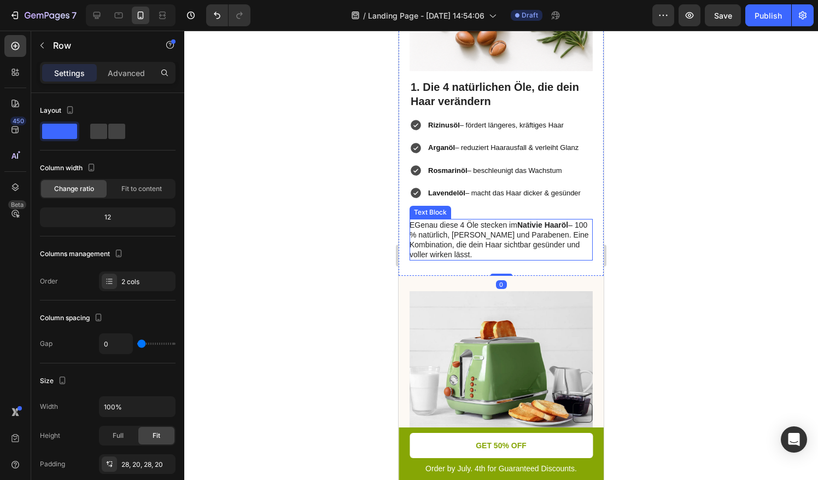
click at [417, 225] on p "EGenau diese 4 Öle stecken im Nativie Haaröl – 100 % natürlich, frei von Siliko…" at bounding box center [501, 240] width 182 height 40
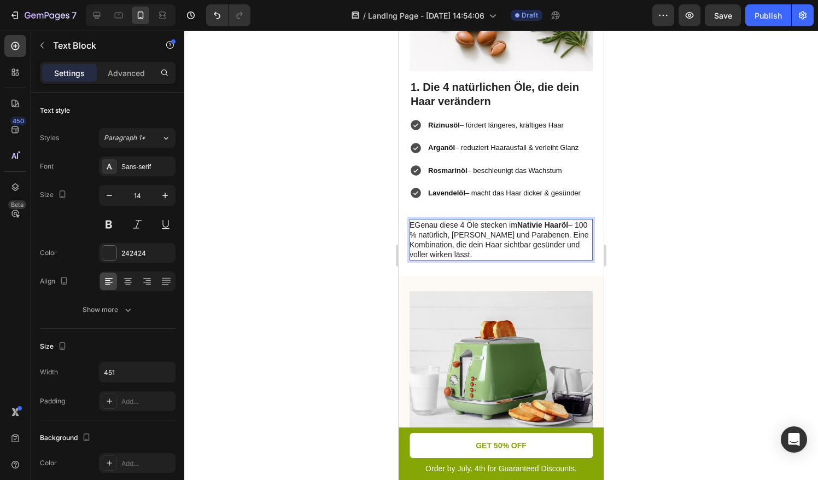
click at [417, 224] on p "EGenau diese 4 Öle stecken im Nativie Haaröl – 100 % natürlich, frei von Siliko…" at bounding box center [501, 240] width 182 height 40
drag, startPoint x: 457, startPoint y: 246, endPoint x: 513, endPoint y: 252, distance: 56.1
click at [517, 273] on div "Image 1. Die 4 natürlichen Öle, die dein Haar verändern Heading Rizinusöl – för…" at bounding box center [501, 74] width 205 height 403
click at [571, 222] on p "Eenau diese 4 Öle stecken im Nativie Haaröl – 100 % natürlich, frei von Silikon…" at bounding box center [501, 240] width 182 height 40
click at [548, 238] on p "Eenau diese 4 Öle stecken im Nativie Haaröl – 100 % natürlich, frei von Silikon…" at bounding box center [501, 240] width 182 height 40
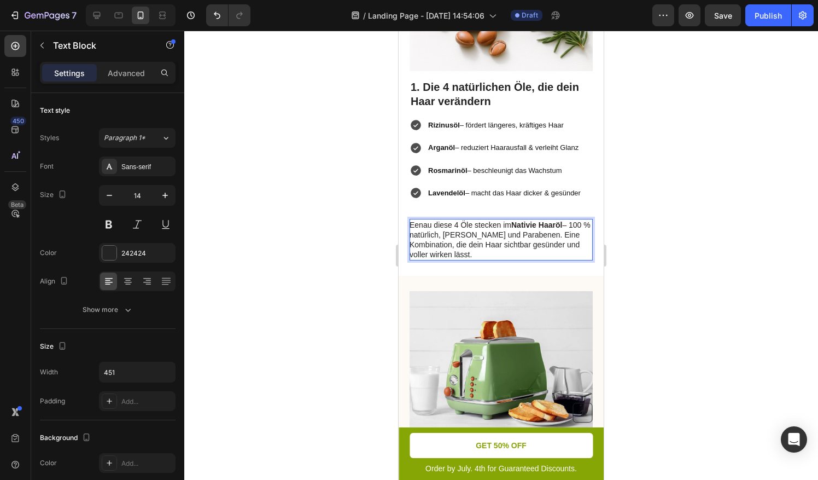
click at [573, 226] on p "Eenau diese 4 Öle stecken im Nativie Haaröl – 100 % natürlich, frei von Silikon…" at bounding box center [501, 240] width 182 height 40
click at [564, 225] on p "Eenau diese 4 Öle stecken im Nativie Haarö 100 % natürlich, frei von Silikonen …" at bounding box center [501, 240] width 182 height 40
click at [570, 228] on p "Eenau diese 4 Öle stecken im Nativie Haaröl 100 % natürlich, frei von Silikonen…" at bounding box center [501, 240] width 182 height 40
click at [567, 227] on p "Eenau diese 4 Öle stecken im Nativie Haaröl 100 % natürlich, frei von Silikonen…" at bounding box center [501, 240] width 182 height 40
click at [569, 226] on p "Eenau diese 4 Öle stecken im Nativie Haaröl 100 % natürlich, frei von Silikonen…" at bounding box center [501, 240] width 182 height 40
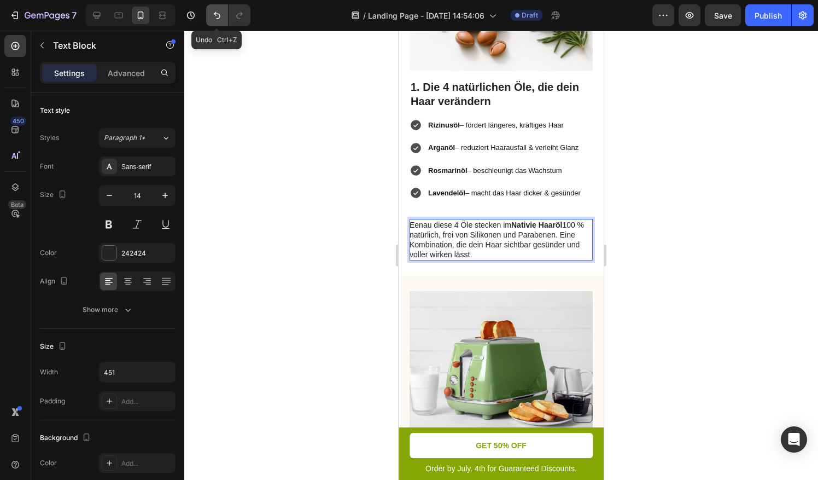
click at [224, 14] on button "Undo/Redo" at bounding box center [217, 15] width 22 height 22
click at [225, 14] on button "Undo/Redo" at bounding box center [217, 15] width 22 height 22
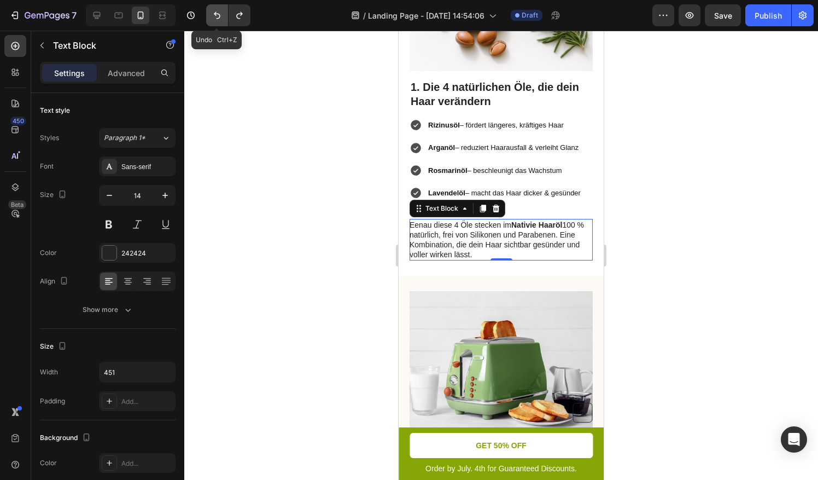
click at [225, 14] on button "Undo/Redo" at bounding box center [217, 15] width 22 height 22
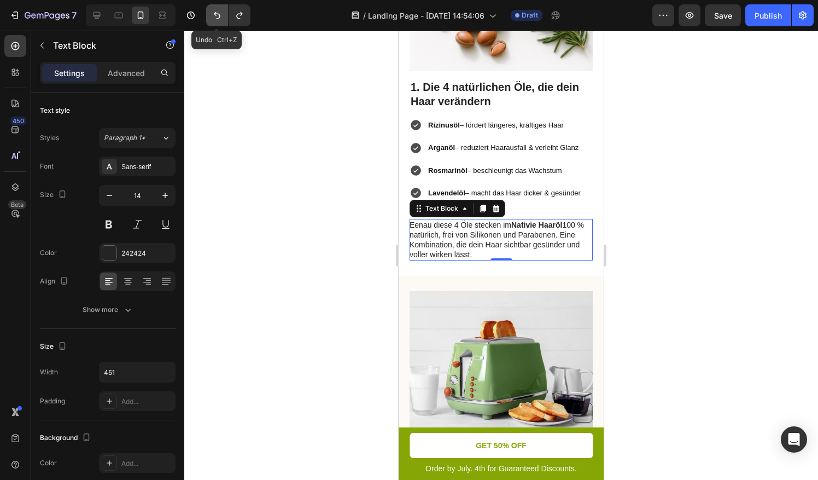
click at [225, 14] on button "Undo/Redo" at bounding box center [217, 15] width 22 height 22
click at [331, 228] on div at bounding box center [501, 255] width 634 height 449
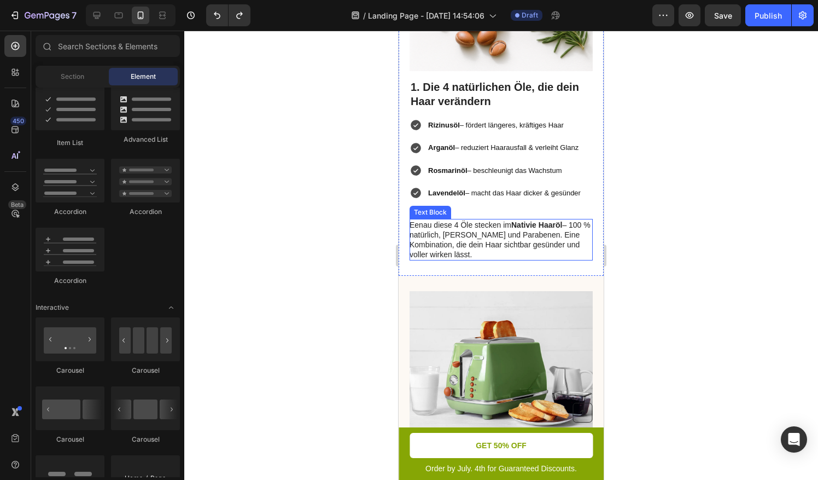
click at [412, 228] on p "Eenau diese 4 Öle stecken im Nativie Haaröl – 100 % natürlich, frei von Silikon…" at bounding box center [501, 240] width 182 height 40
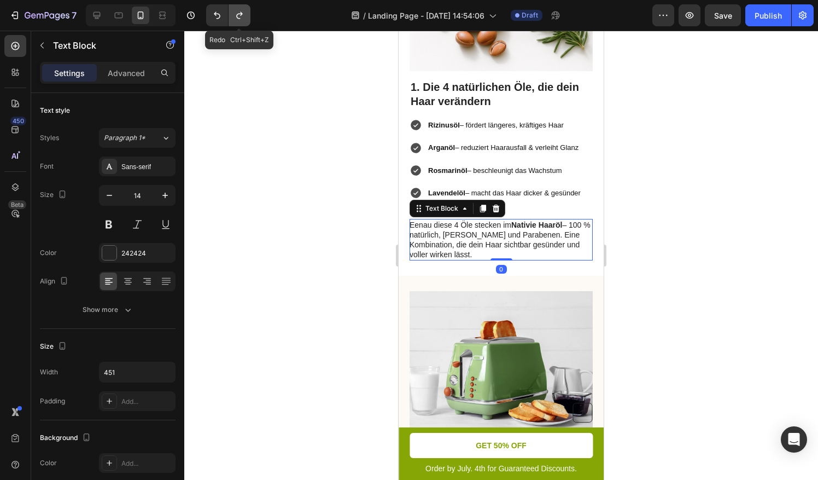
click at [237, 23] on button "Undo/Redo" at bounding box center [240, 15] width 22 height 22
click at [221, 17] on icon "Undo/Redo" at bounding box center [217, 15] width 11 height 11
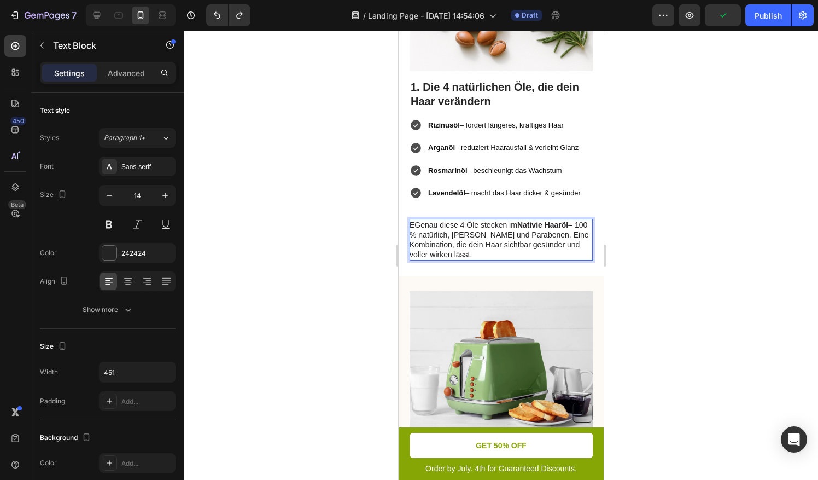
click at [414, 225] on p "EGenau diese 4 Öle stecken im Nativie Haaröl – 100 % natürlich, frei von Siliko…" at bounding box center [501, 240] width 182 height 40
click at [632, 251] on div at bounding box center [501, 255] width 634 height 449
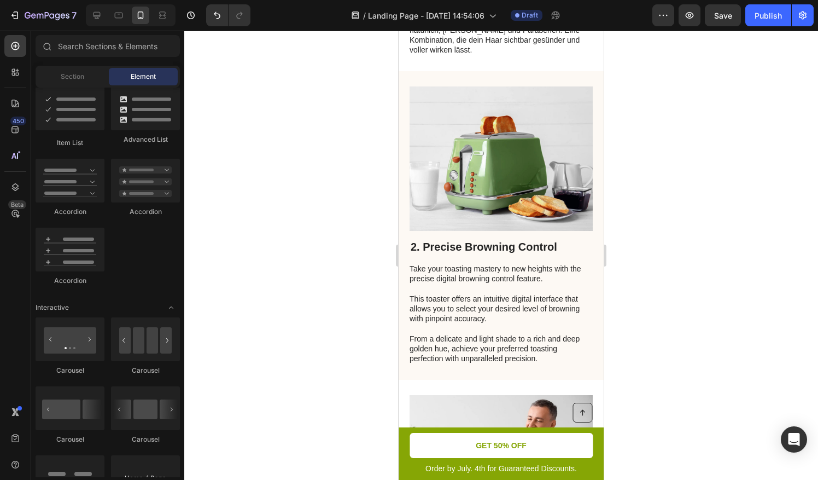
scroll to position [695, 0]
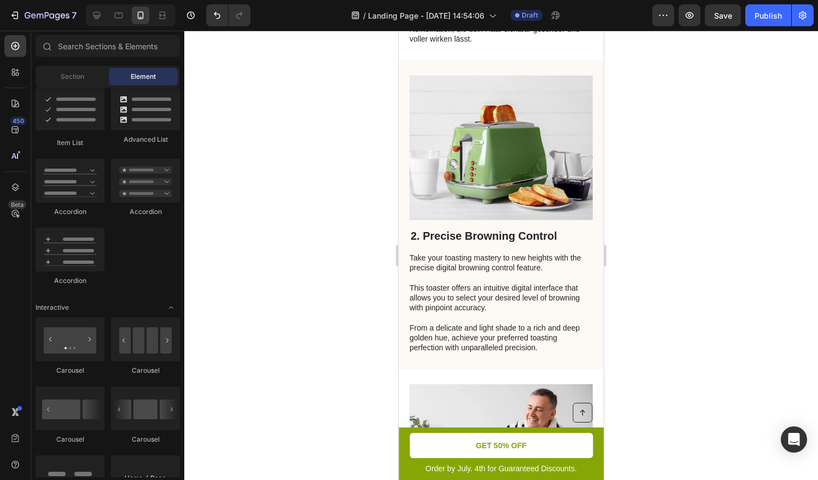
drag, startPoint x: 418, startPoint y: 66, endPoint x: 507, endPoint y: 130, distance: 109.3
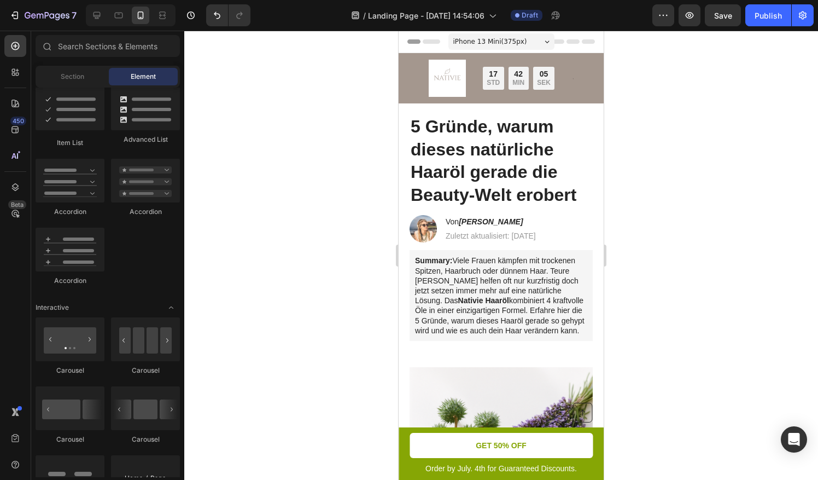
scroll to position [7, 0]
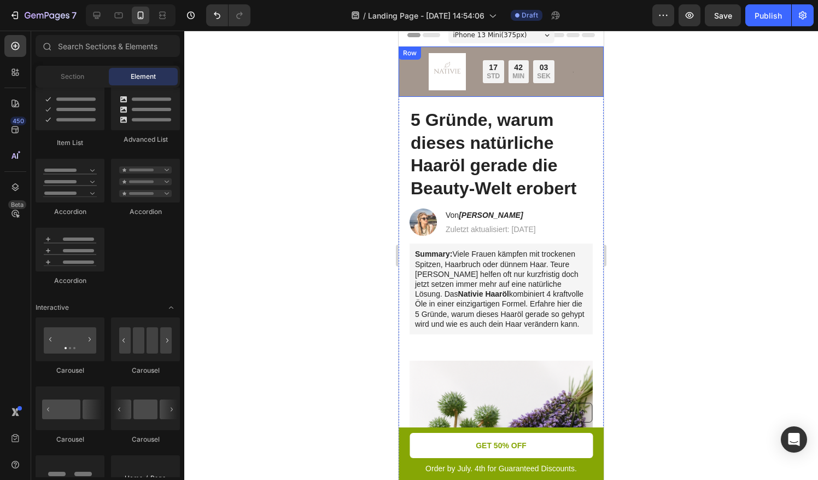
click at [401, 80] on div "Image Nur für kurze Zeit: Bis zu 45 % Rabatt + GRATIS Versand Text Block 17 STD…" at bounding box center [501, 71] width 205 height 50
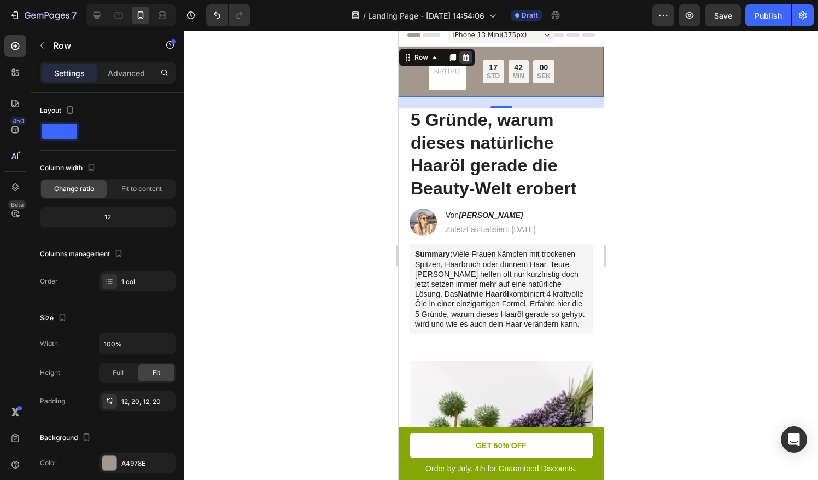
click at [464, 57] on icon at bounding box center [466, 58] width 7 height 8
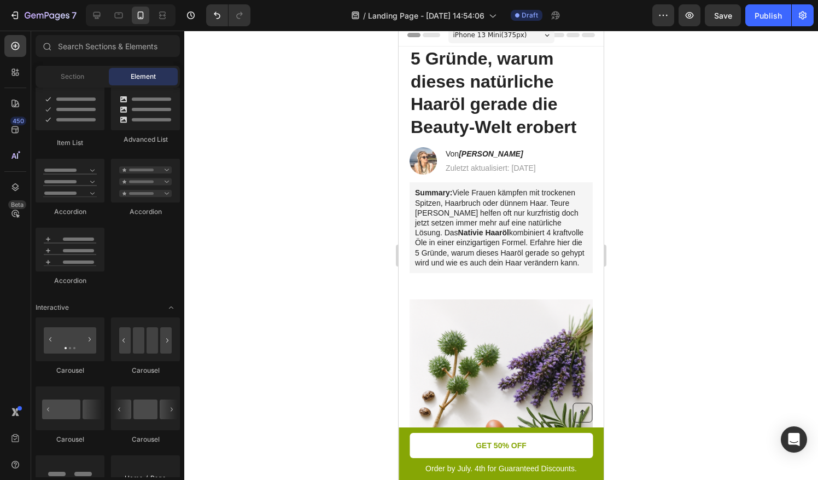
scroll to position [0, 0]
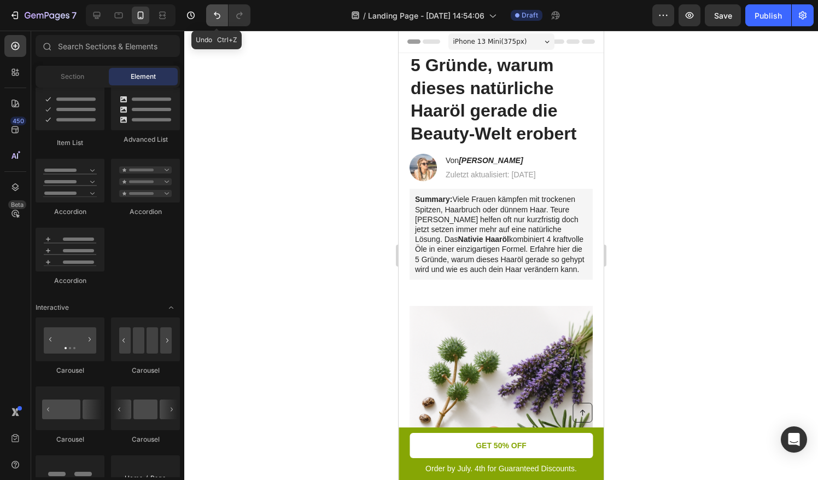
click at [222, 22] on button "Undo/Redo" at bounding box center [217, 15] width 22 height 22
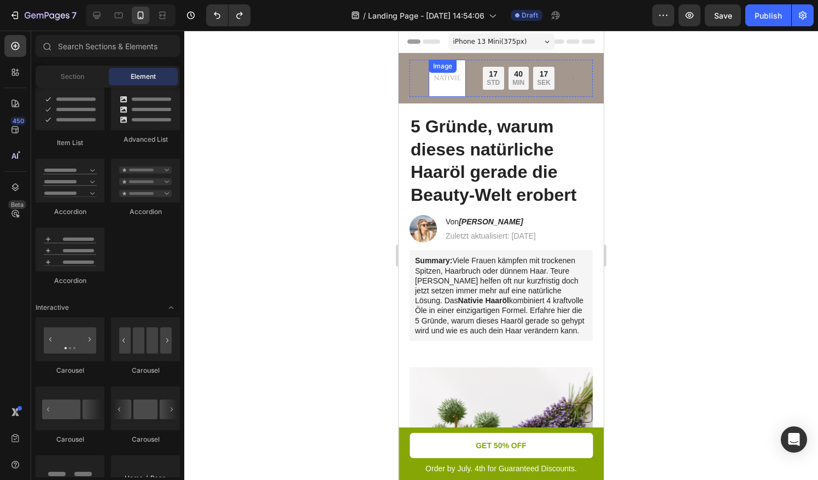
click at [431, 78] on div "Image" at bounding box center [447, 78] width 37 height 37
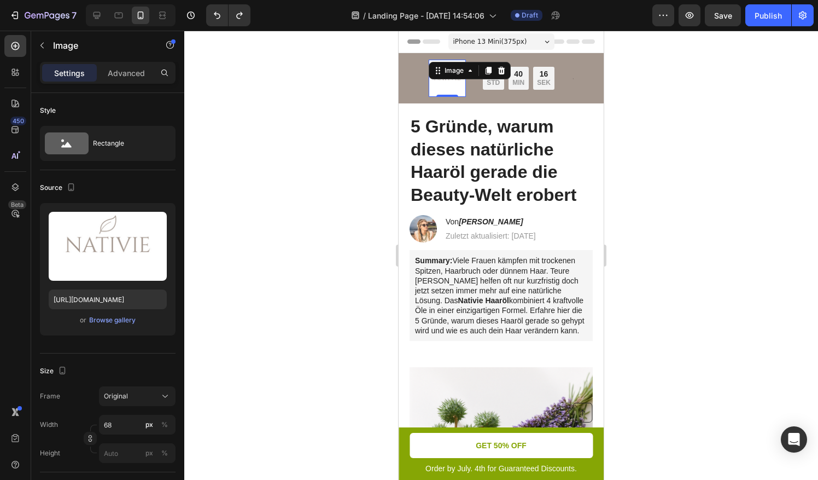
click at [379, 93] on div at bounding box center [501, 255] width 634 height 449
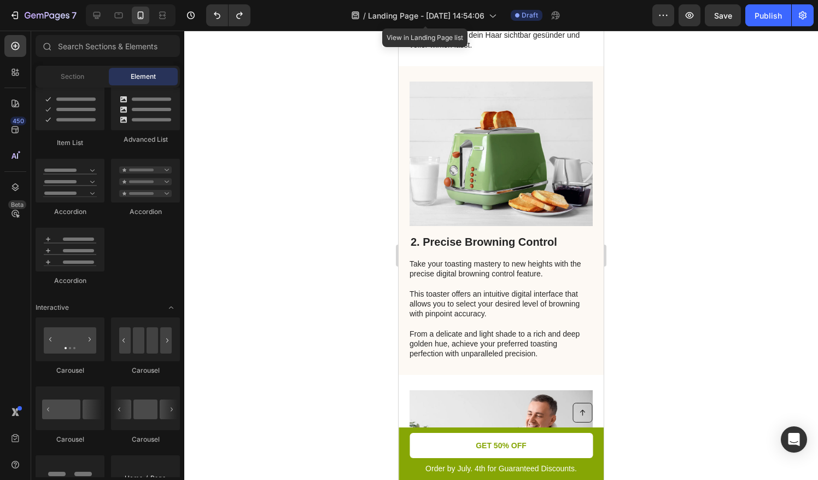
scroll to position [727, 0]
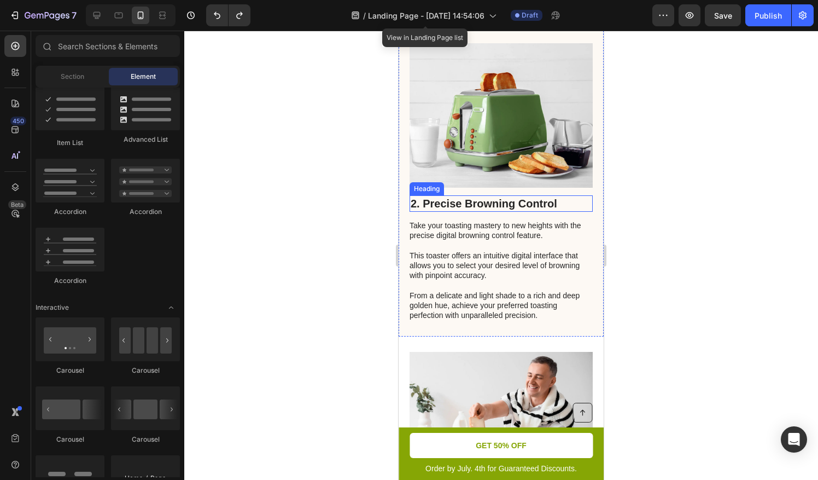
click at [513, 199] on h2 "2. Precise Browning Control" at bounding box center [501, 203] width 183 height 16
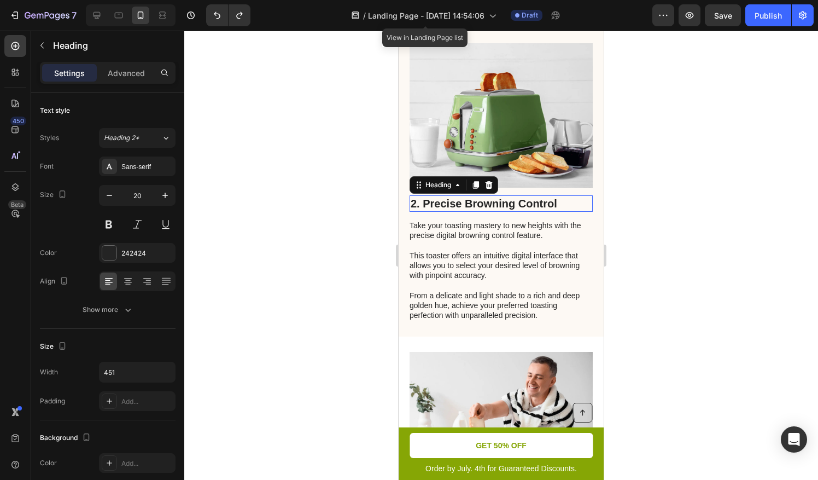
click at [510, 196] on h2 "2. Precise Browning Control" at bounding box center [501, 203] width 183 height 16
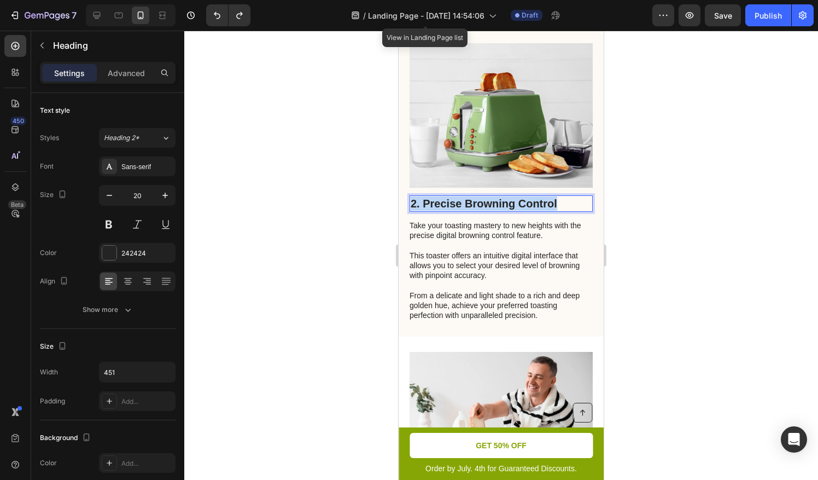
click at [510, 196] on p "2. Precise Browning Control" at bounding box center [501, 203] width 181 height 14
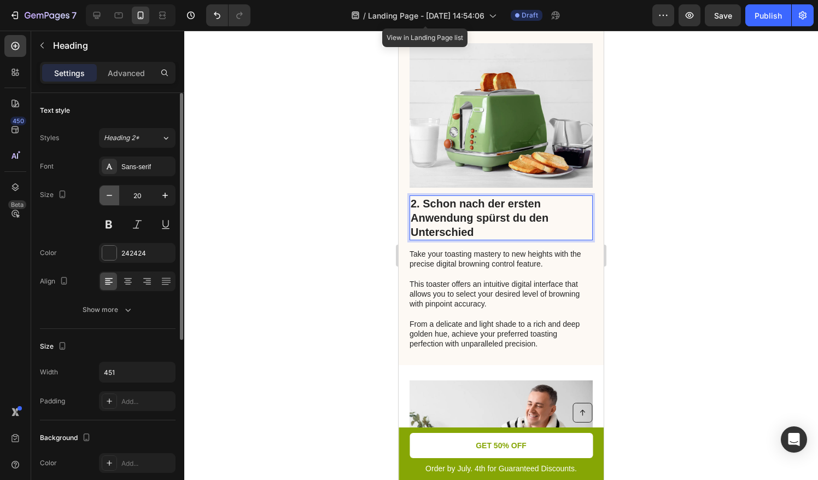
click at [112, 195] on icon "button" at bounding box center [109, 195] width 11 height 11
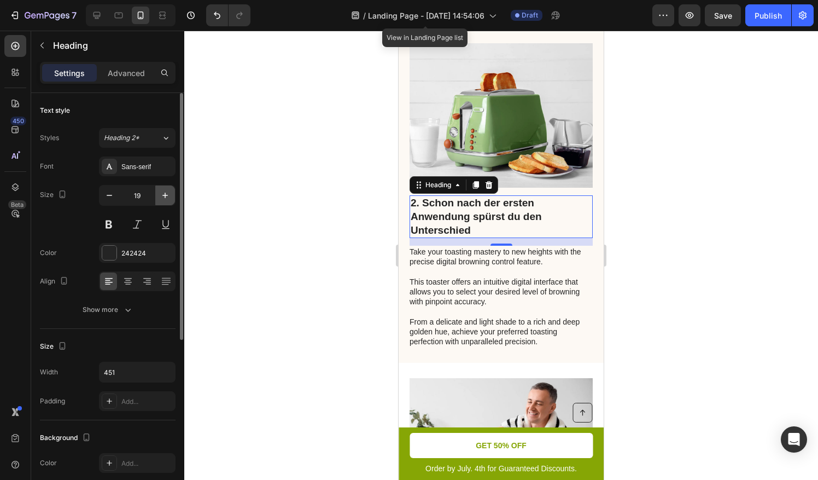
click at [174, 202] on button "button" at bounding box center [165, 195] width 20 height 20
type input "20"
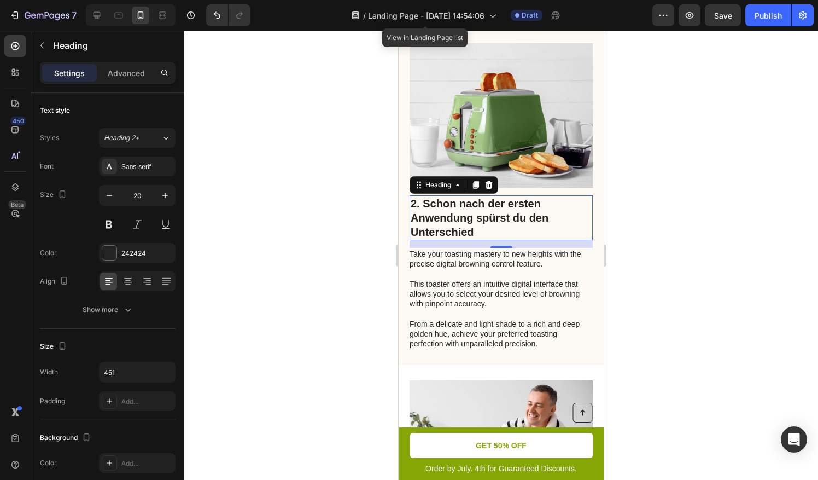
click at [433, 265] on p "Take your toasting mastery to new heights with the precise digital browning con…" at bounding box center [501, 299] width 182 height 100
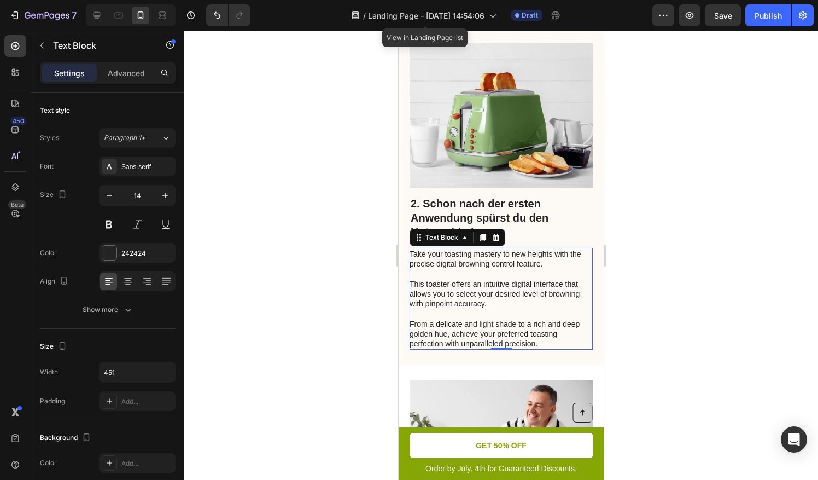
click at [457, 306] on p "Take your toasting mastery to new heights with the precise digital browning con…" at bounding box center [501, 299] width 182 height 100
click at [539, 336] on p "Take your toasting mastery to new heights with the precise digital browning con…" at bounding box center [501, 299] width 182 height 100
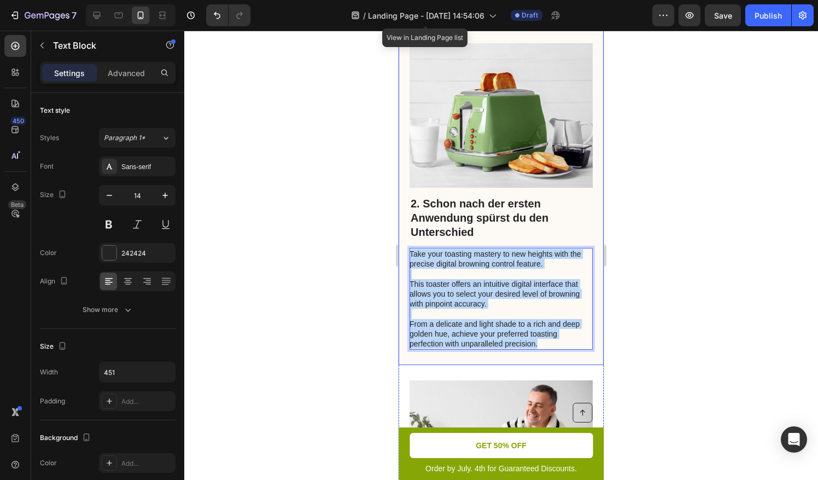
drag, startPoint x: 539, startPoint y: 336, endPoint x: 436, endPoint y: 254, distance: 131.6
click at [407, 249] on div "2. Schon nach der ersten Anwendung spürst du den Unterschied Heading Take your …" at bounding box center [501, 196] width 205 height 337
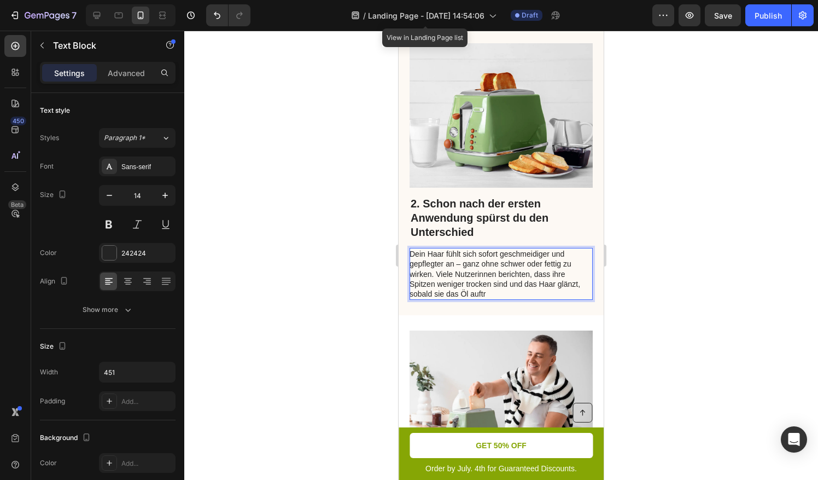
click at [462, 258] on p "Dein Haar fühlt sich sofort geschmeidiger und gepflegter an – ganz ohne schwer …" at bounding box center [501, 274] width 182 height 50
click at [635, 294] on div at bounding box center [501, 255] width 634 height 449
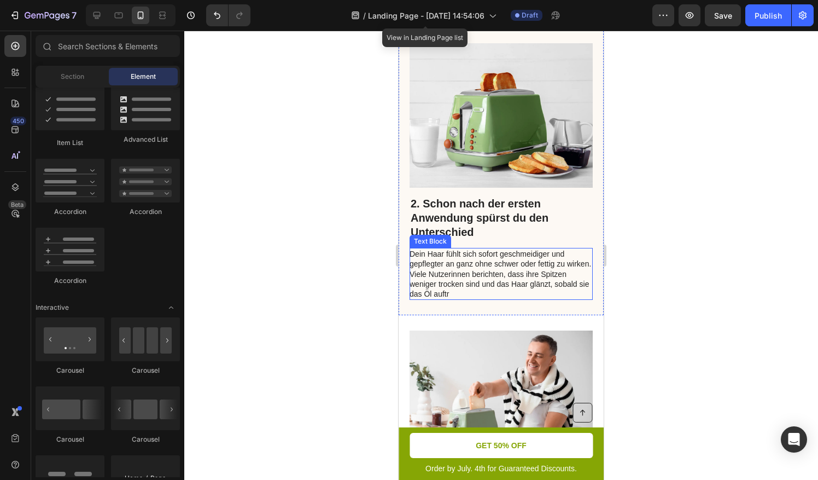
click at [490, 287] on p "Dein Haar fühlt sich sofort geschmeidiger und gepflegter an ganz ohne schwer od…" at bounding box center [501, 274] width 182 height 50
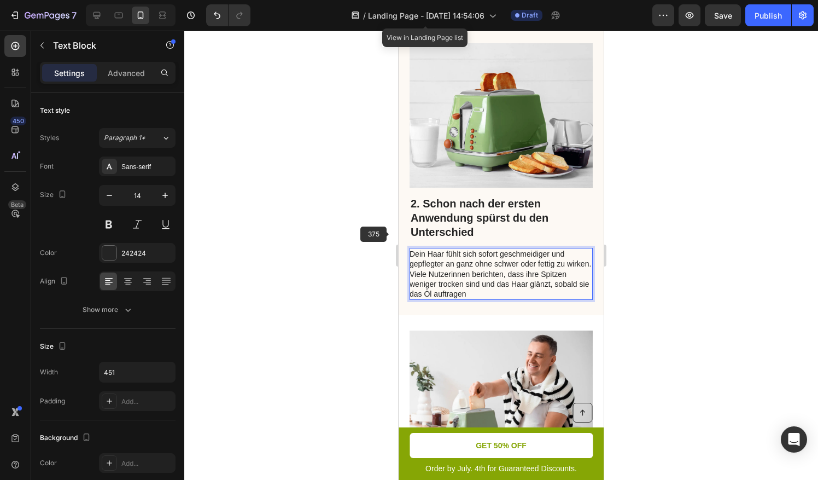
click at [376, 236] on div at bounding box center [501, 255] width 634 height 449
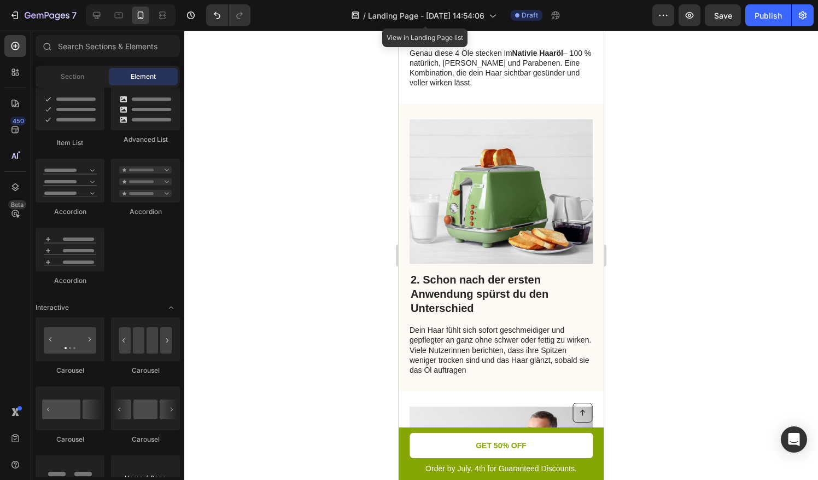
scroll to position [613, 0]
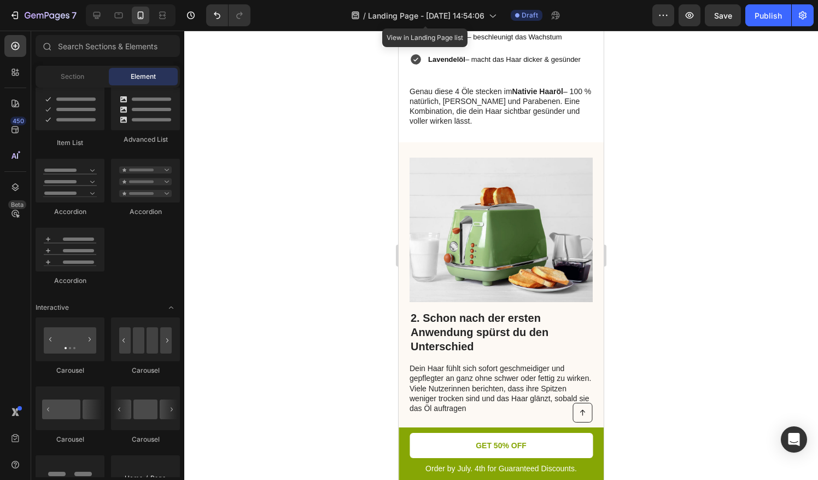
drag, startPoint x: 601, startPoint y: 135, endPoint x: 1003, endPoint y: 153, distance: 403.0
click at [463, 217] on img at bounding box center [501, 230] width 183 height 144
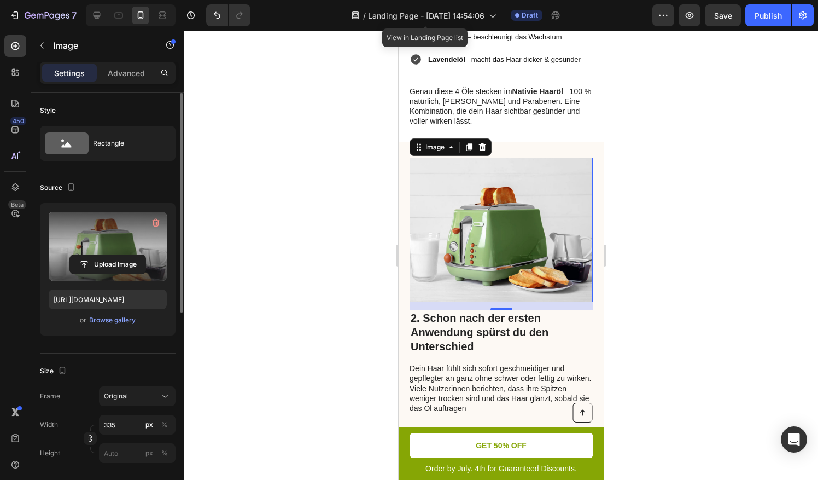
click at [88, 243] on label at bounding box center [108, 246] width 118 height 69
click at [88, 255] on input "file" at bounding box center [107, 264] width 75 height 19
click at [156, 223] on icon "button" at bounding box center [155, 222] width 11 height 11
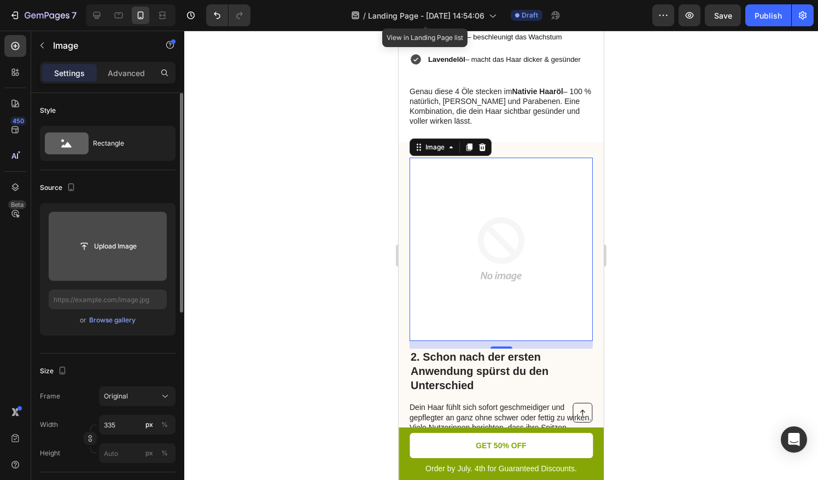
click at [104, 260] on input "file" at bounding box center [108, 246] width 118 height 69
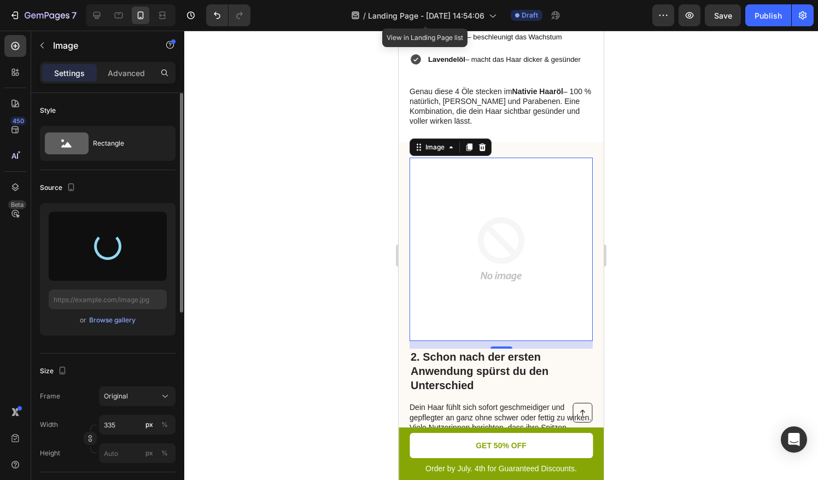
type input "[URL][DOMAIN_NAME]"
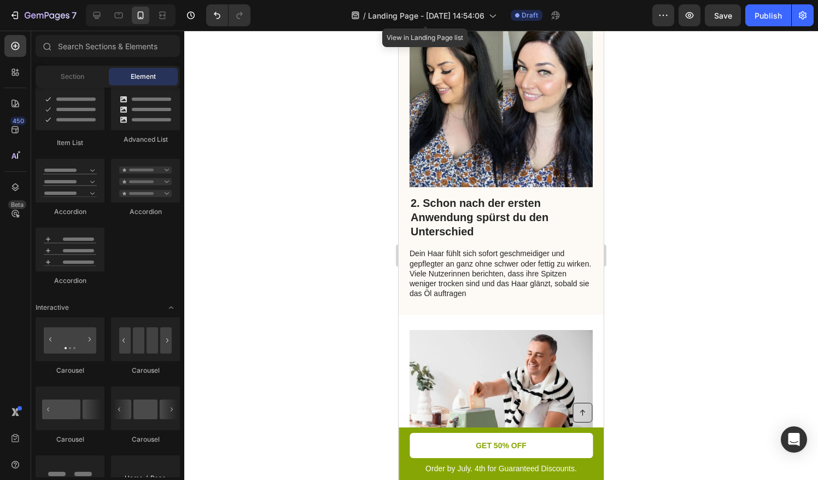
scroll to position [759, 0]
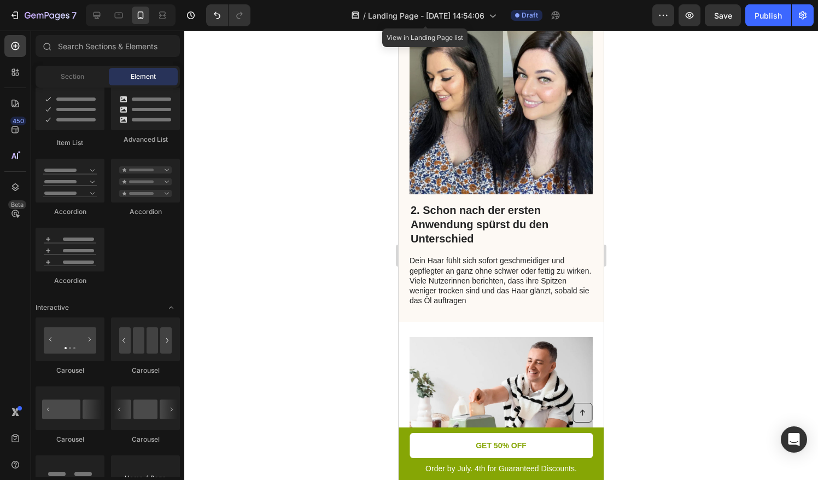
drag, startPoint x: 597, startPoint y: 121, endPoint x: 1004, endPoint y: 167, distance: 409.5
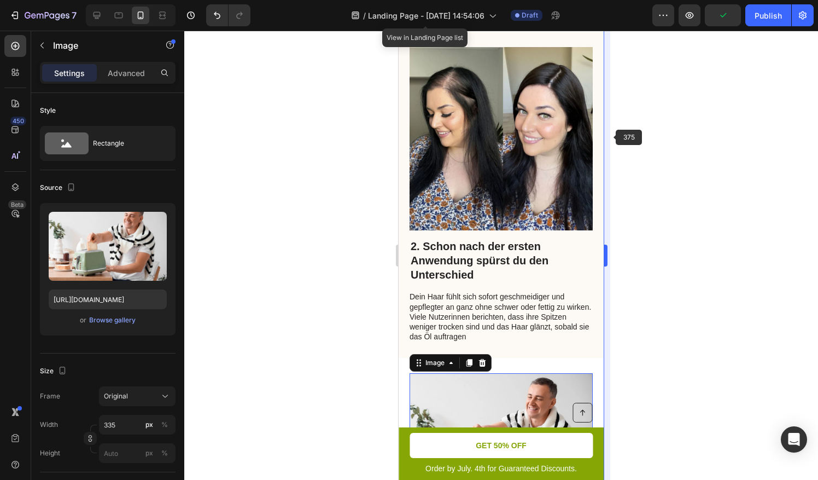
scroll to position [724, 0]
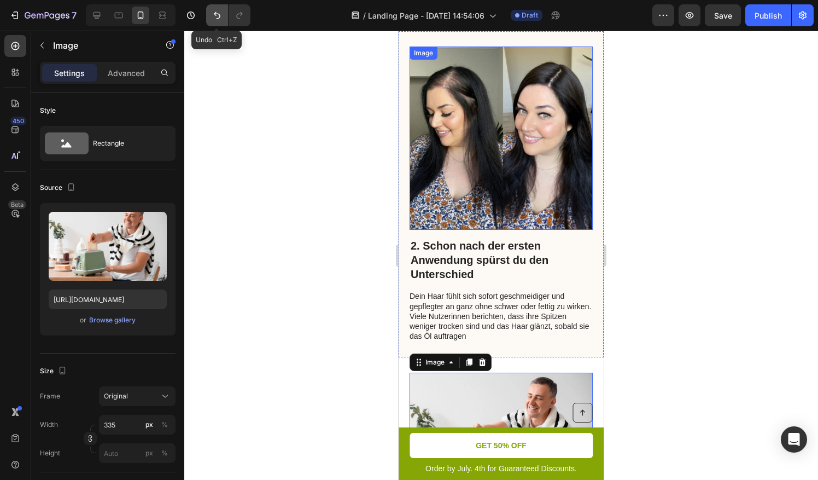
click at [222, 16] on icon "Undo/Redo" at bounding box center [217, 15] width 11 height 11
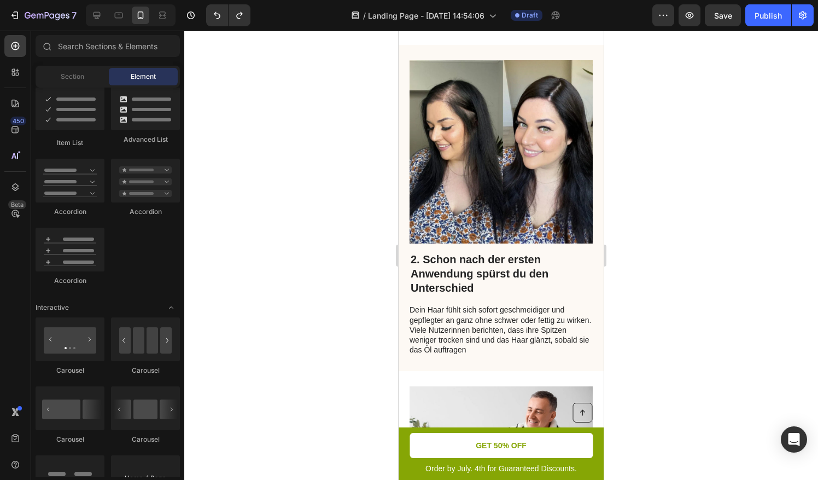
scroll to position [706, 0]
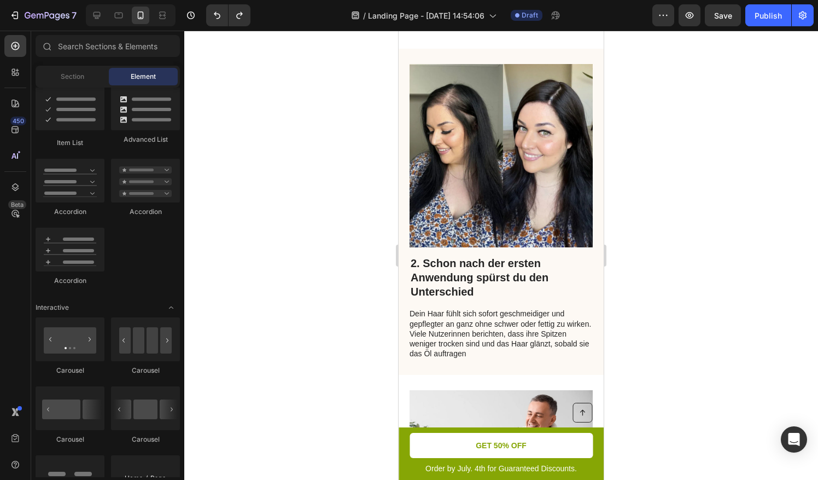
drag, startPoint x: 600, startPoint y: 135, endPoint x: 1008, endPoint y: 164, distance: 409.1
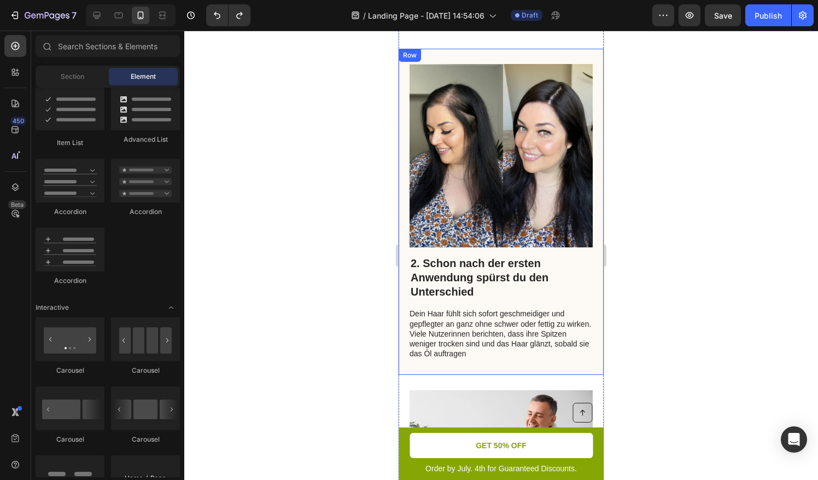
click at [419, 256] on p "2. Schon nach der ersten Anwendung spürst du den Unterschied" at bounding box center [501, 277] width 181 height 43
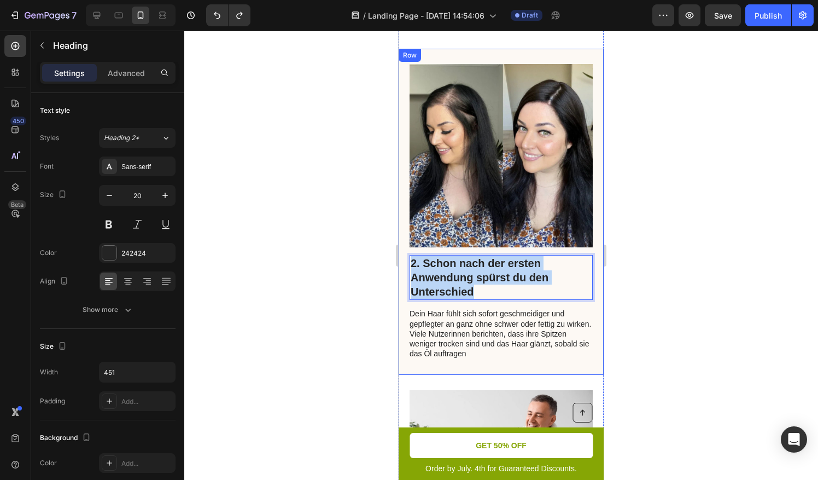
drag, startPoint x: 474, startPoint y: 282, endPoint x: 408, endPoint y: 254, distance: 71.5
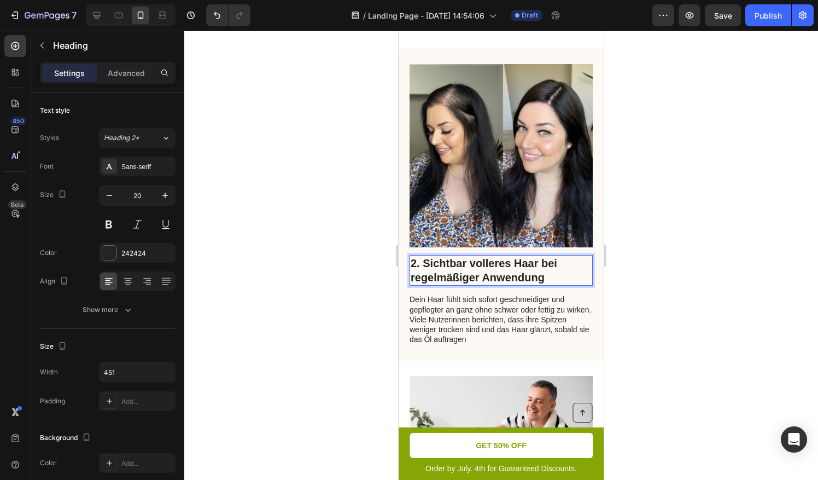
click at [456, 259] on p "2. Sichtbar volleres Haar bei regelmäßiger Anwendung" at bounding box center [501, 270] width 181 height 28
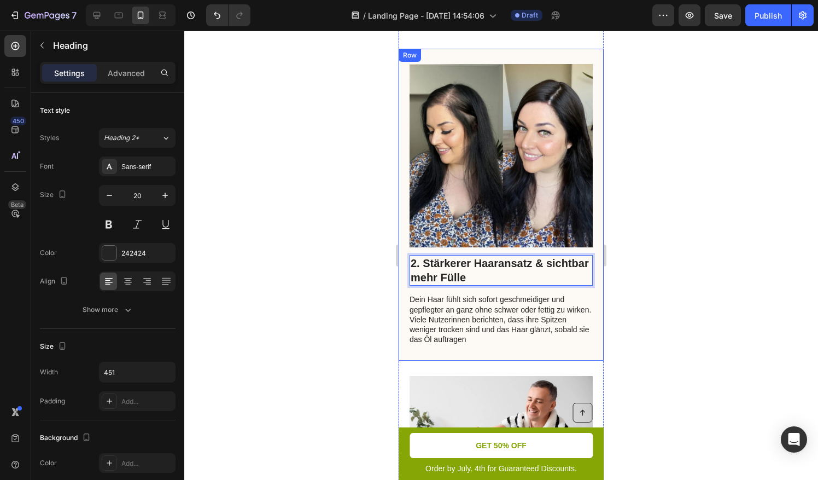
click at [506, 338] on div "2. Stärkerer Haaransatz & sichtbar mehr Fülle Heading 14 Dein Haar fühlt sich s…" at bounding box center [501, 205] width 205 height 312
click at [502, 326] on p "Dein Haar fühlt sich sofort geschmeidiger und gepflegter an ganz ohne schwer od…" at bounding box center [501, 319] width 182 height 50
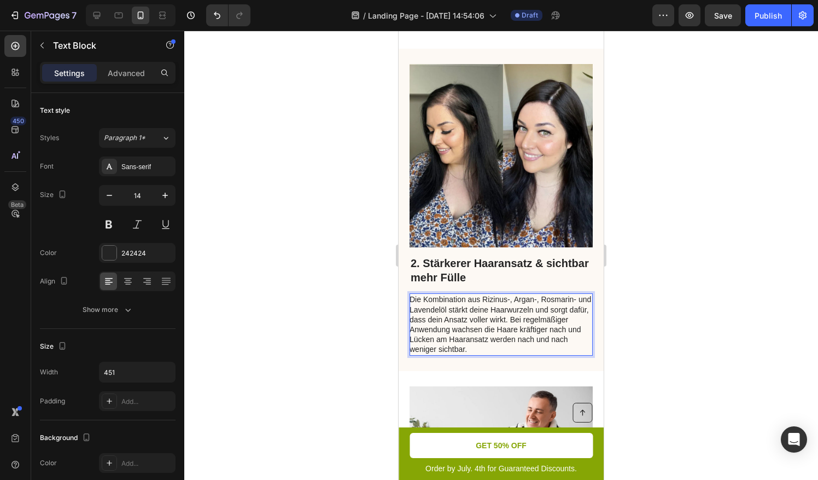
click at [509, 294] on p "Die Kombination aus Rizinus-, Argan-, Rosmarin- und Lavendelöl stärkt deine Haa…" at bounding box center [501, 324] width 182 height 60
click at [533, 294] on p "Die Kombination aus Rizinus-Argan-, Rosmarin- und Lavendelöl stärkt deine Haarw…" at bounding box center [501, 324] width 182 height 60
click at [511, 294] on p "Die Kombination aus Rizinus-Argan, Rosmarin- und Lavendelöl stärkt deine Haarwu…" at bounding box center [501, 324] width 182 height 60
click at [509, 294] on p "Die Kombination aus Rizinus- Argan, Rosmarin- und Lavendelöl stärkt deine Haarw…" at bounding box center [501, 324] width 182 height 60
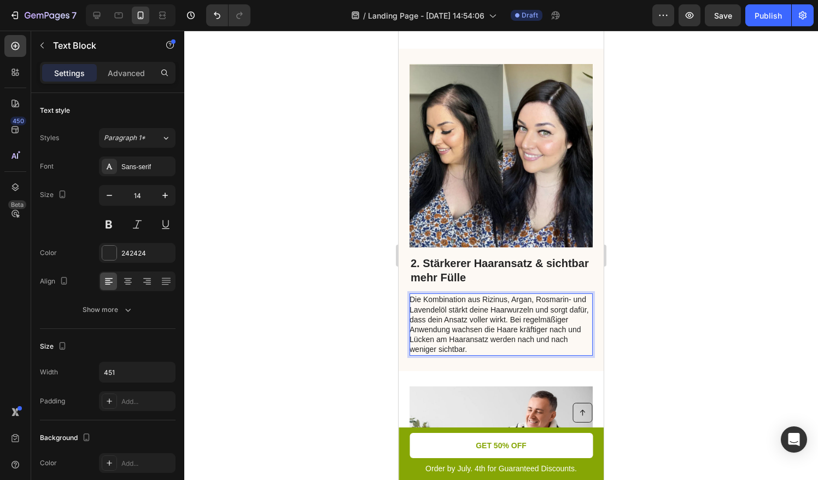
click at [573, 294] on p "Die Kombination aus Rizinus, Argan, Rosmarin- und Lavendelöl stärkt deine Haarw…" at bounding box center [501, 324] width 182 height 60
click at [526, 339] on p "Die Kombination aus Rizinus, Argan, Rosmarin und Lavendelöl stärkt deine Haarwu…" at bounding box center [501, 324] width 182 height 60
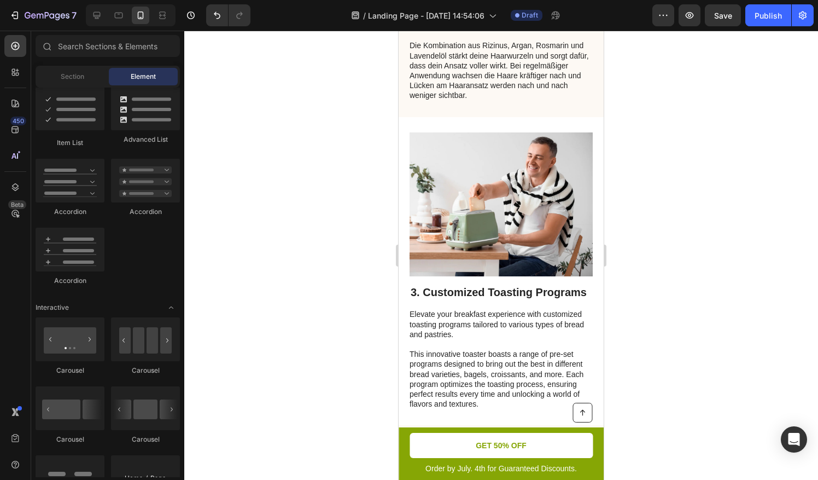
scroll to position [998, 0]
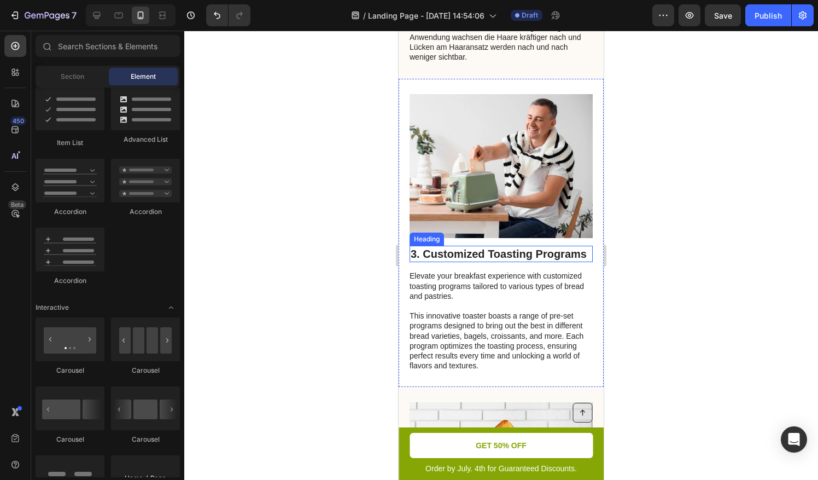
click at [445, 246] on h2 "3. Customized Toasting Programs" at bounding box center [501, 254] width 183 height 16
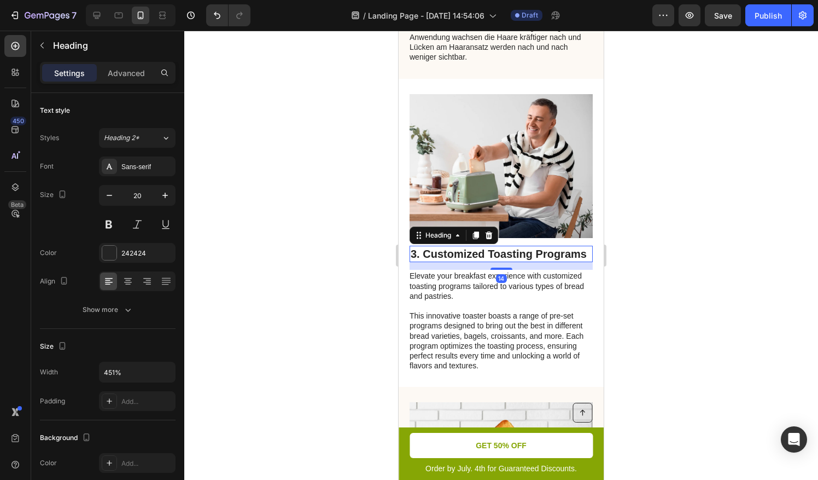
click at [445, 246] on h2 "3. Customized Toasting Programs" at bounding box center [501, 254] width 183 height 16
click at [445, 247] on p "3. Customized Toasting Programs" at bounding box center [501, 254] width 181 height 14
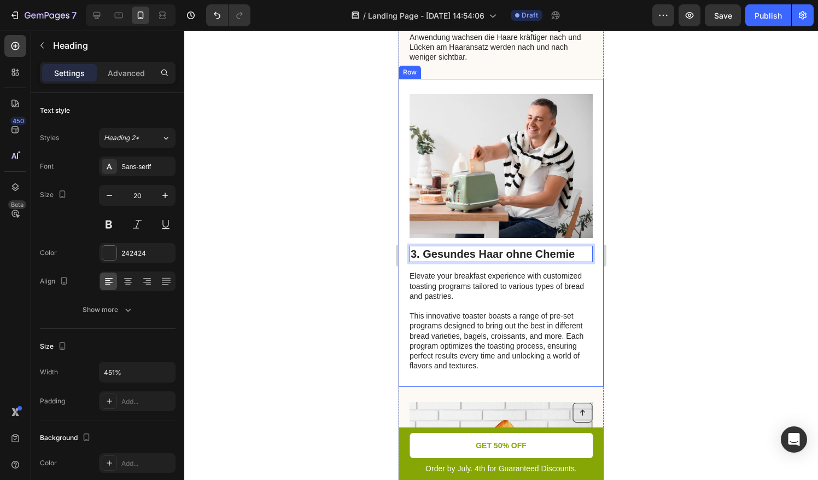
click at [463, 327] on p "This innovative toaster boasts a range of pre-set programs designed to bring ou…" at bounding box center [501, 341] width 182 height 60
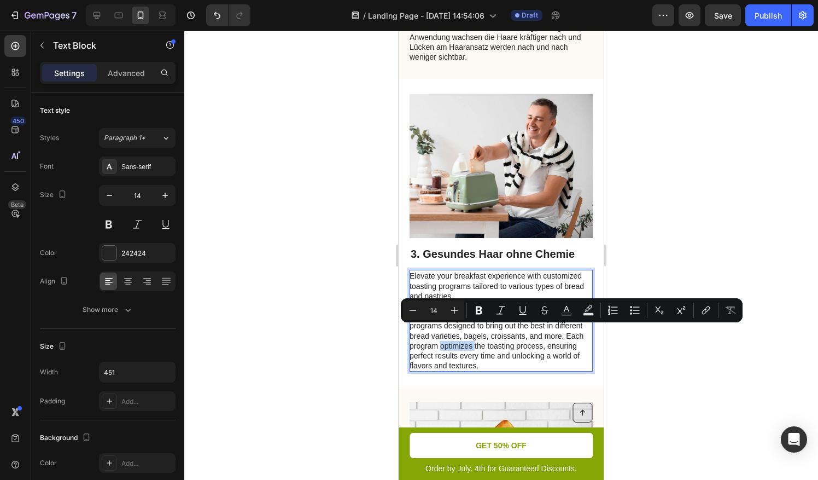
click at [463, 327] on p "This innovative toaster boasts a range of pre-set programs designed to bring ou…" at bounding box center [501, 341] width 182 height 60
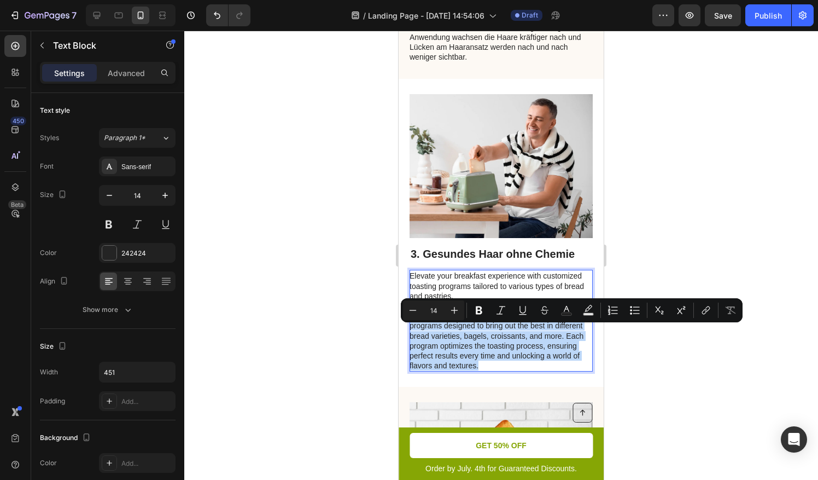
click at [463, 327] on p "This innovative toaster boasts a range of pre-set programs designed to bring ou…" at bounding box center [501, 341] width 182 height 60
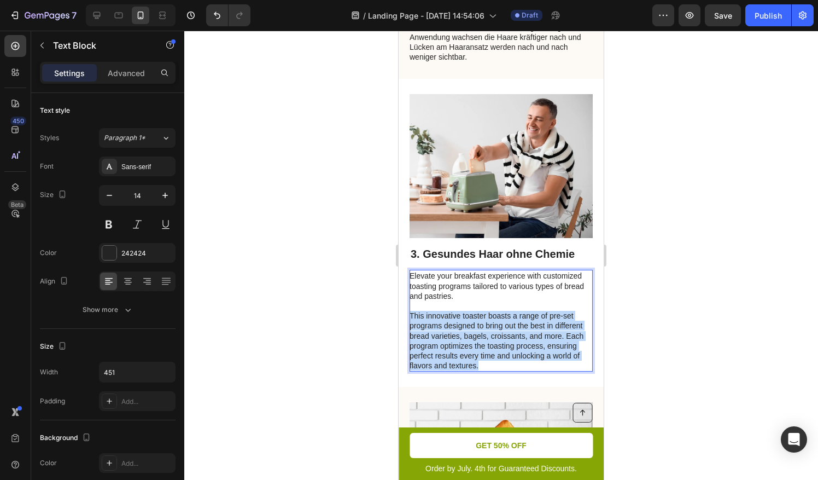
click at [463, 327] on p "This innovative toaster boasts a range of pre-set programs designed to bring ou…" at bounding box center [501, 341] width 182 height 60
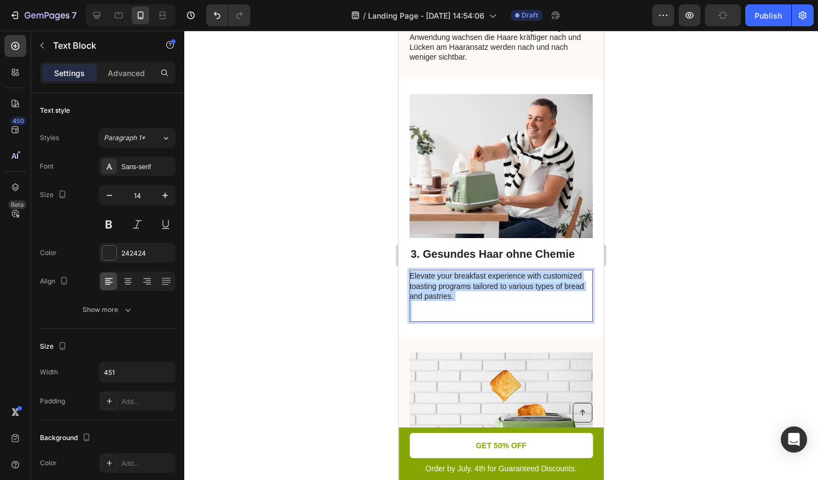
drag, startPoint x: 488, startPoint y: 296, endPoint x: 404, endPoint y: 258, distance: 92.8
click at [404, 258] on div "Image 3. Gesundes Haar ohne Chemie Heading Elevate your breakfast experience wi…" at bounding box center [501, 208] width 205 height 259
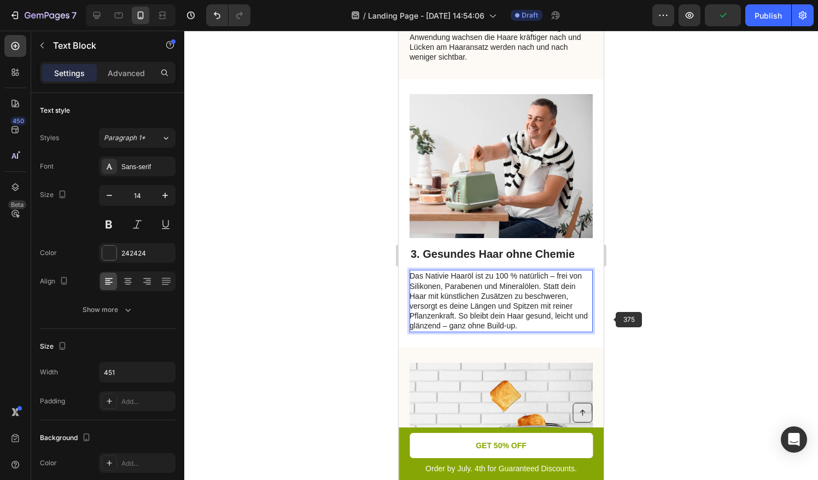
click at [614, 308] on div at bounding box center [501, 255] width 634 height 449
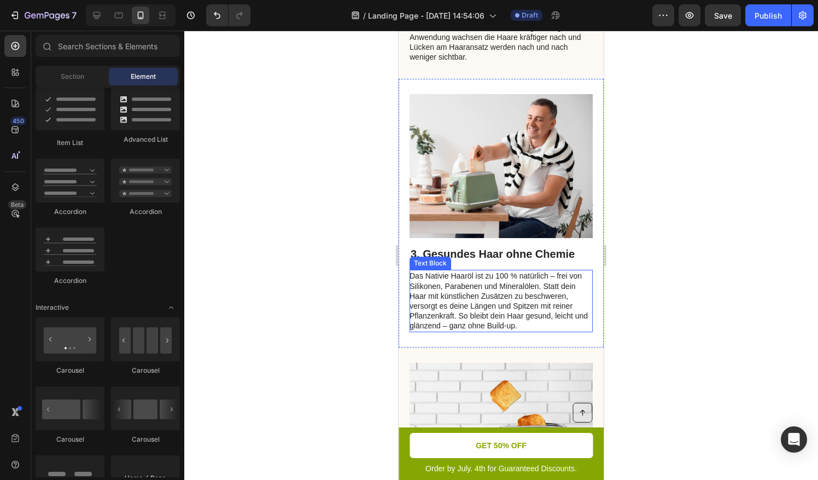
click at [556, 271] on p "Das Nativie Haaröl ist zu 100 % natürlich – frei von Silikonen, Parabenen und M…" at bounding box center [501, 301] width 182 height 60
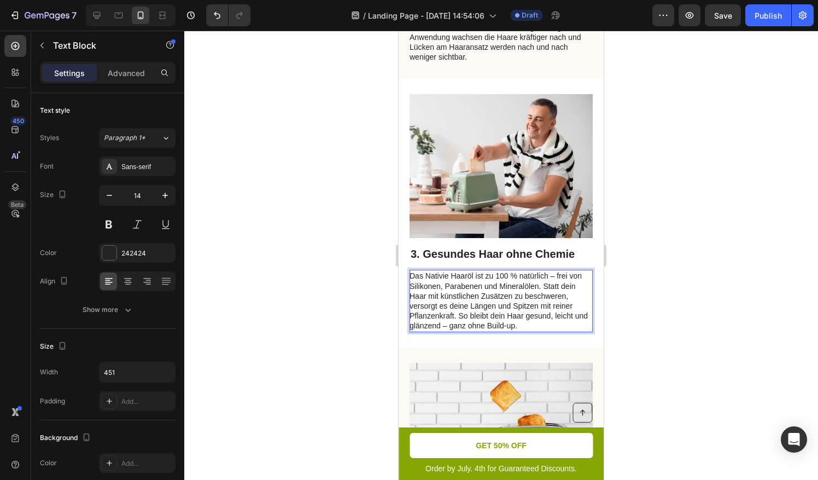
click at [556, 271] on p "Das Nativie Haaröl ist zu 100 % natürlich – frei von Silikonen, Parabenen und M…" at bounding box center [501, 301] width 182 height 60
click at [465, 310] on p "Das Nativie Haaröl ist zu 100 % natürlich frei von Silikonen, Parabenen und Min…" at bounding box center [501, 301] width 182 height 60
click at [540, 307] on p "Das Nativie Haaröl ist zu 100 % natürlich frei von Silikonen, Parabenen und Min…" at bounding box center [501, 301] width 182 height 60
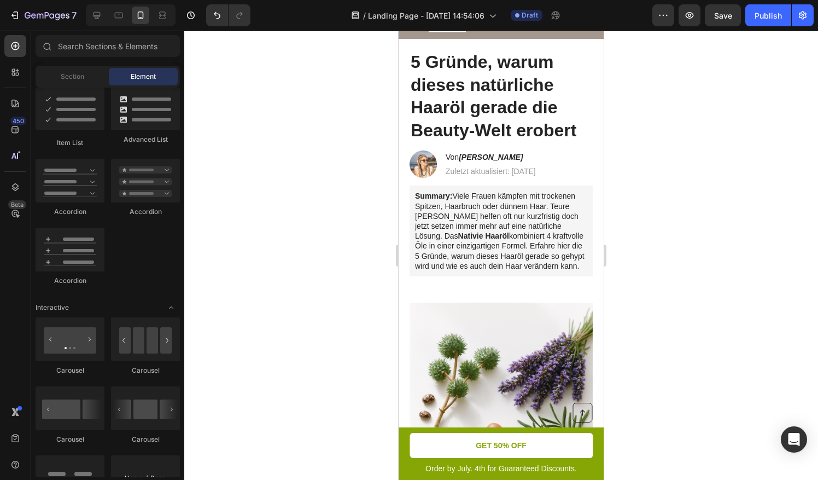
scroll to position [737, 0]
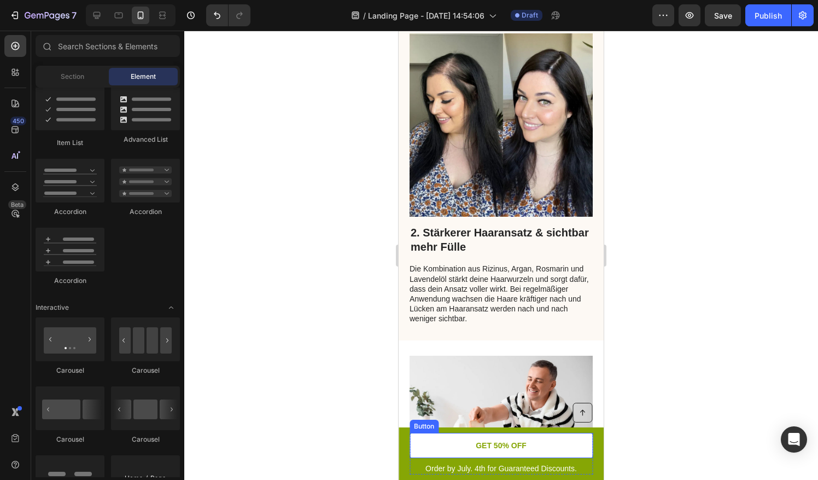
click at [568, 446] on link "GET 50% OFF" at bounding box center [501, 445] width 183 height 25
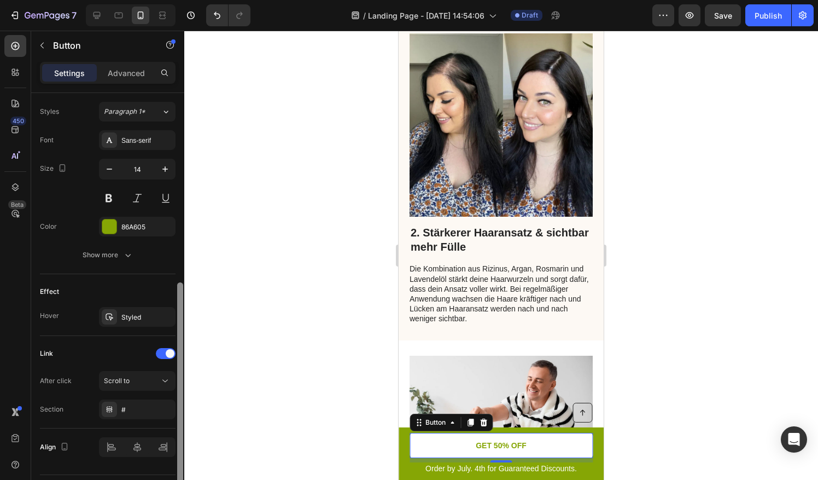
scroll to position [396, 0]
drag, startPoint x: 181, startPoint y: 276, endPoint x: 190, endPoint y: 467, distance: 191.7
click at [190, 0] on div "7 / Landing Page - [DATE] 14:54:06 Draft Preview Save Publish 450 Beta Sections…" at bounding box center [409, 0] width 818 height 0
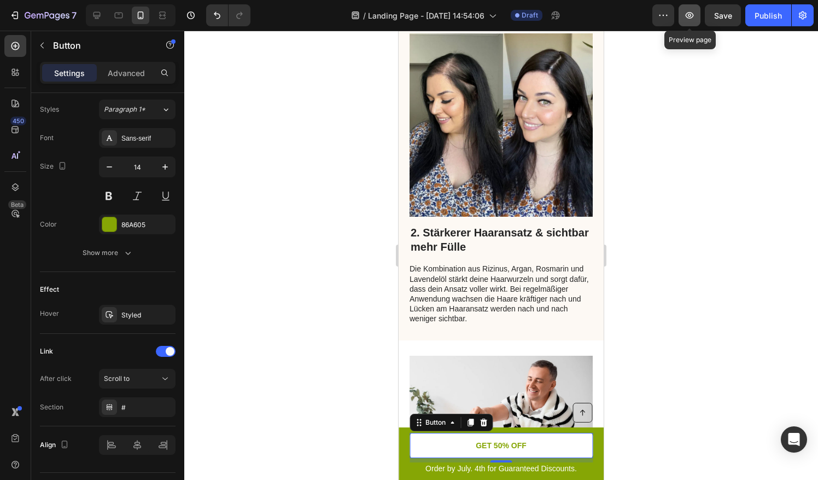
click at [690, 22] on button "button" at bounding box center [690, 15] width 22 height 22
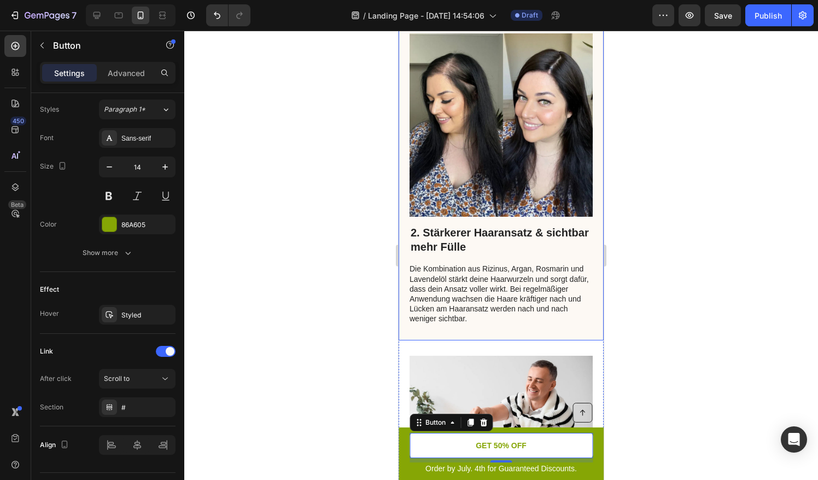
scroll to position [302, 0]
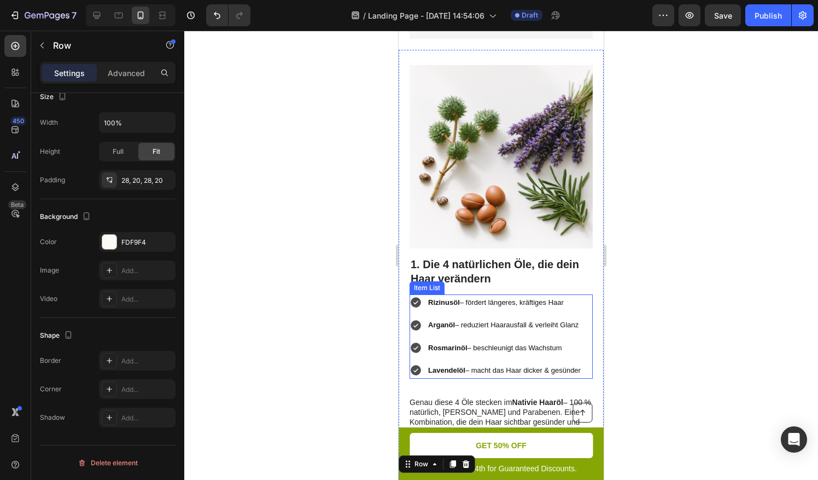
drag, startPoint x: 523, startPoint y: 253, endPoint x: 499, endPoint y: 105, distance: 149.7
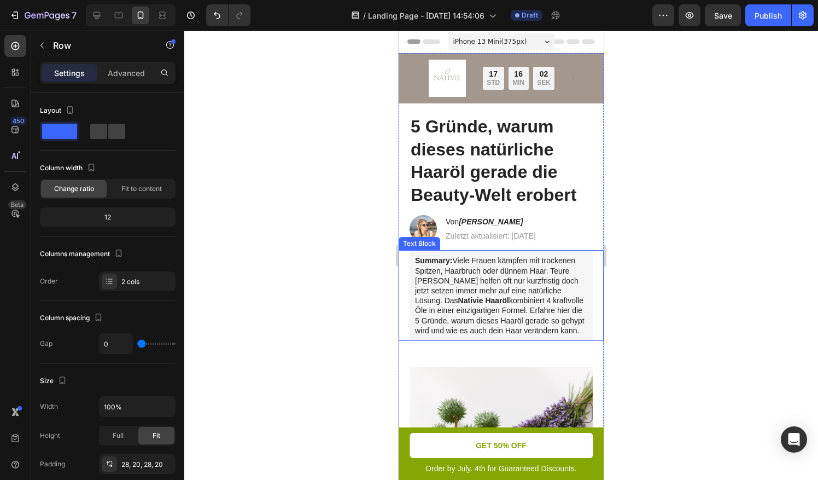
scroll to position [39, 0]
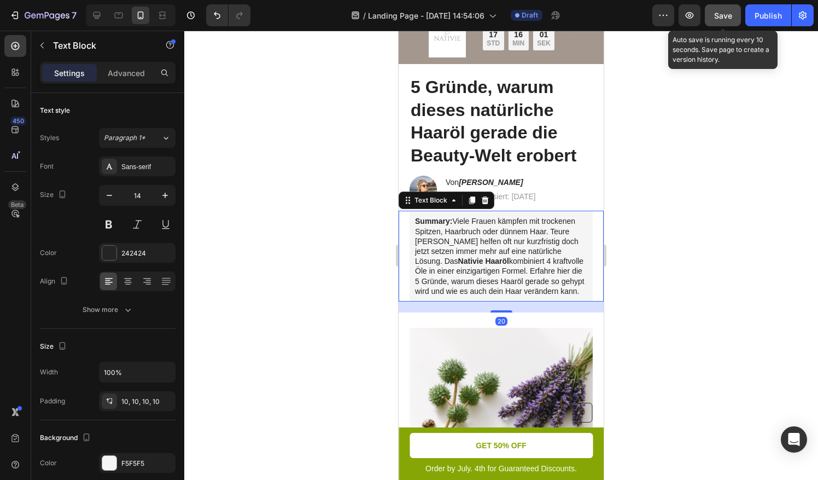
click at [723, 22] on button "Save" at bounding box center [723, 15] width 36 height 22
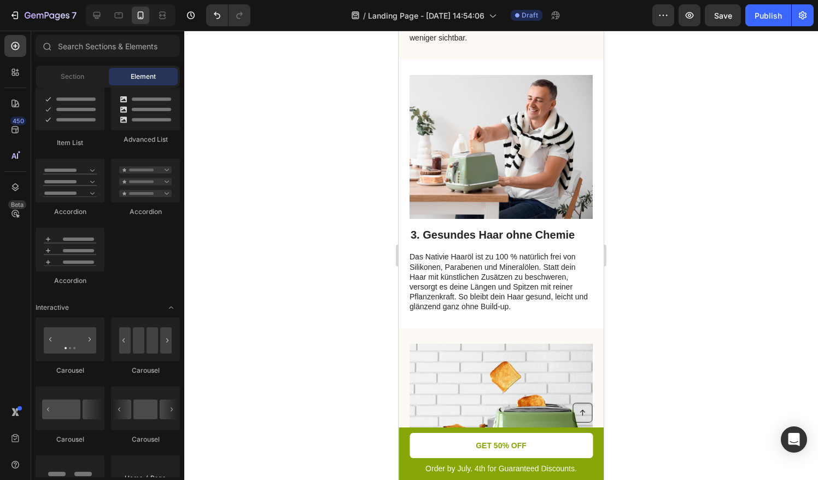
scroll to position [1182, 0]
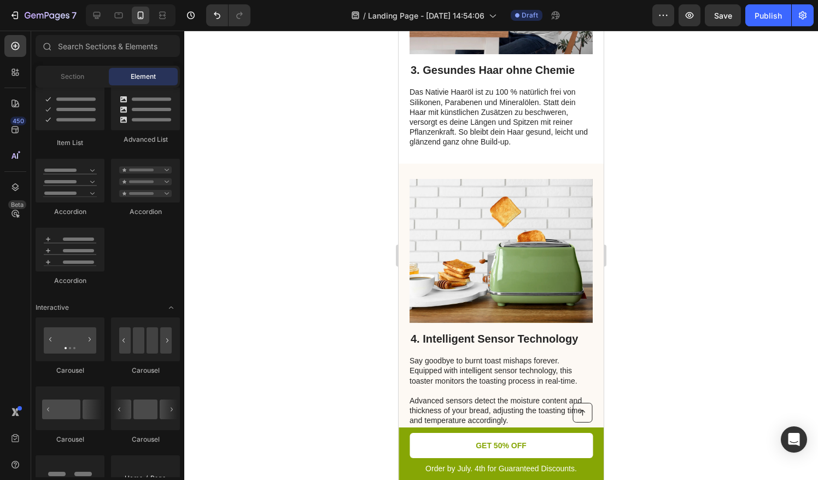
drag, startPoint x: 598, startPoint y: 169, endPoint x: 552, endPoint y: 31, distance: 145.8
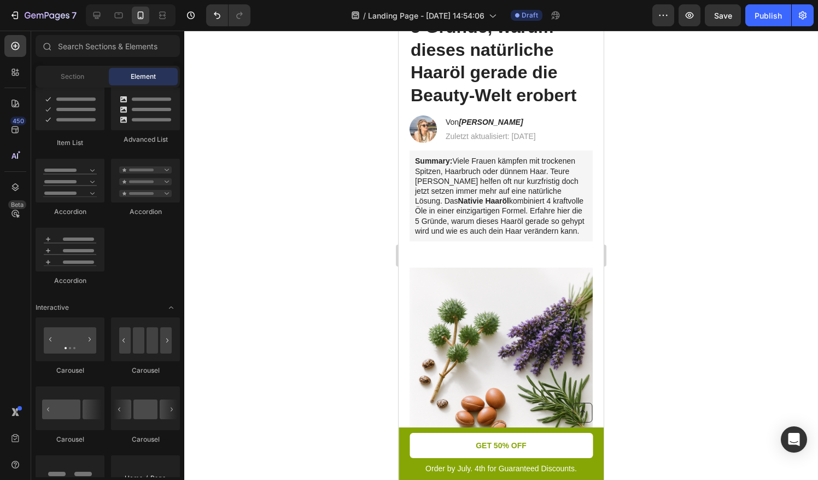
scroll to position [0, 0]
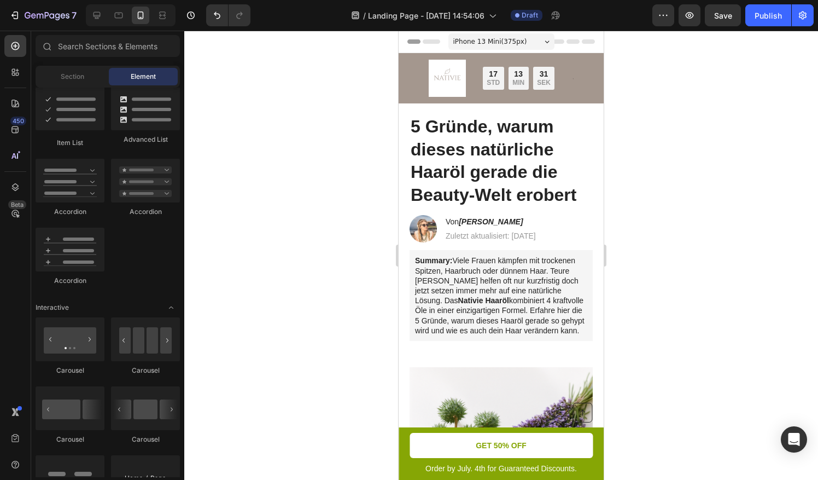
drag, startPoint x: 600, startPoint y: 165, endPoint x: 980, endPoint y: 61, distance: 393.6
click at [567, 66] on div "Image Nur für kurze Zeit: Bis zu 45 % Rabatt + GRATIS Versand Text Block 17 STD…" at bounding box center [501, 78] width 183 height 37
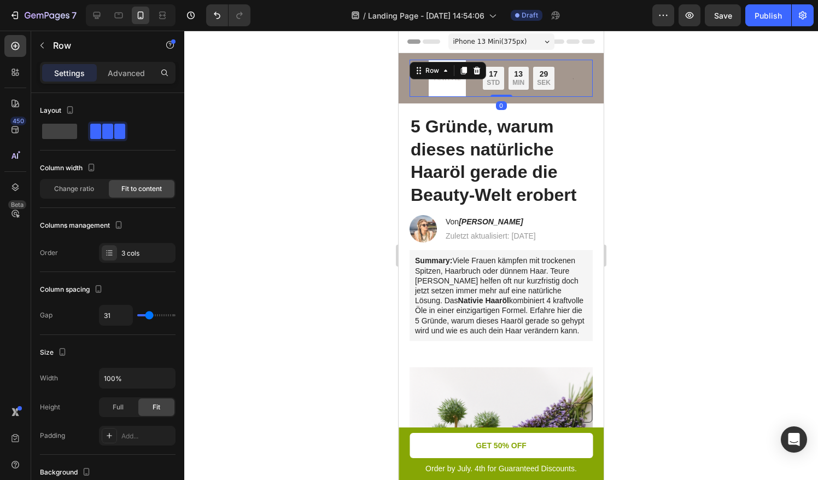
click at [404, 88] on div "Image Nur für kurze Zeit: Bis zu 45 % Rabatt + GRATIS Versand Text Block 17 STD…" at bounding box center [501, 78] width 205 height 50
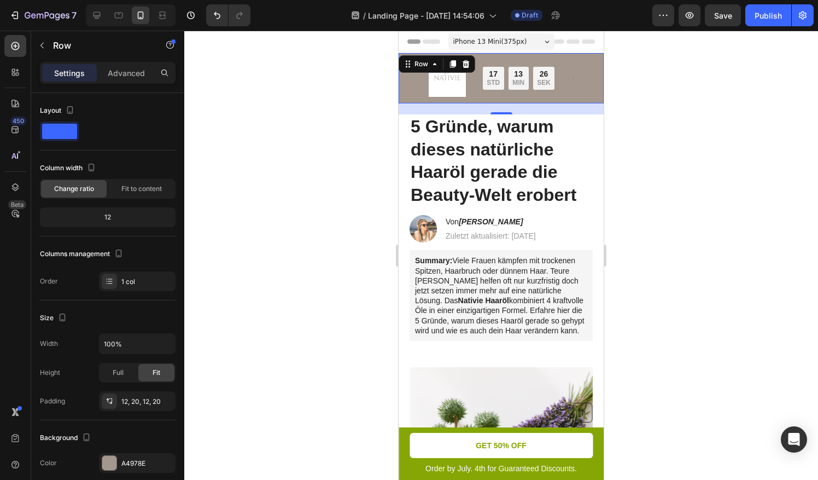
click at [203, 194] on div at bounding box center [501, 255] width 634 height 449
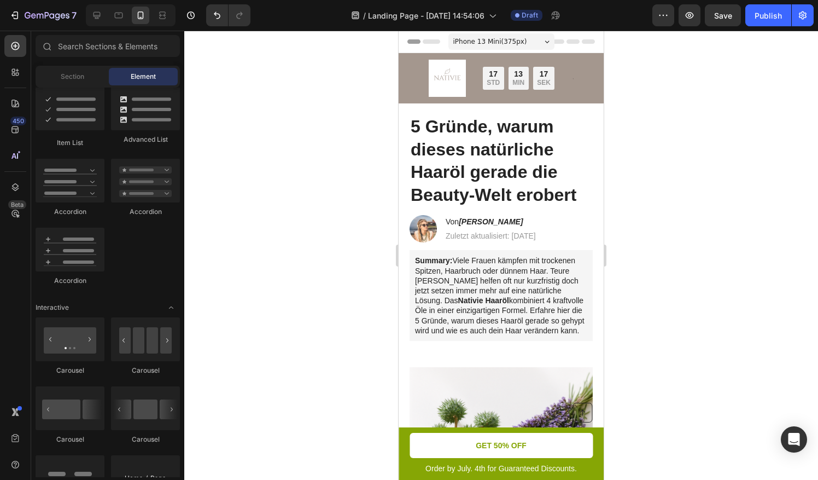
drag, startPoint x: 603, startPoint y: 72, endPoint x: 1037, endPoint y: 82, distance: 433.9
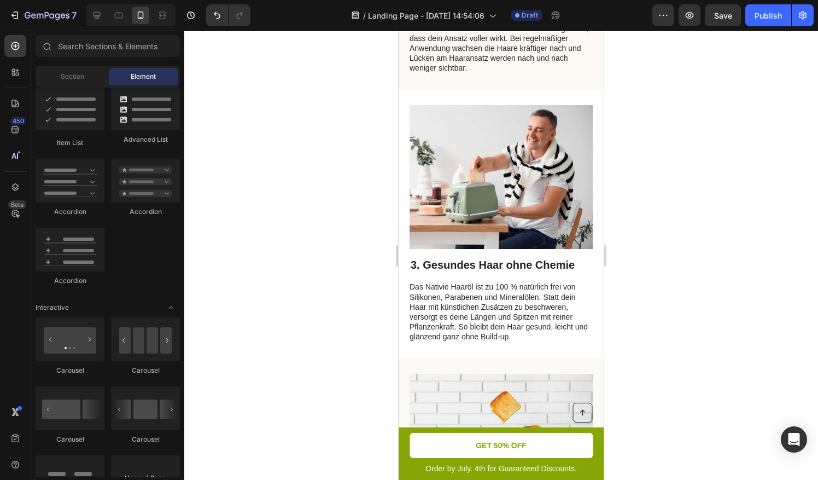
scroll to position [1015, 0]
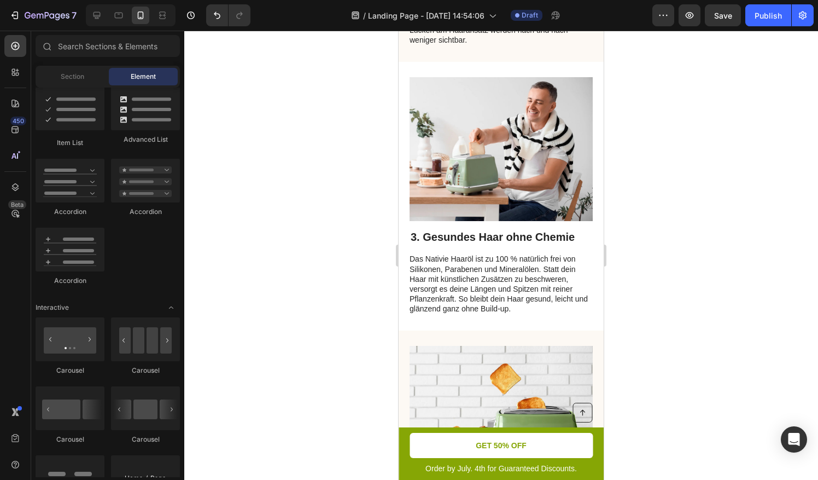
click at [486, 346] on img at bounding box center [501, 418] width 183 height 144
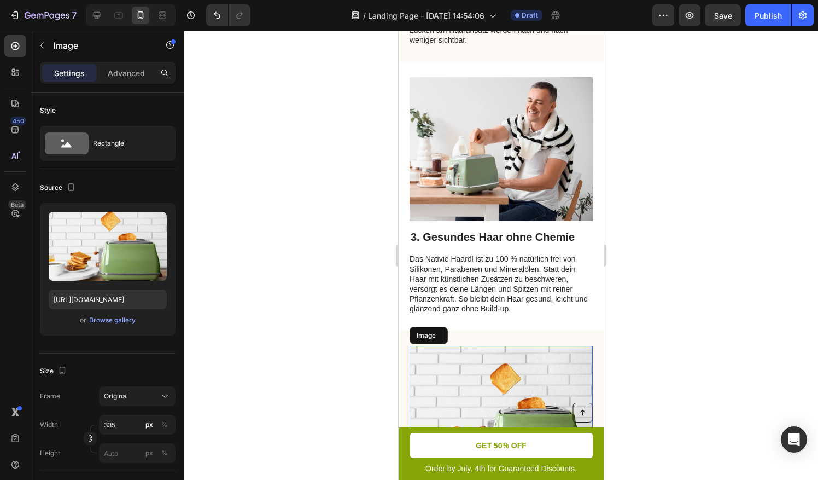
click at [486, 346] on img at bounding box center [501, 418] width 183 height 144
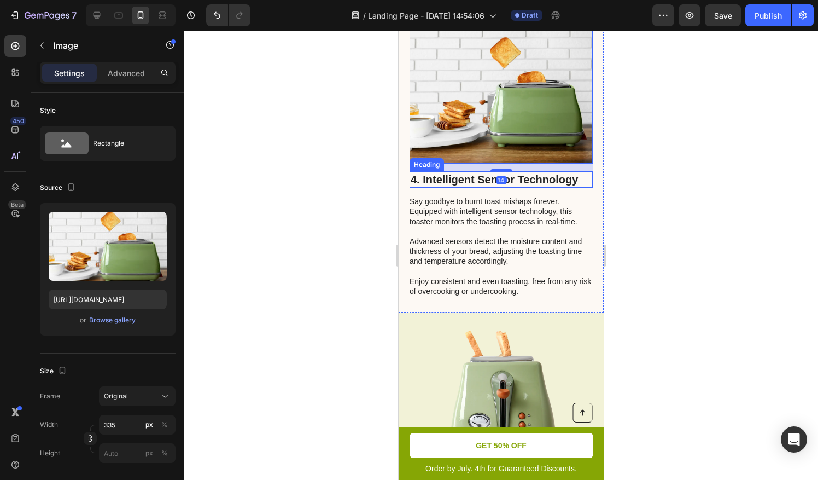
click at [479, 171] on h2 "4. Intelligent Sensor Technology" at bounding box center [501, 179] width 183 height 16
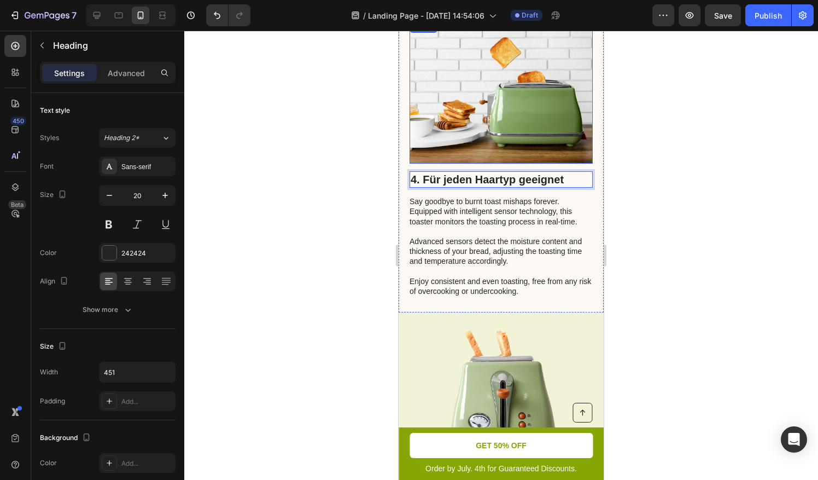
click at [435, 102] on img at bounding box center [501, 92] width 183 height 144
click at [461, 208] on p "Say goodbye to burnt toast mishaps forever. Equipped with intelligent sensor te…" at bounding box center [501, 246] width 182 height 100
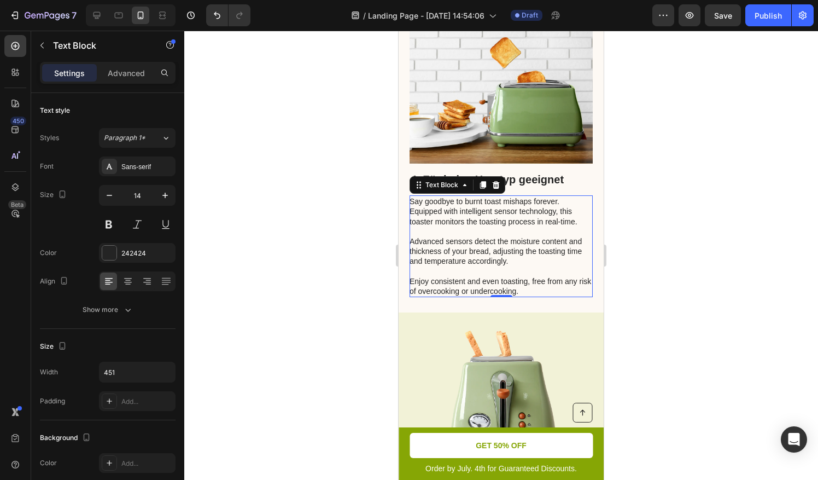
click at [419, 211] on p "Say goodbye to burnt toast mishaps forever. Equipped with intelligent sensor te…" at bounding box center [501, 246] width 182 height 100
click at [588, 283] on div "4. Für jeden Haartyp geeignet Heading Say goodbye to burnt toast mishaps foreve…" at bounding box center [501, 158] width 205 height 308
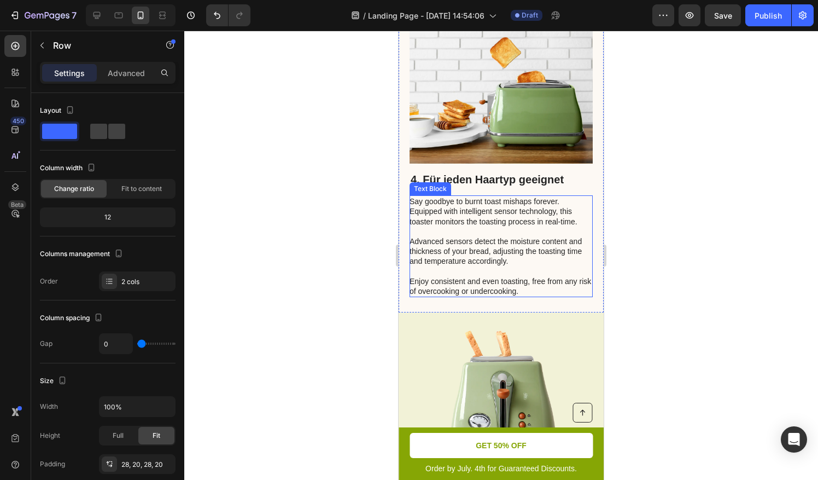
click at [542, 272] on p "Say goodbye to burnt toast mishaps forever. Equipped with intelligent sensor te…" at bounding box center [501, 246] width 182 height 100
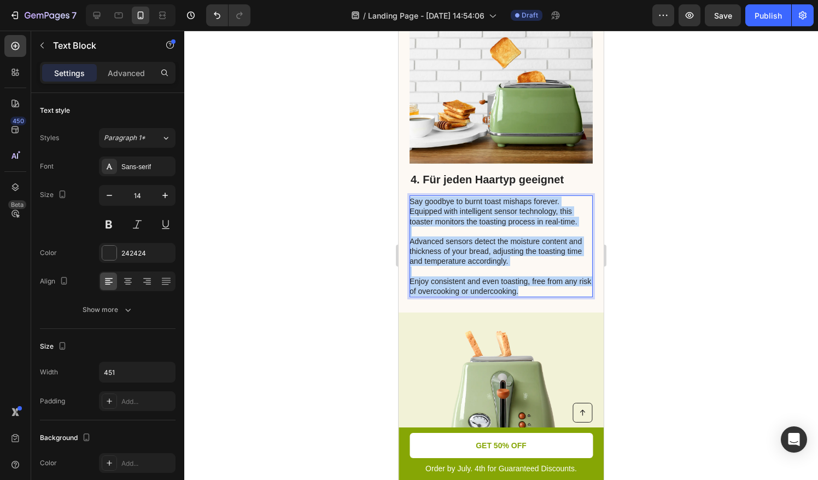
drag, startPoint x: 537, startPoint y: 272, endPoint x: 411, endPoint y: 182, distance: 155.3
click at [411, 196] on p "Say goodbye to burnt toast mishaps forever. Equipped with intelligent sensor te…" at bounding box center [501, 246] width 182 height 100
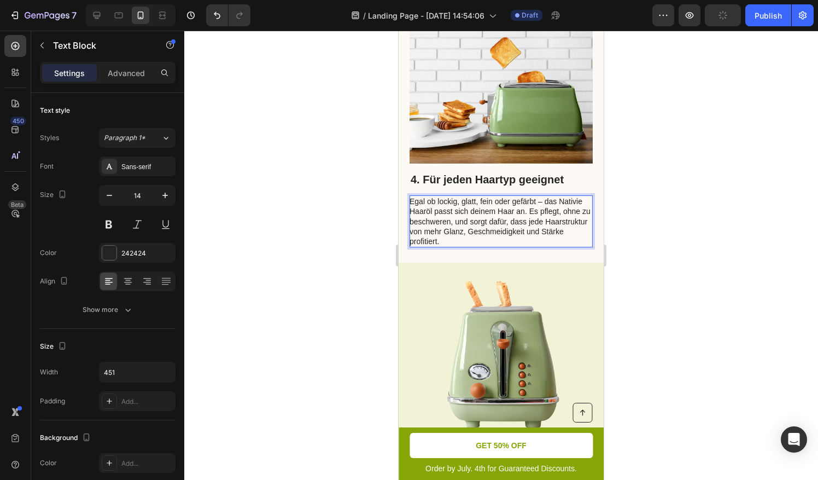
click at [543, 196] on p "Egal ob lockig, glatt, fein oder gefärbt – das Nativie Haaröl passt sich deinem…" at bounding box center [501, 221] width 182 height 50
click at [511, 226] on div "Egal ob lockig, glatt, fein oder gefärbt das Nativie Haaröl passt sich deinem H…" at bounding box center [501, 221] width 183 height 52
drag, startPoint x: 682, startPoint y: 213, endPoint x: 627, endPoint y: 210, distance: 54.8
click at [682, 213] on div at bounding box center [501, 255] width 634 height 449
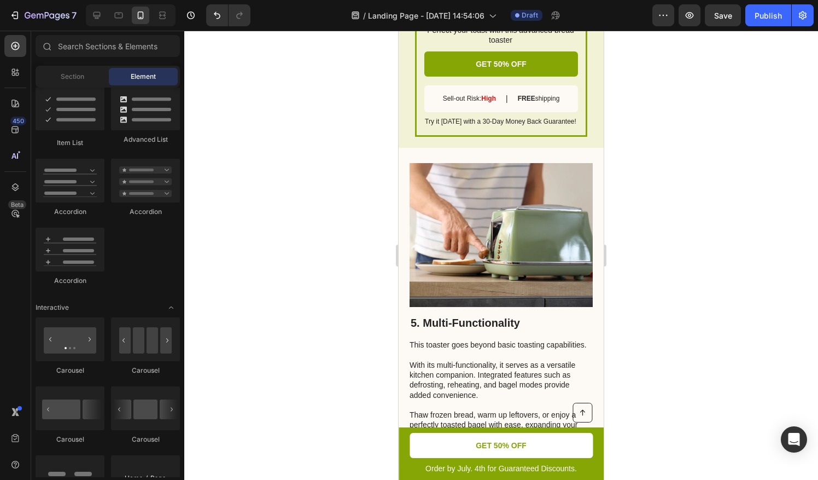
scroll to position [1847, 0]
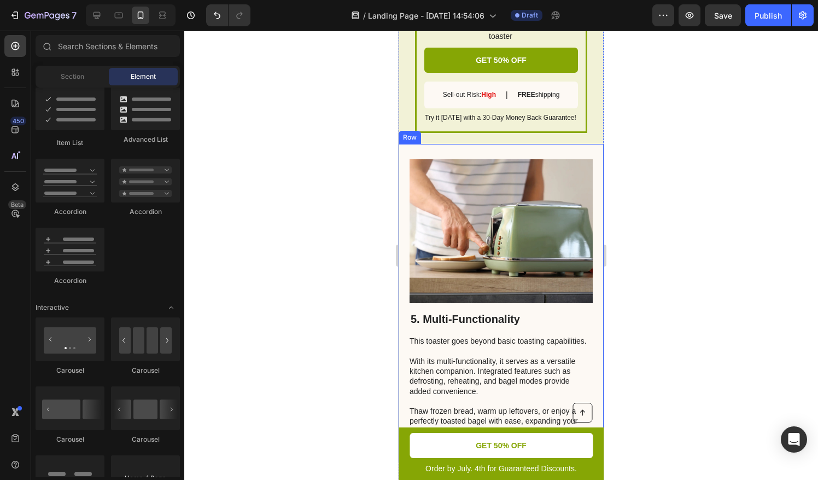
click at [405, 321] on div "5. Multi-Functionality Heading This toaster goes beyond basic toasting capabili…" at bounding box center [501, 303] width 205 height 318
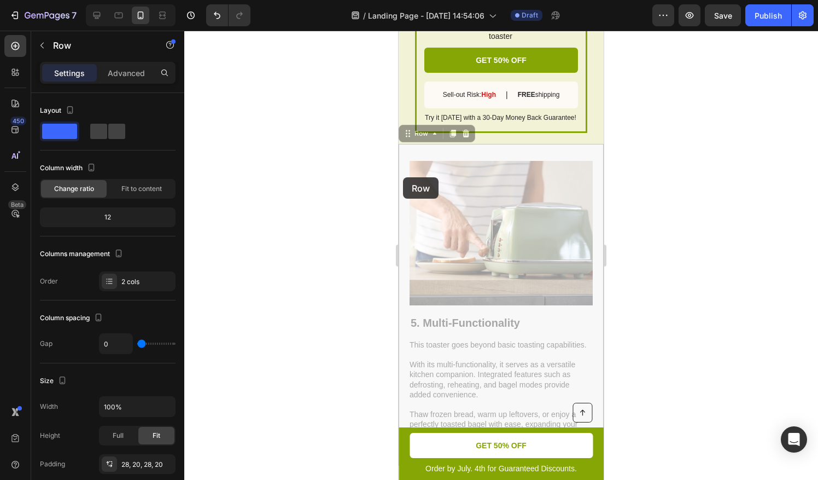
click at [399, 31] on icon at bounding box center [399, 31] width 0 height 0
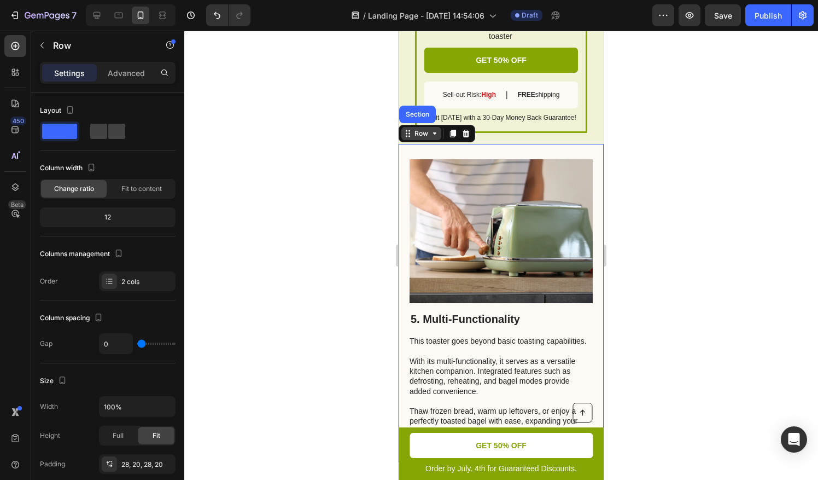
click at [424, 135] on div "Row" at bounding box center [421, 134] width 18 height 10
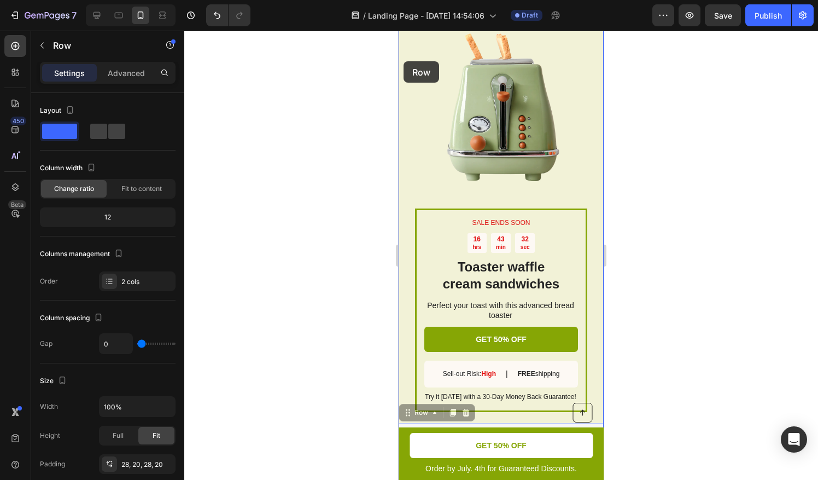
scroll to position [1549, 0]
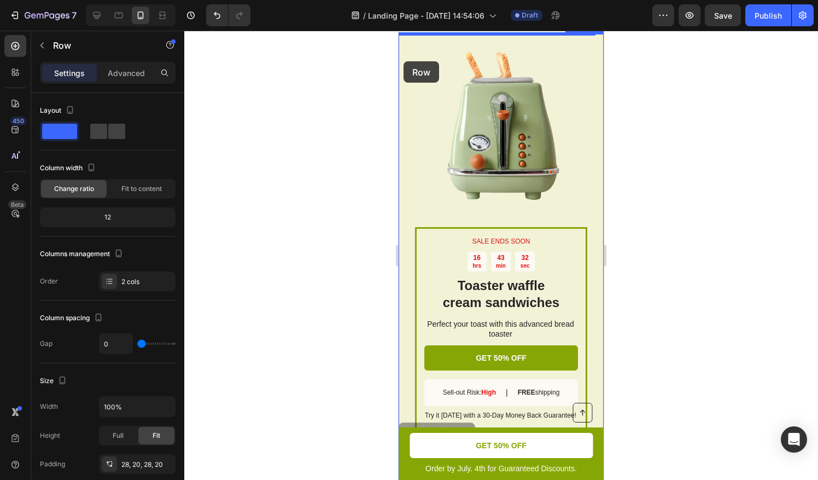
drag, startPoint x: 405, startPoint y: 161, endPoint x: 407, endPoint y: 38, distance: 123.1
click at [406, 69] on div "iPhone 13 Mini ( 375 px) iPhone 13 Mini iPhone 13 Pro iPhone 11 Pro Max iPhone …" at bounding box center [501, 480] width 205 height 3996
click at [399, 31] on div "Row" at bounding box center [399, 31] width 0 height 0
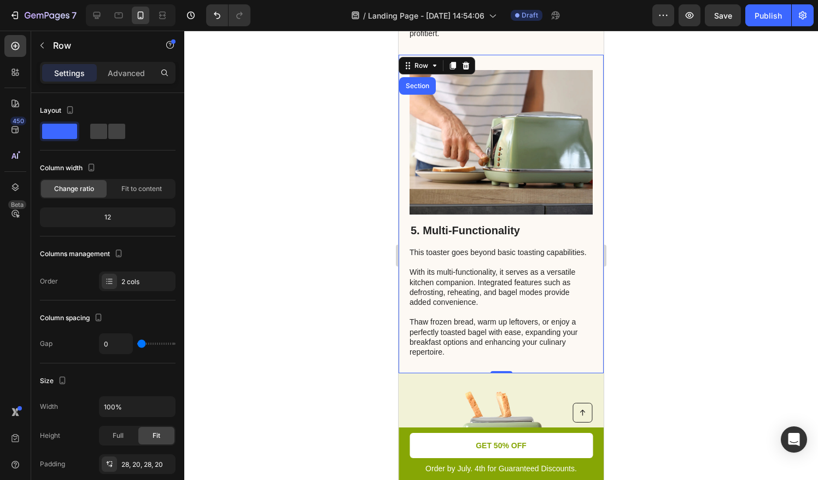
click at [617, 257] on div at bounding box center [501, 255] width 634 height 449
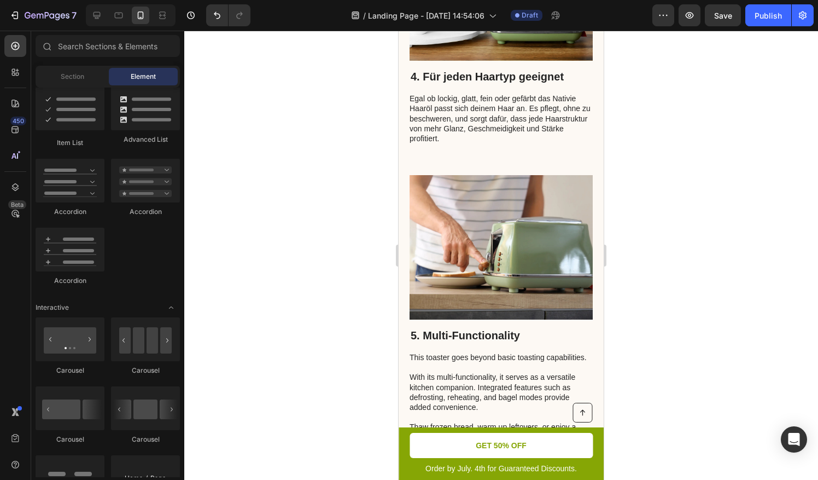
scroll to position [1478, 0]
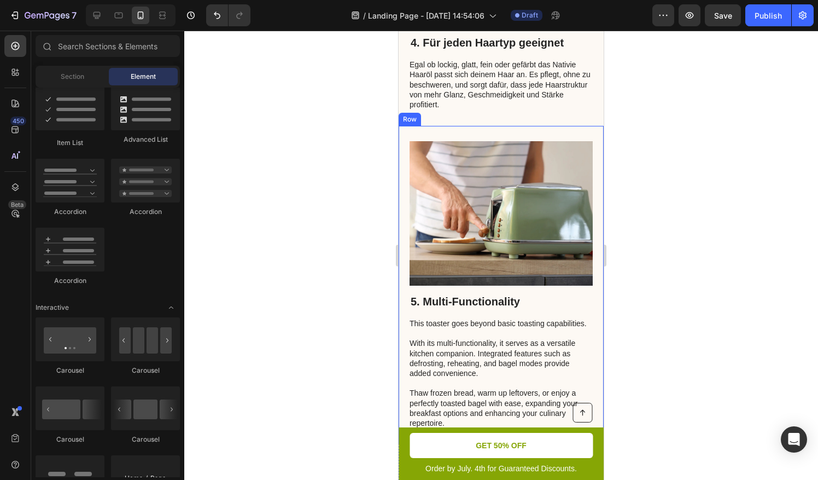
click at [484, 293] on h2 "5. Multi-Functionality" at bounding box center [501, 301] width 183 height 16
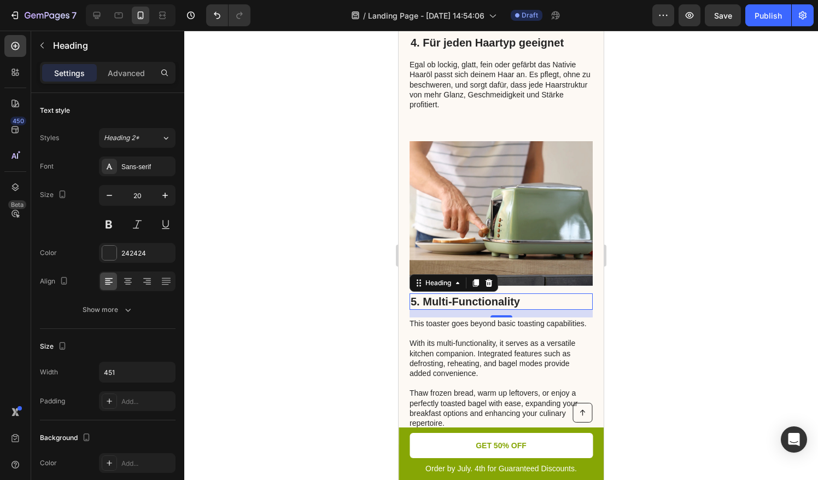
drag, startPoint x: 380, startPoint y: 247, endPoint x: 385, endPoint y: 290, distance: 43.0
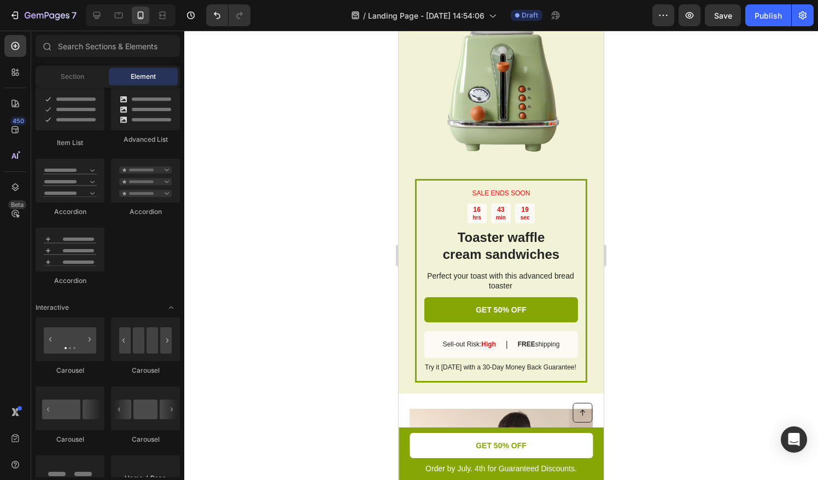
scroll to position [1566, 0]
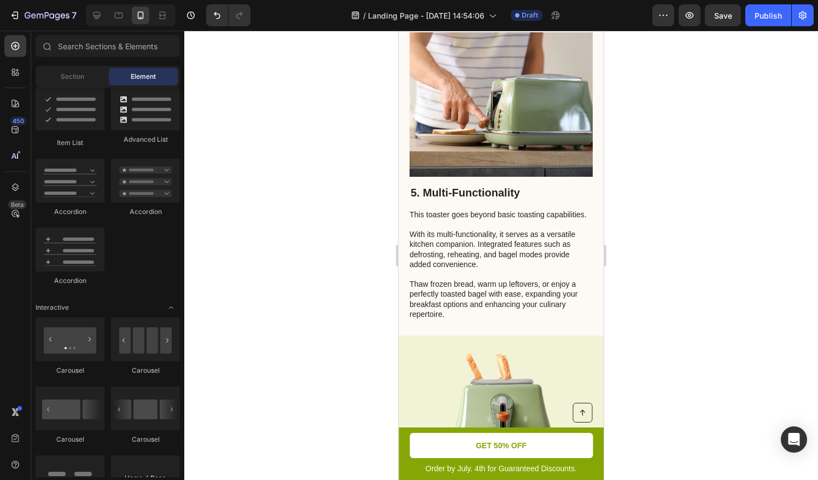
drag, startPoint x: 601, startPoint y: 222, endPoint x: 621, endPoint y: 32, distance: 191.4
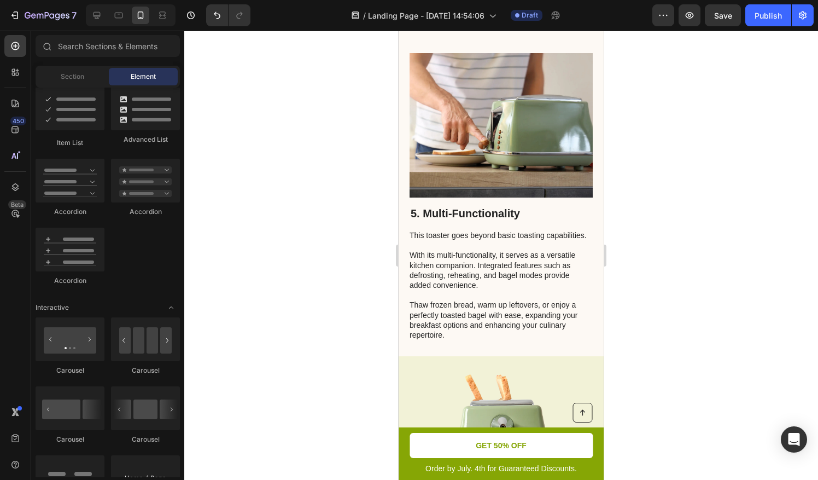
scroll to position [1478, 0]
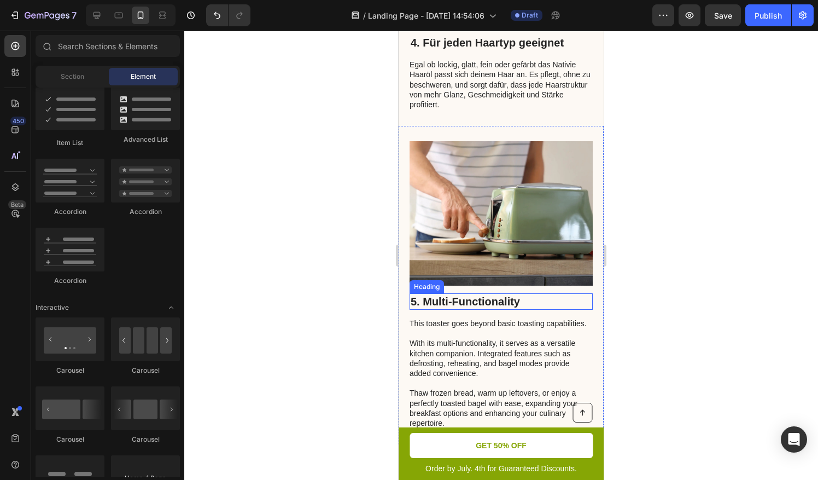
click at [476, 293] on h2 "5. Multi-Functionality" at bounding box center [501, 301] width 183 height 16
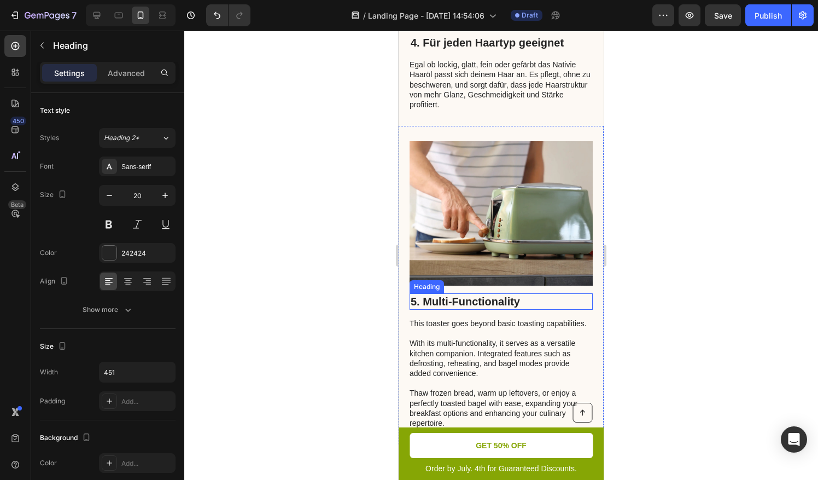
click at [476, 293] on h2 "5. Multi-Functionality" at bounding box center [501, 301] width 183 height 16
